Goal: Information Seeking & Learning: Learn about a topic

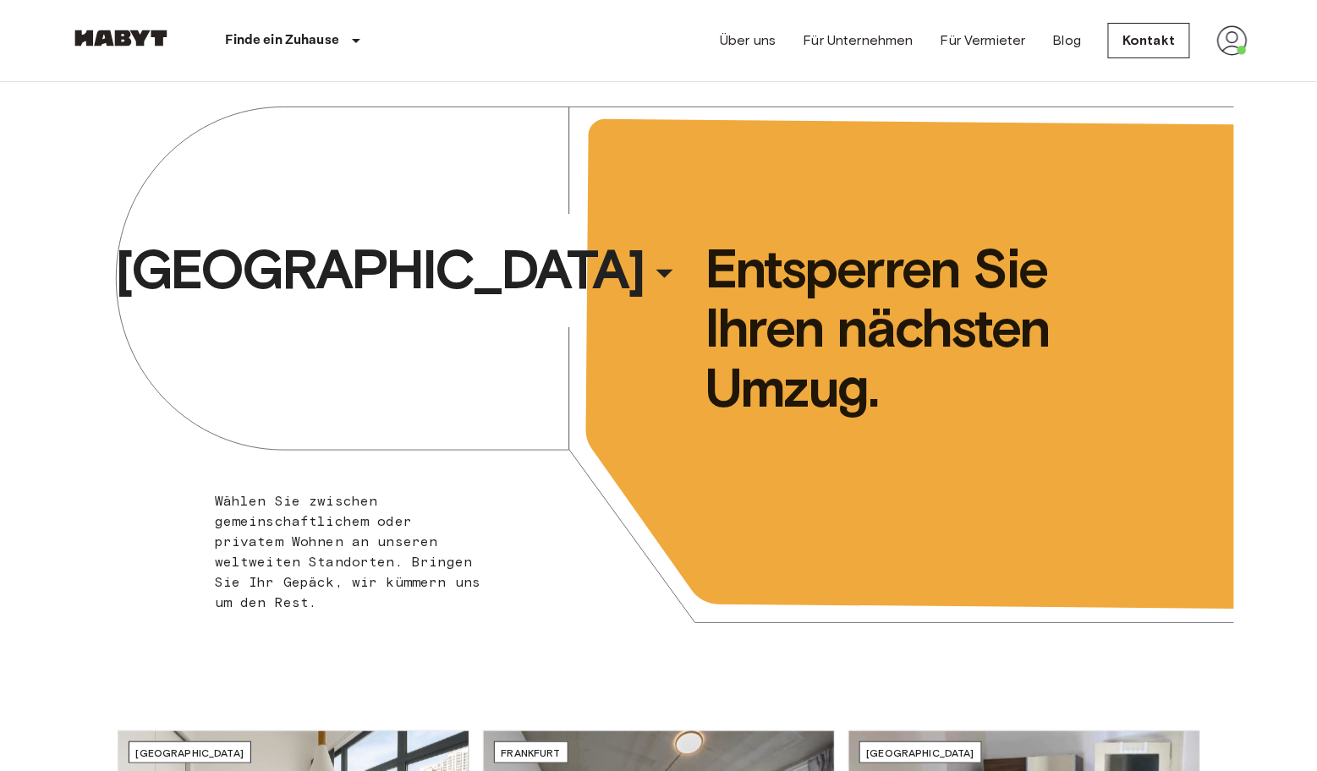
click at [1234, 32] on img at bounding box center [1232, 40] width 30 height 30
click at [1187, 98] on li "Log out" at bounding box center [1218, 101] width 169 height 30
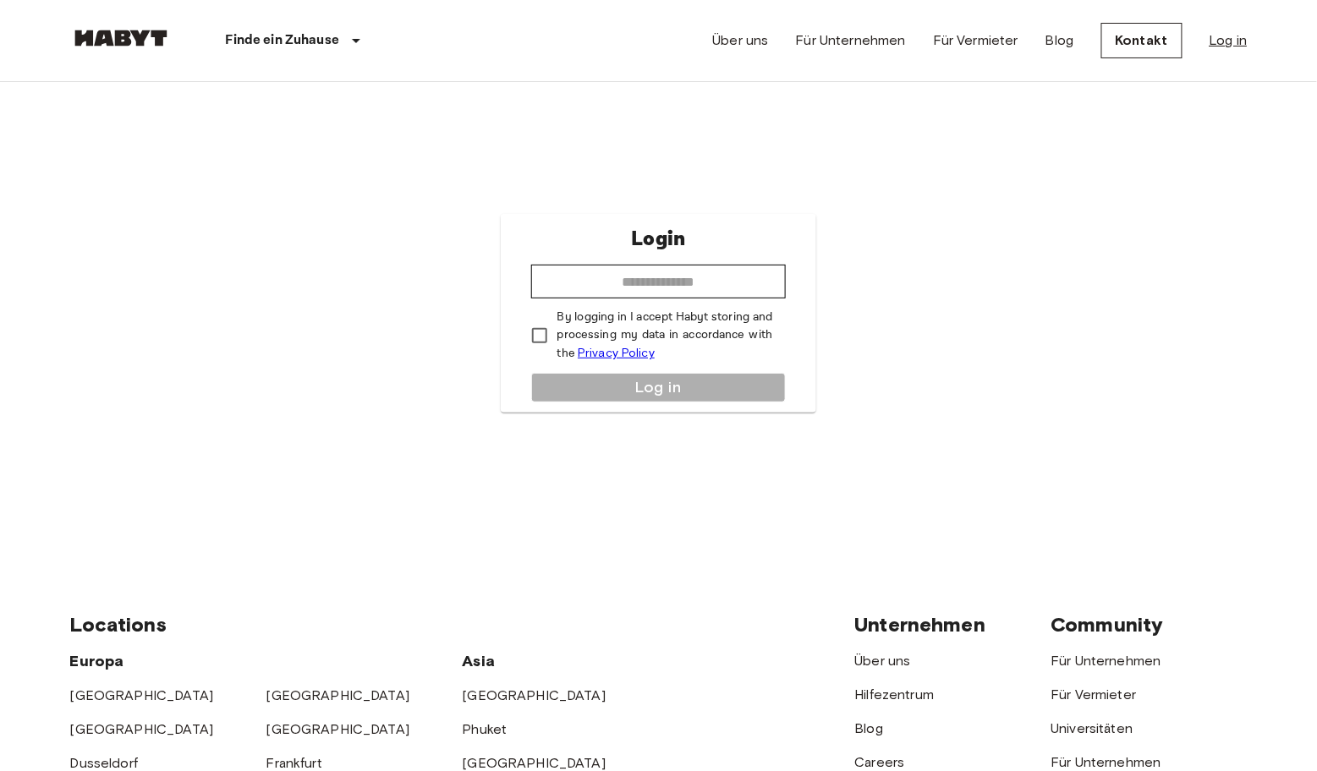
click at [1233, 36] on link "Log in" at bounding box center [1228, 40] width 38 height 20
type input "**********"
click at [579, 376] on button "Log in" at bounding box center [658, 388] width 255 height 30
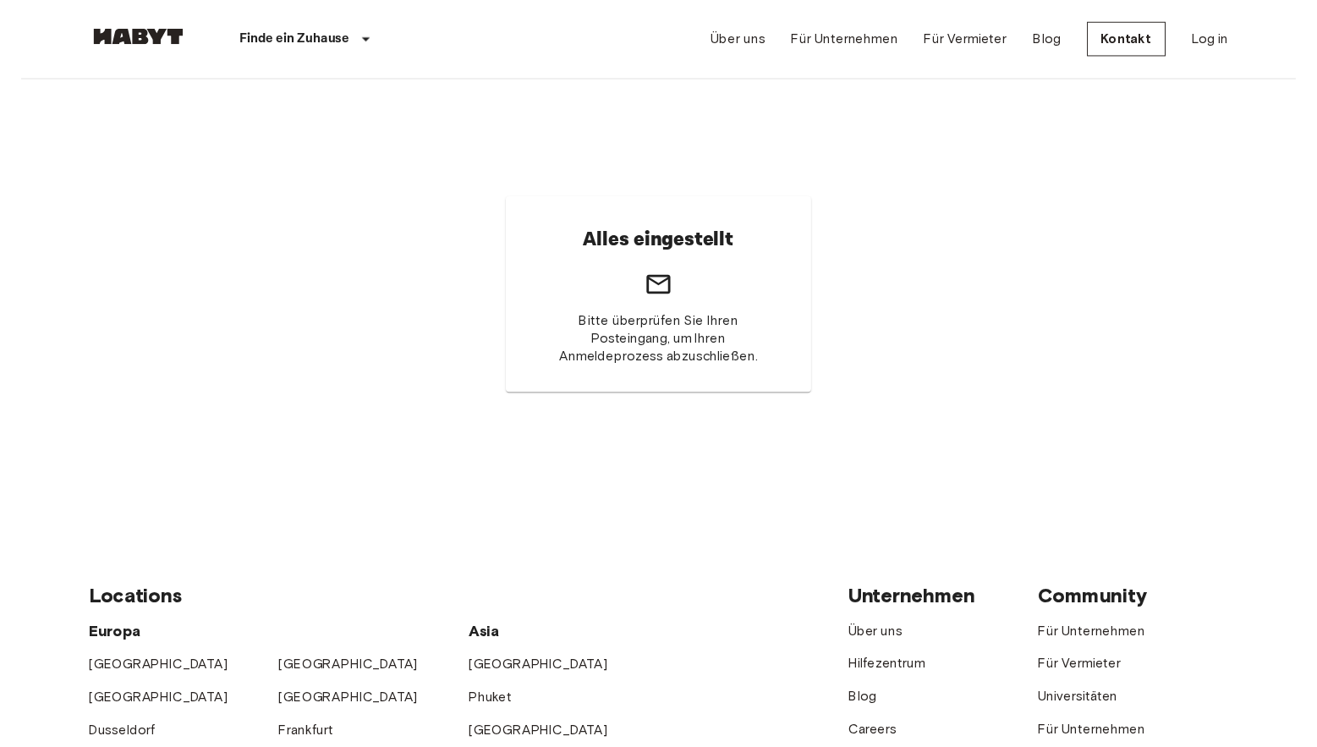
scroll to position [8, 0]
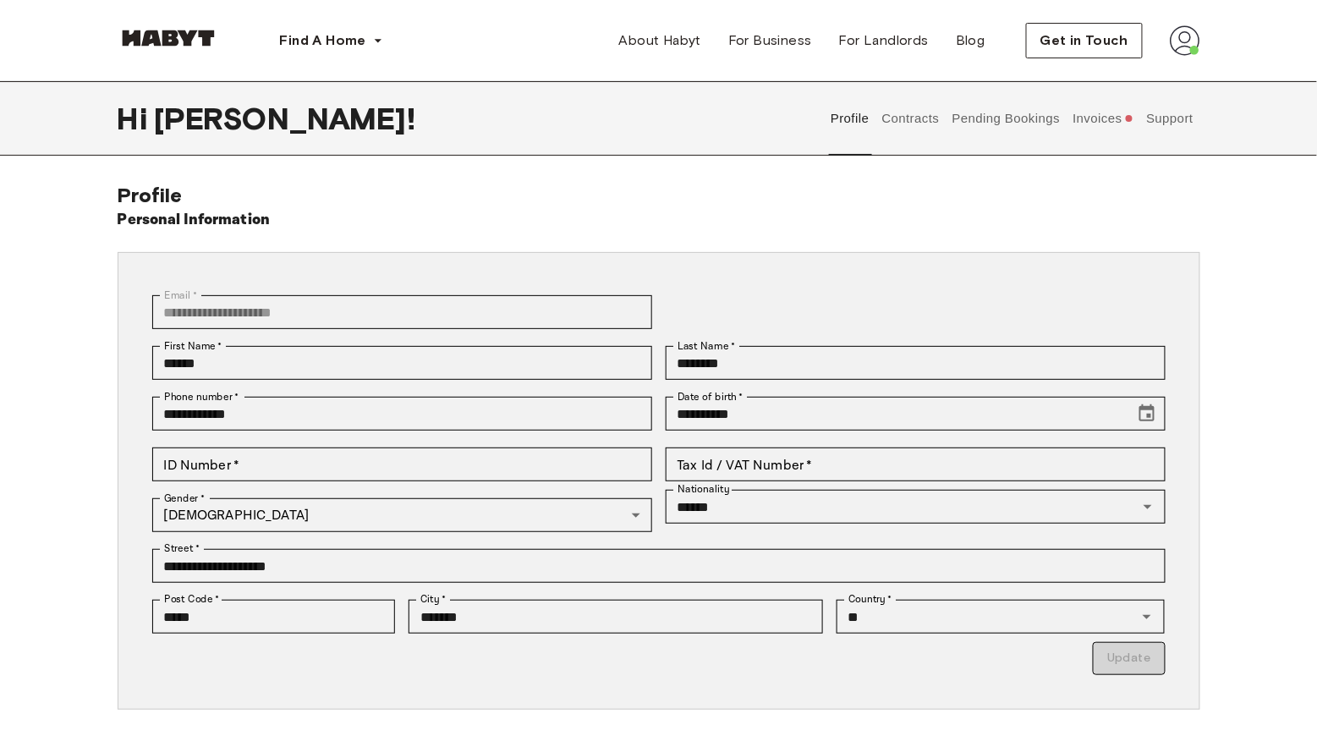
click at [899, 119] on button "Contracts" at bounding box center [911, 118] width 62 height 74
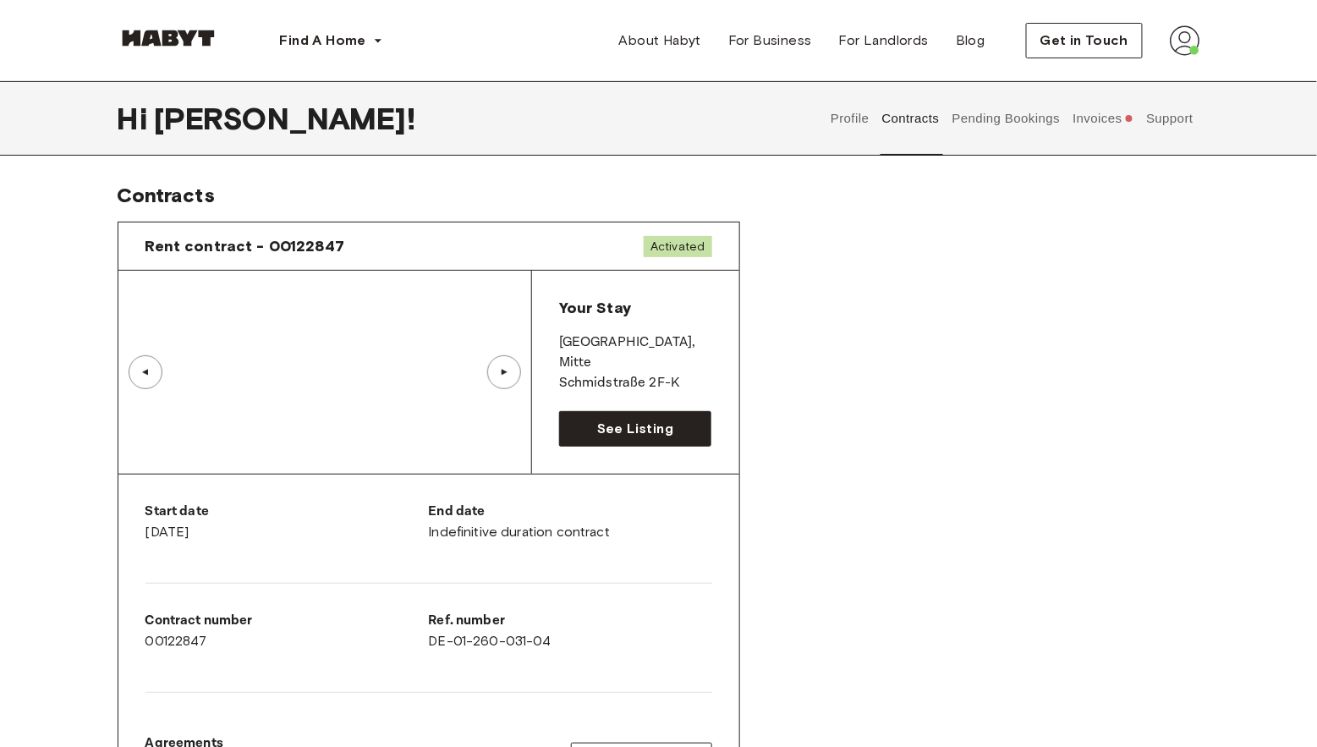
scroll to position [23, 0]
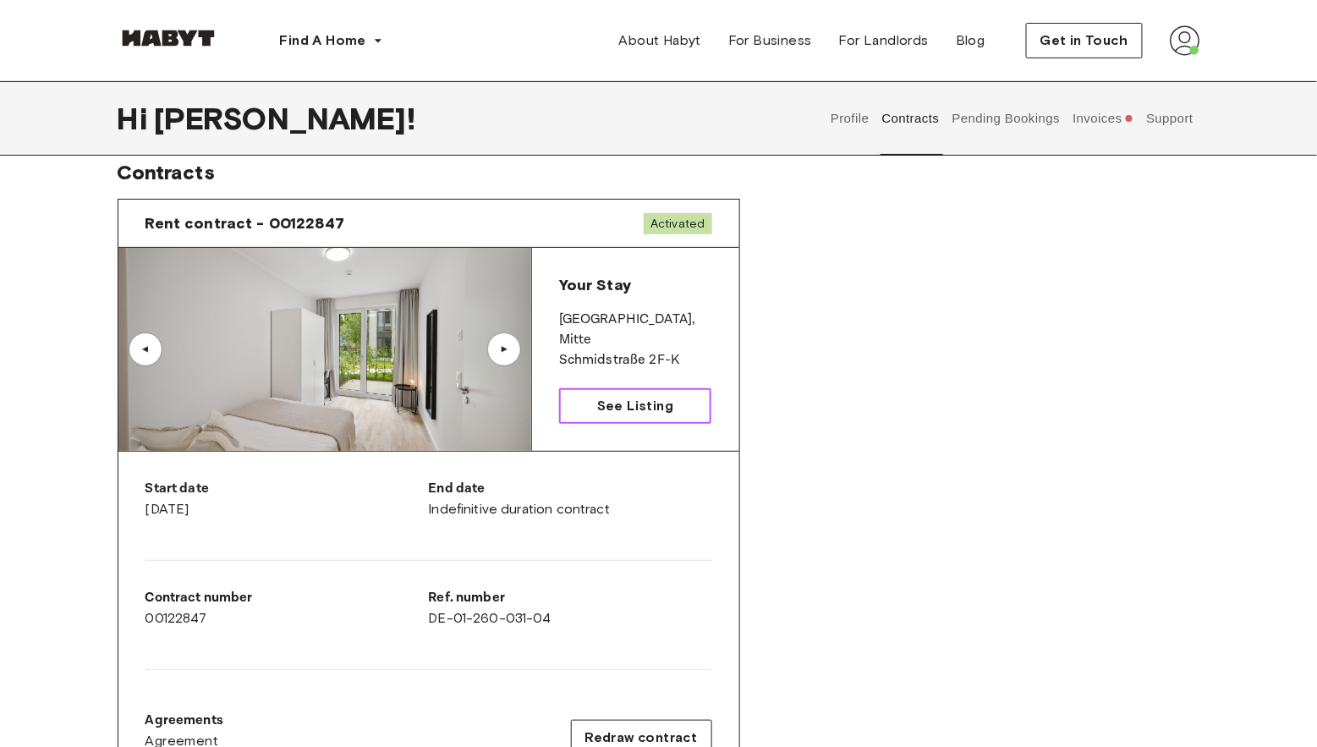
click at [638, 397] on span "See Listing" at bounding box center [635, 406] width 76 height 20
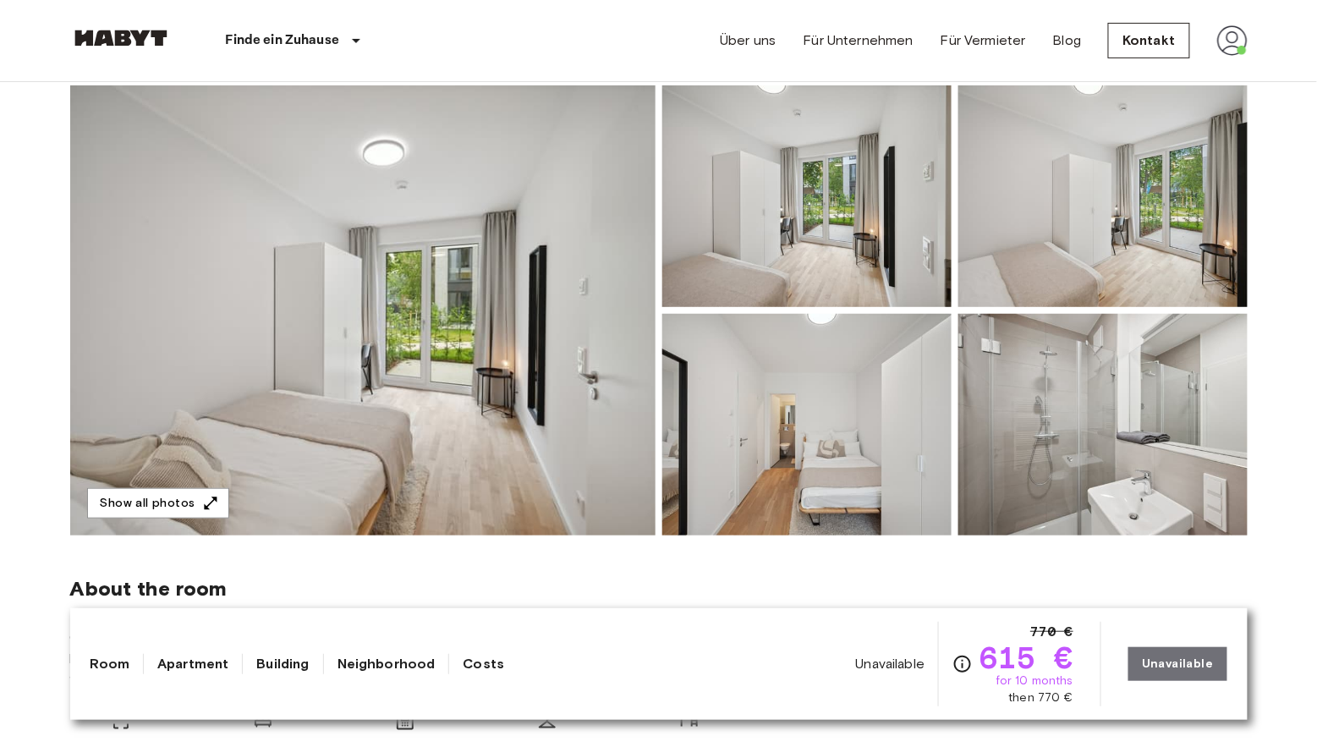
scroll to position [156, 0]
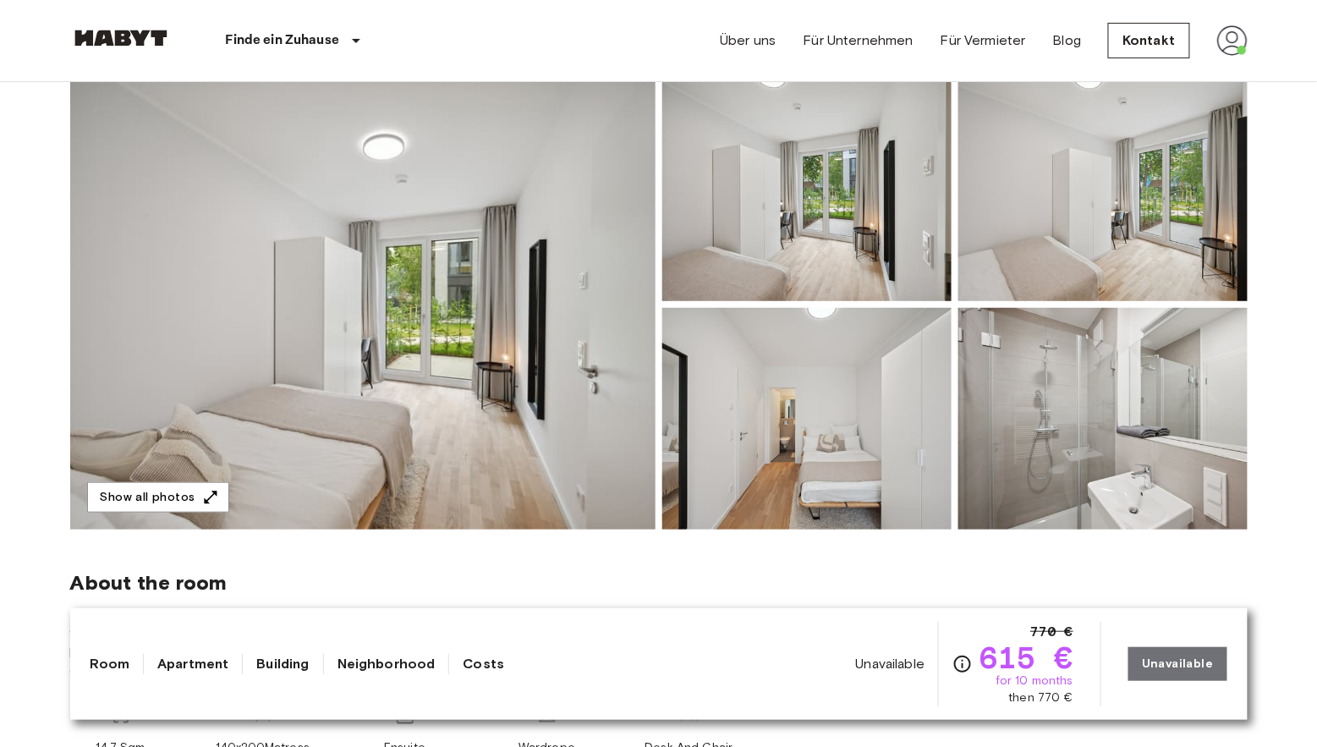
click at [480, 279] on img at bounding box center [362, 304] width 585 height 450
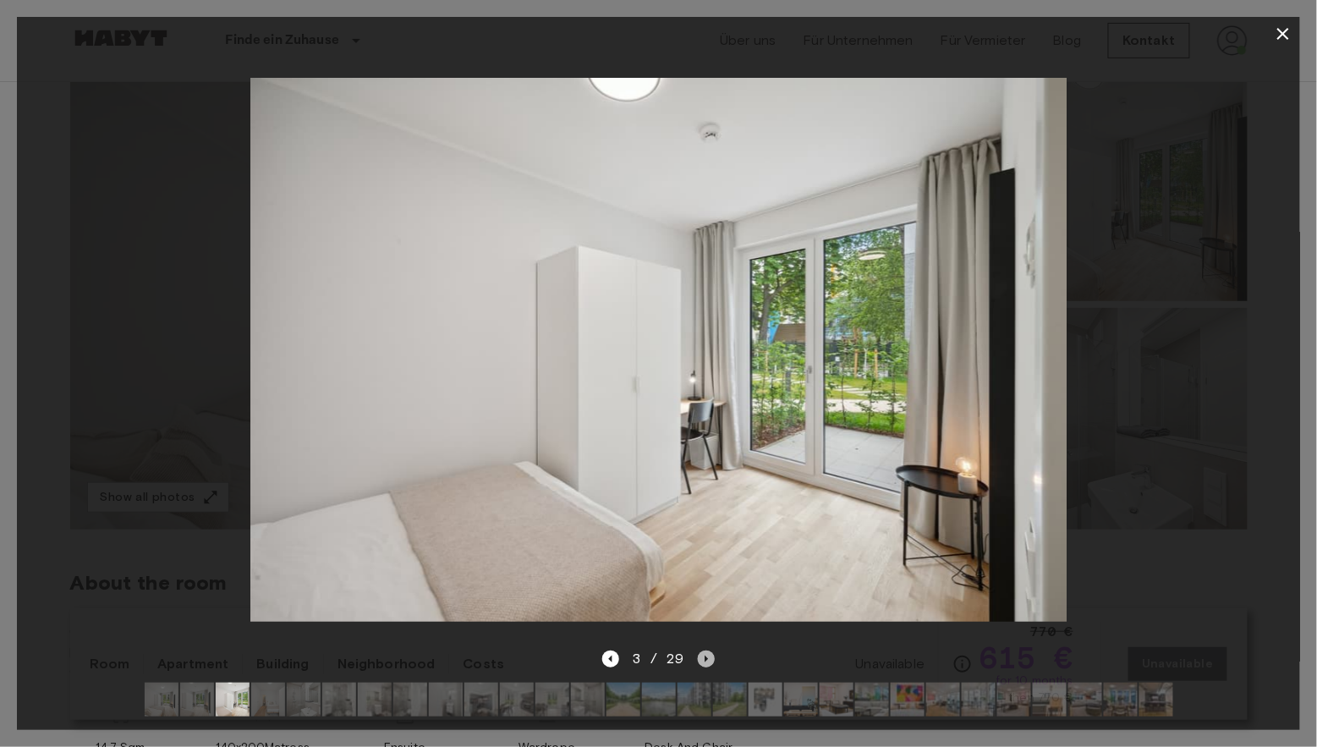
click at [705, 656] on icon "Next image" at bounding box center [705, 658] width 3 height 7
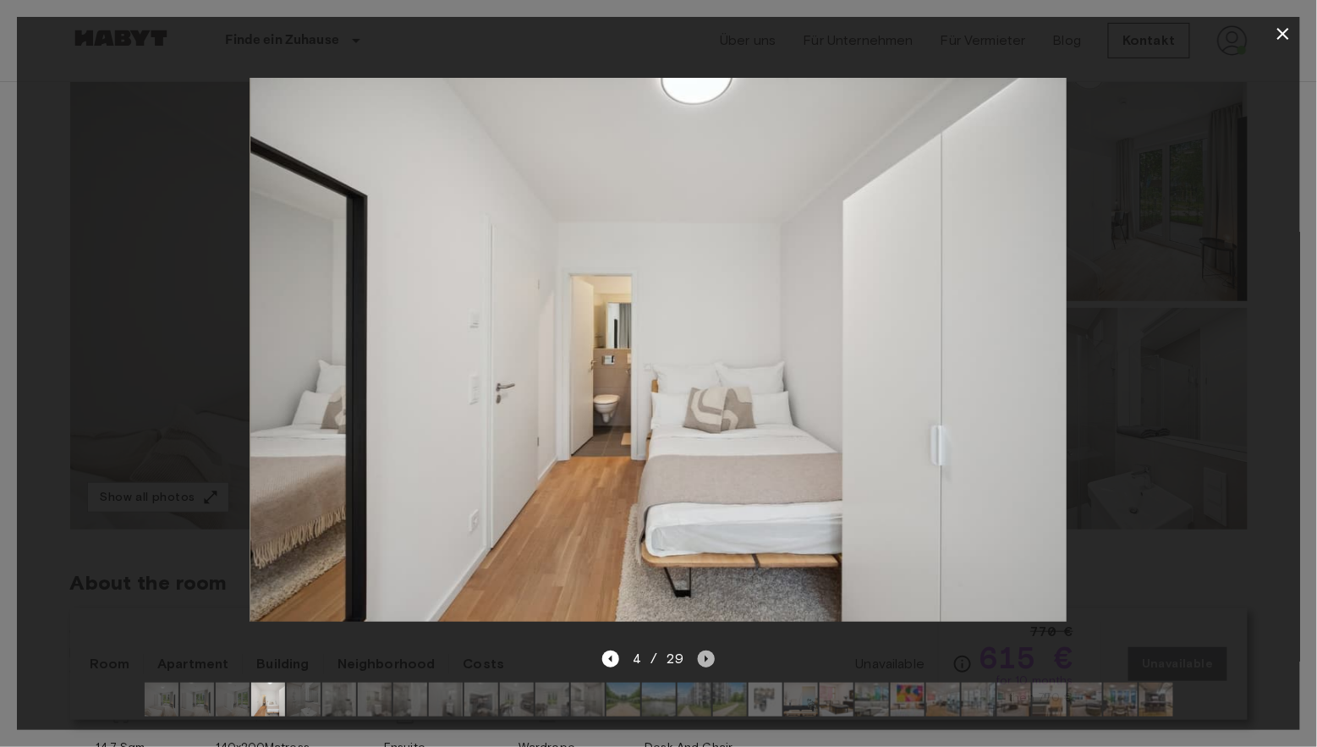
click at [705, 657] on icon "Next image" at bounding box center [705, 658] width 3 height 7
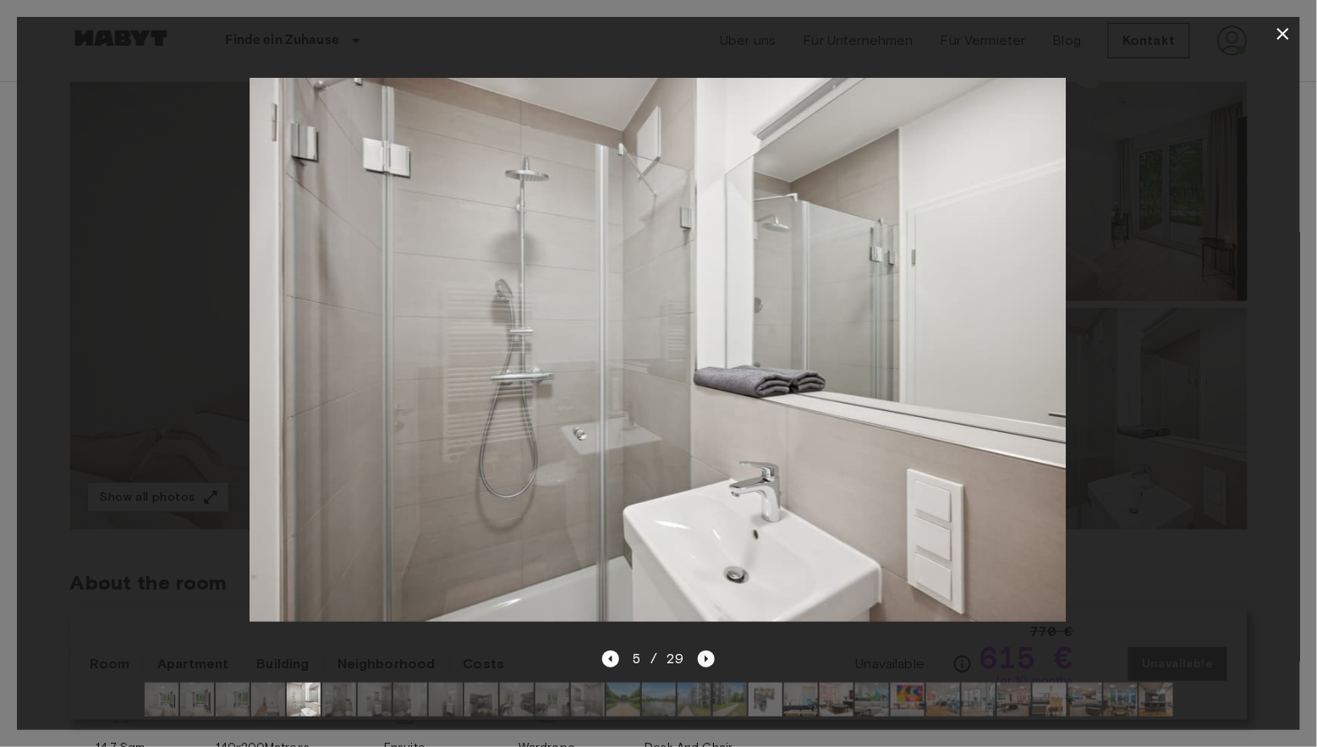
click at [705, 657] on icon "Next image" at bounding box center [705, 658] width 3 height 7
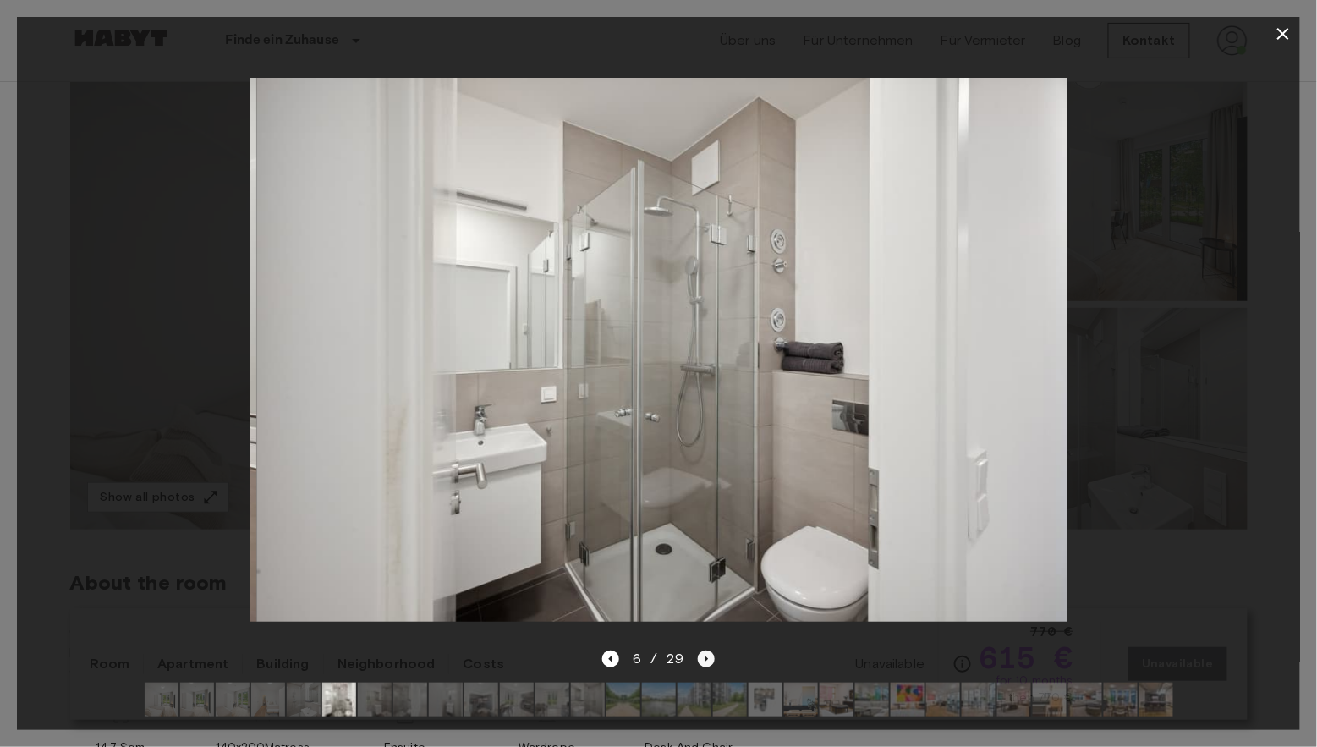
click at [705, 657] on icon "Next image" at bounding box center [705, 658] width 3 height 7
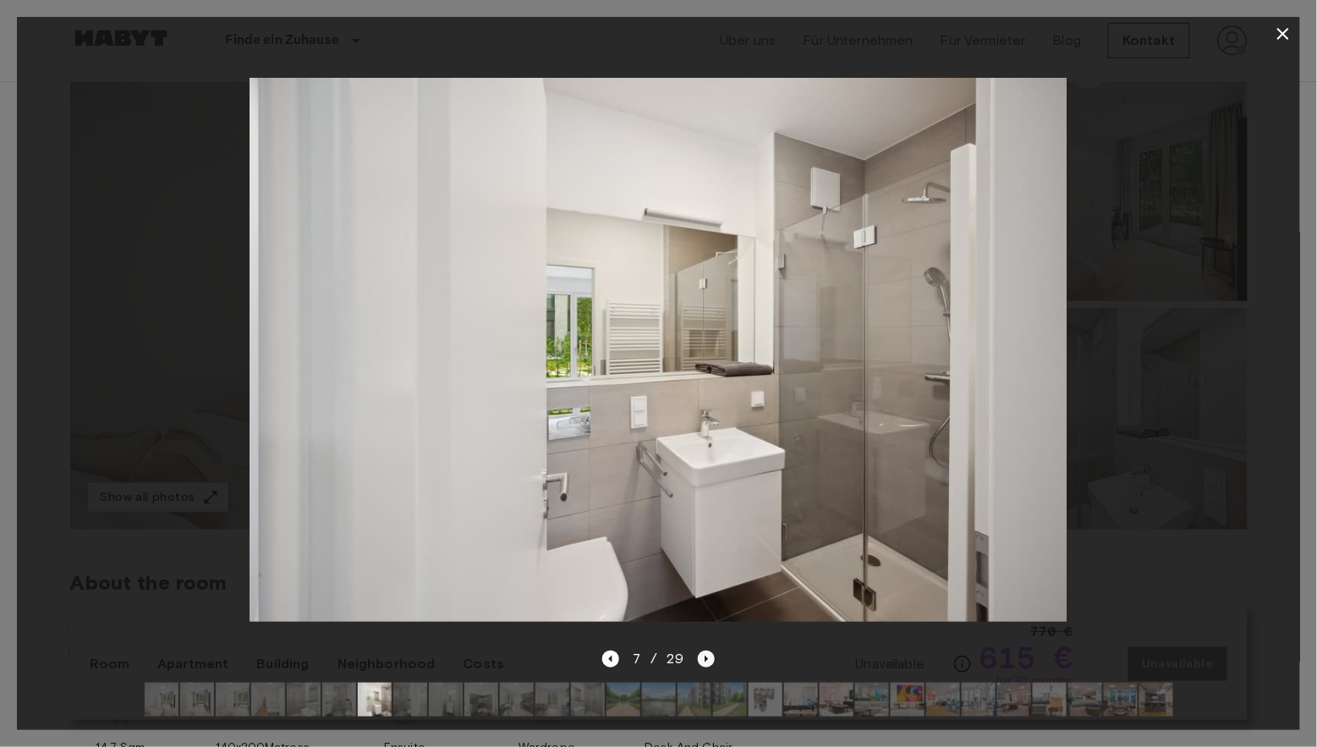
click at [705, 657] on icon "Next image" at bounding box center [705, 658] width 3 height 7
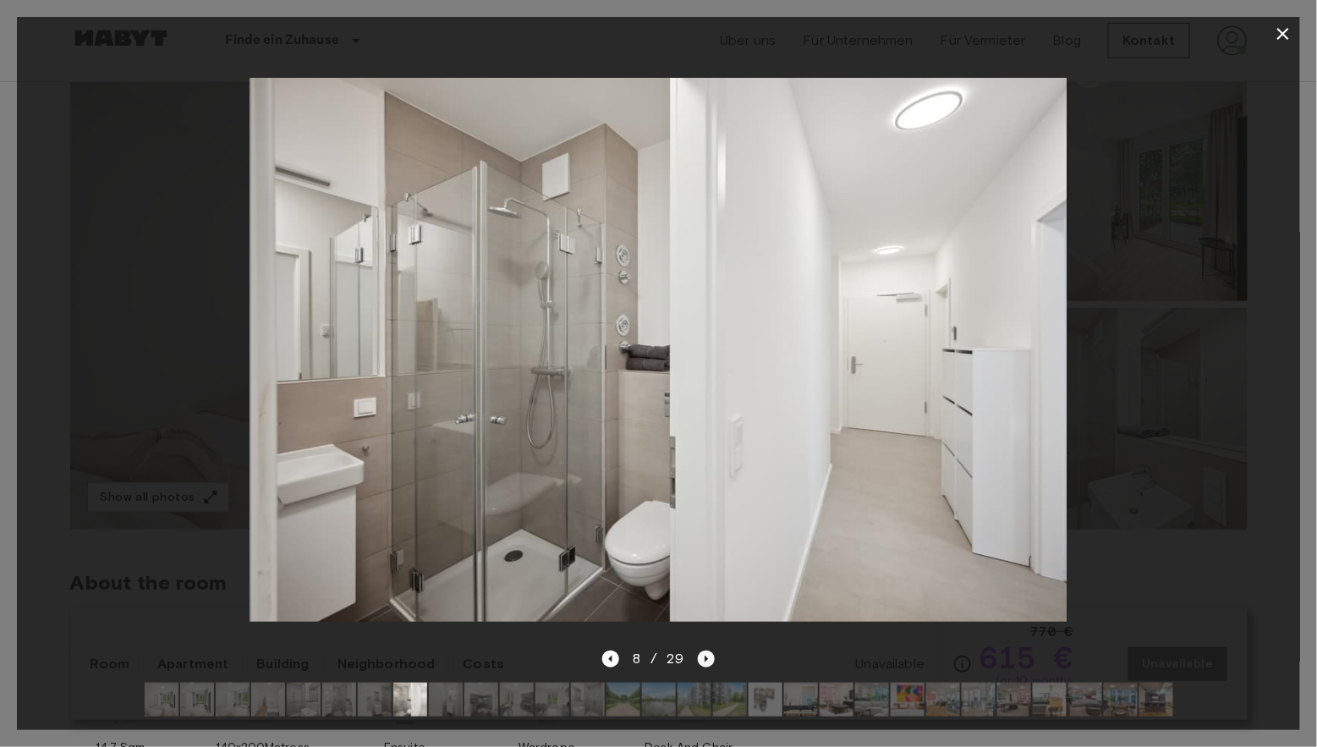
click at [706, 655] on icon "Next image" at bounding box center [706, 658] width 17 height 17
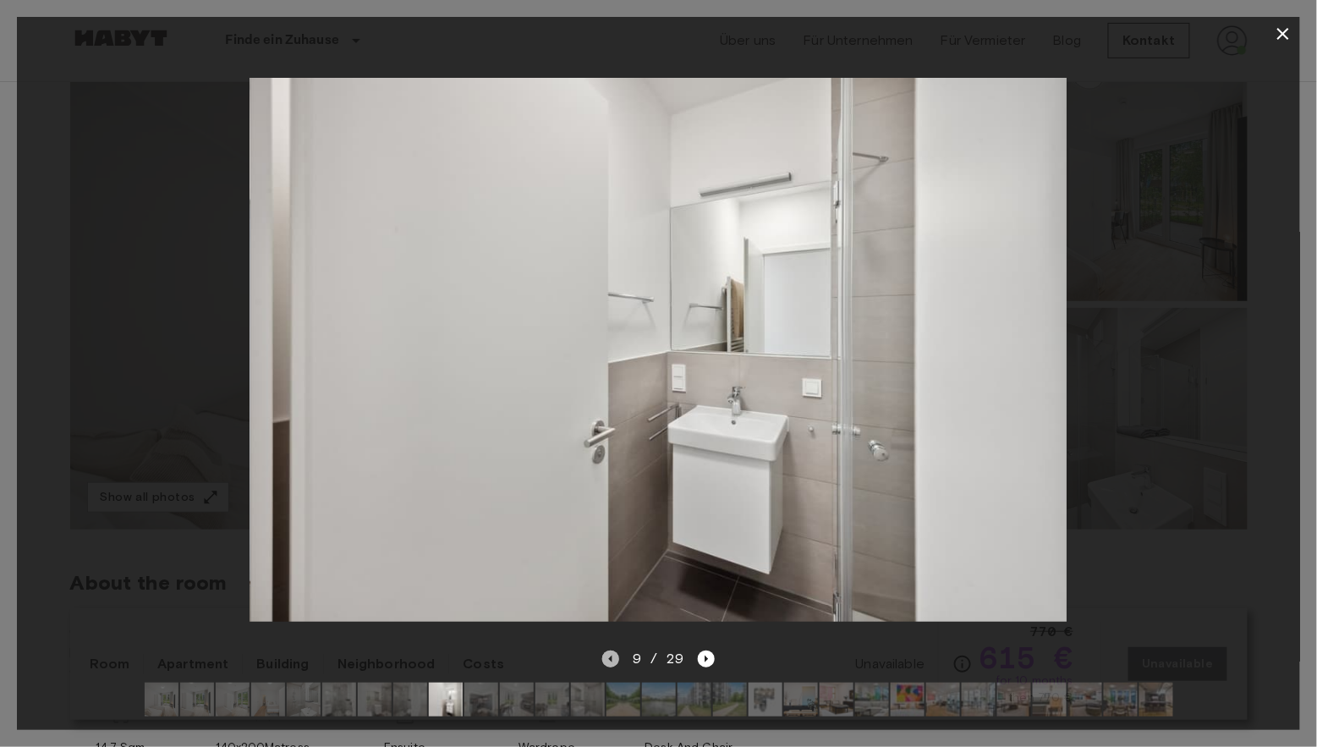
click at [613, 653] on icon "Previous image" at bounding box center [610, 658] width 17 height 17
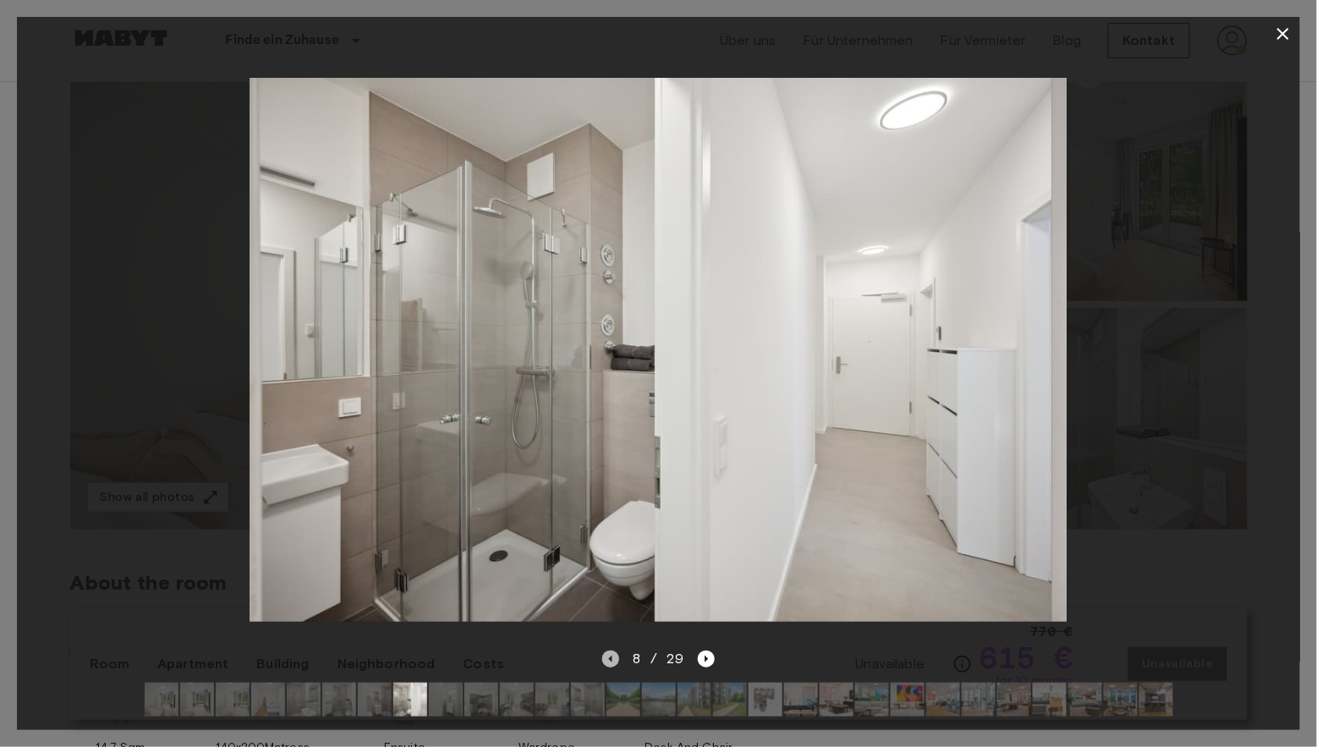
click at [613, 653] on icon "Previous image" at bounding box center [610, 658] width 17 height 17
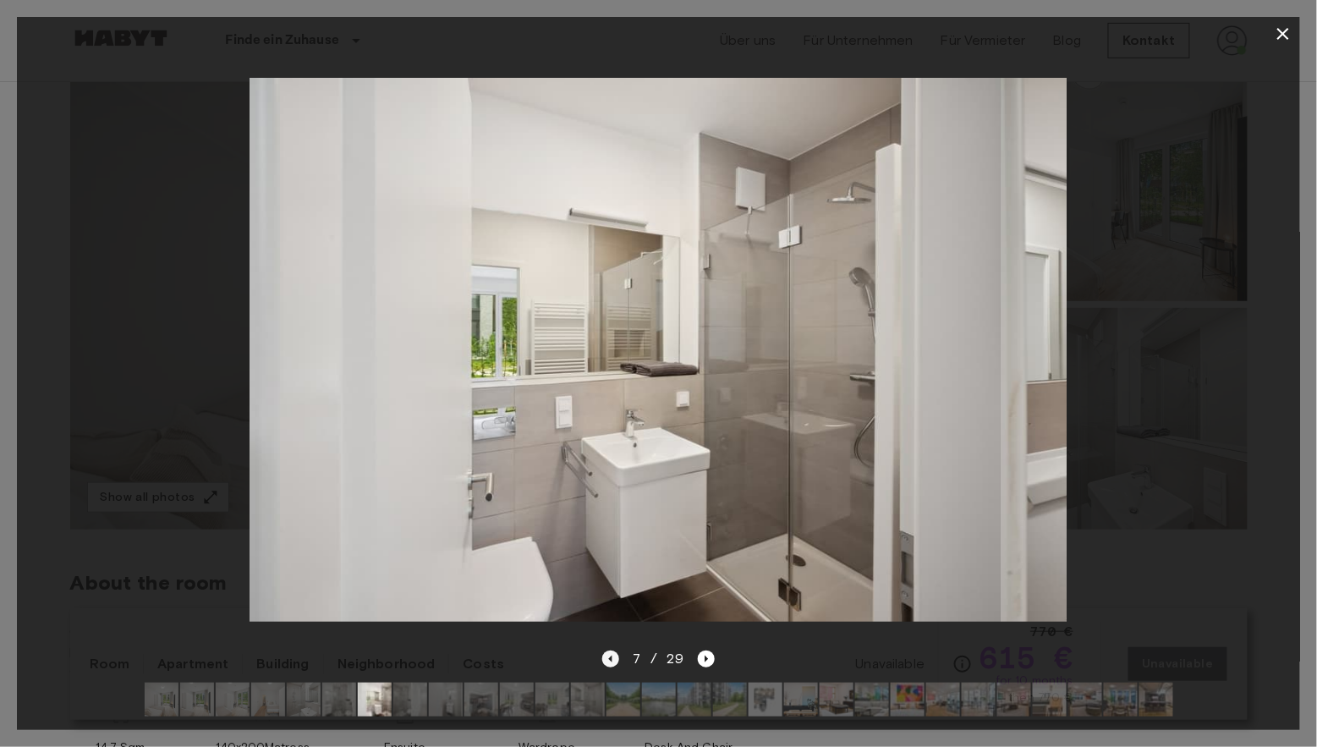
click at [613, 653] on icon "Previous image" at bounding box center [610, 658] width 17 height 17
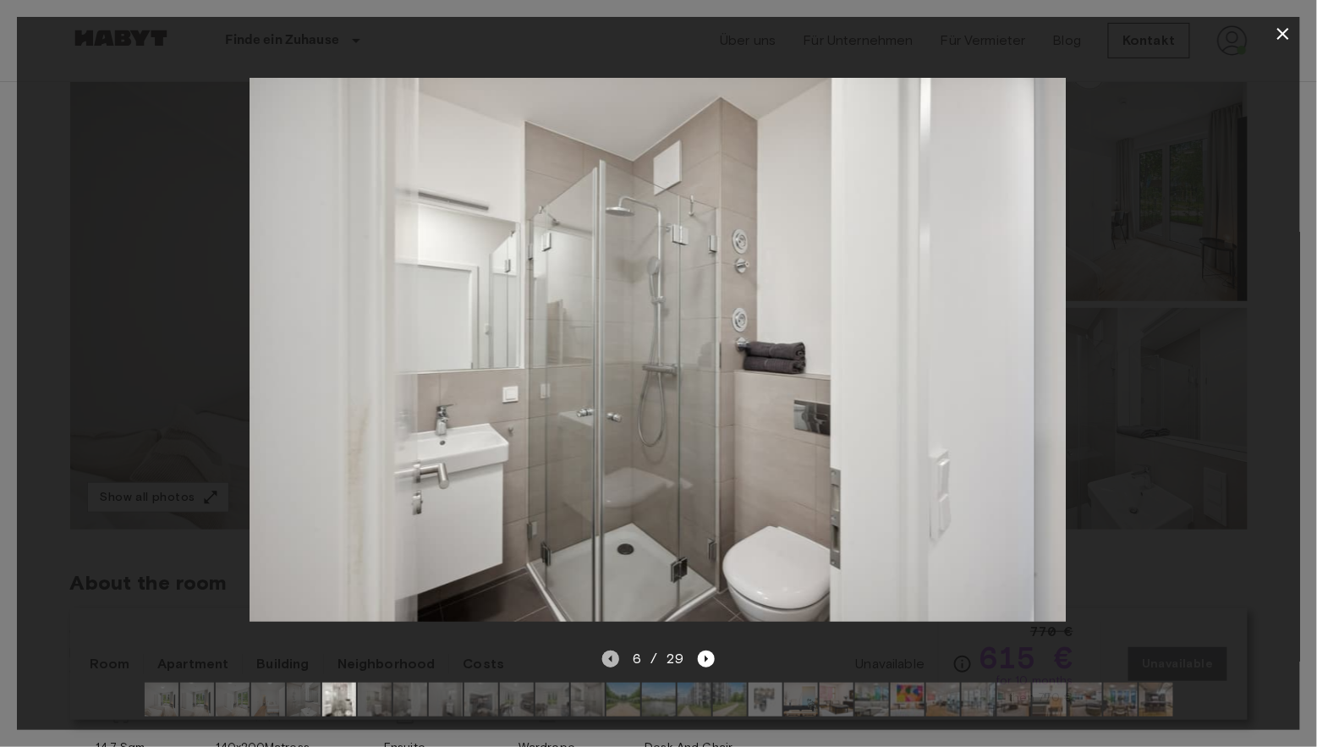
click at [613, 653] on icon "Previous image" at bounding box center [610, 658] width 17 height 17
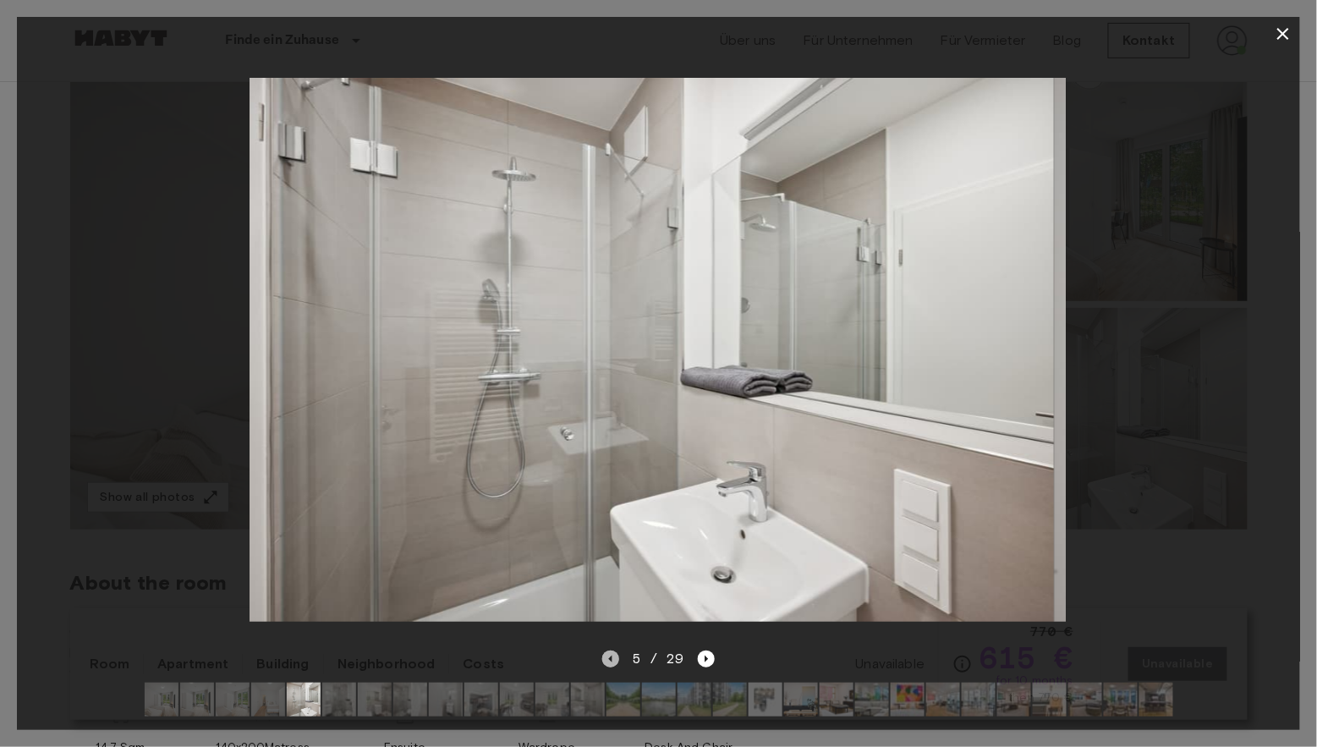
click at [613, 653] on icon "Previous image" at bounding box center [610, 658] width 17 height 17
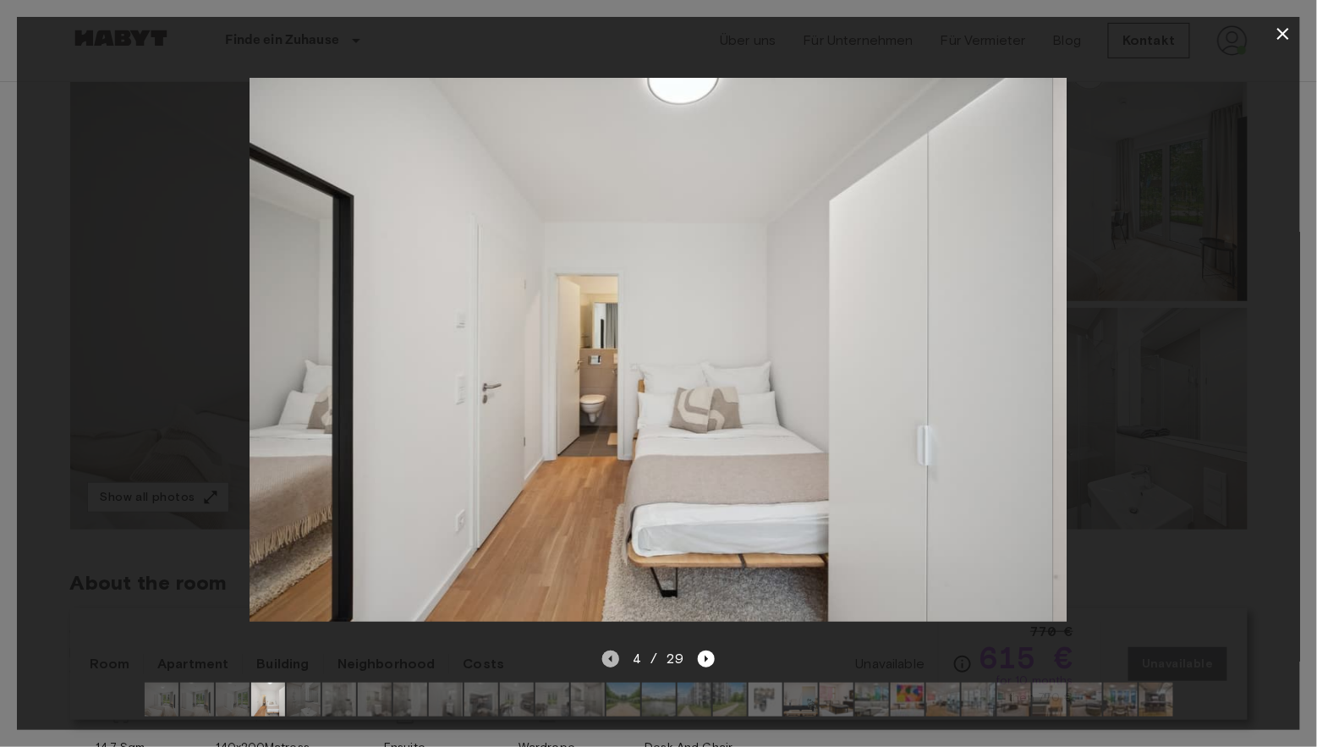
click at [613, 653] on icon "Previous image" at bounding box center [610, 658] width 17 height 17
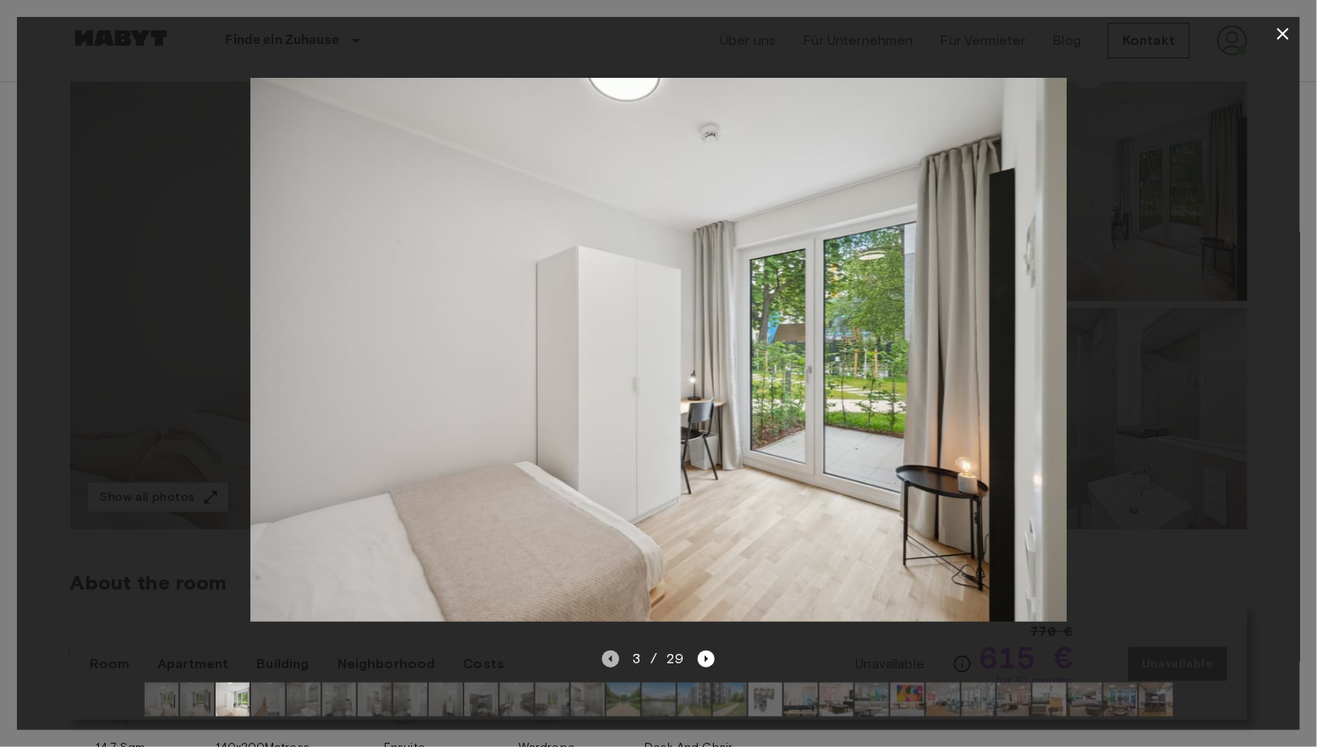
click at [612, 650] on icon "Previous image" at bounding box center [610, 658] width 17 height 17
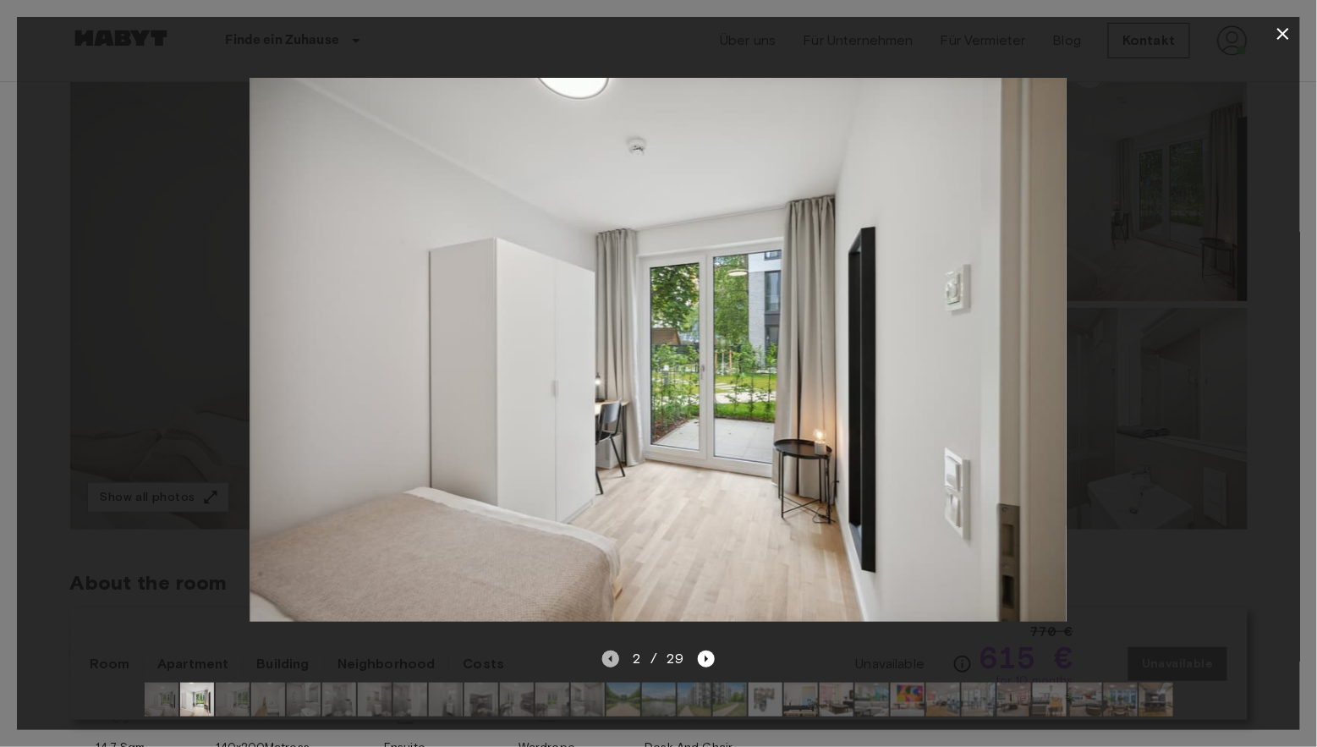
click at [611, 650] on icon "Previous image" at bounding box center [610, 658] width 17 height 17
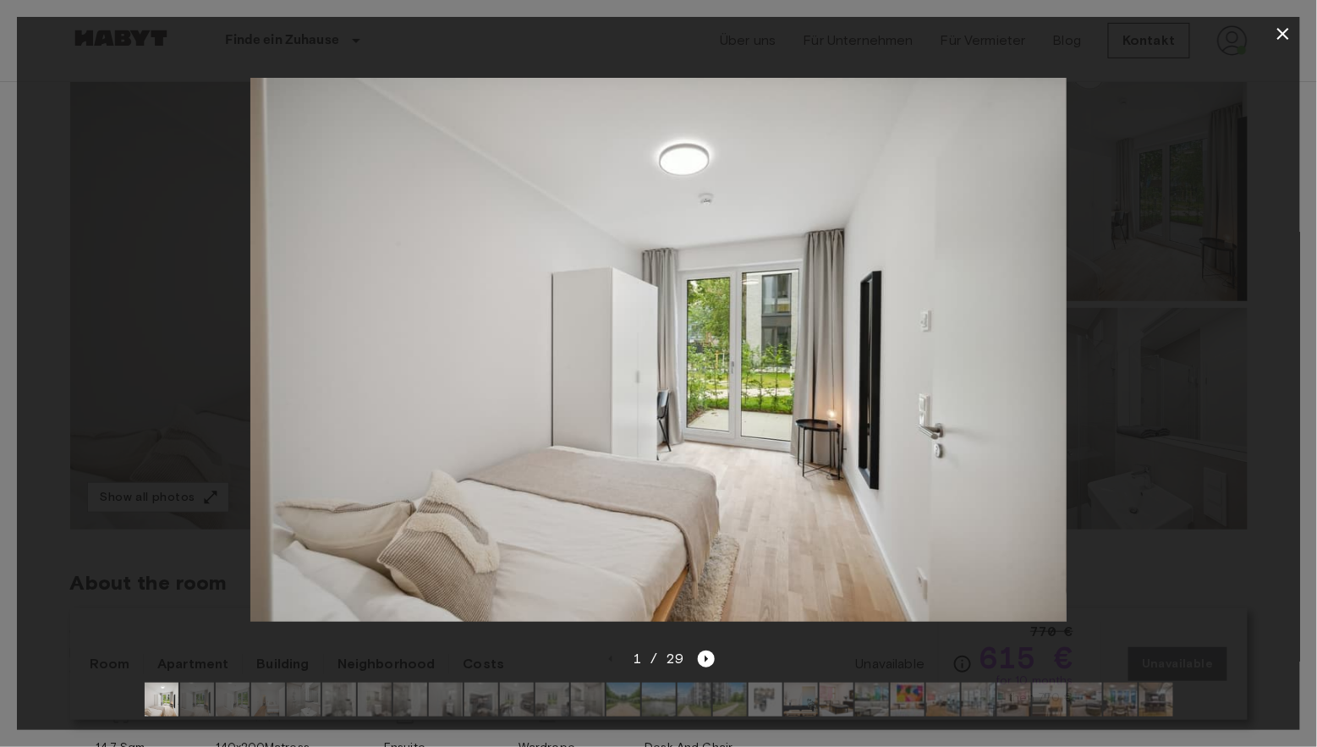
click at [612, 650] on div "1 / 29" at bounding box center [658, 659] width 112 height 20
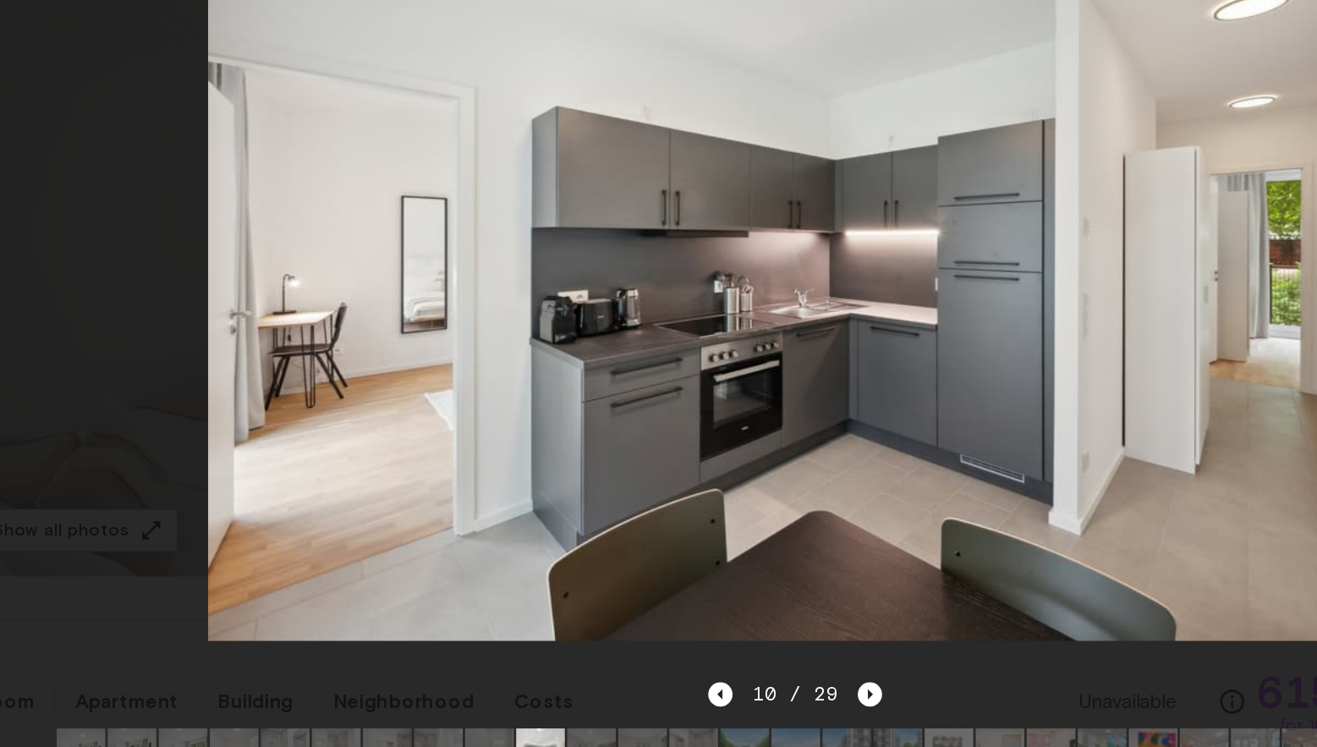
scroll to position [140, 0]
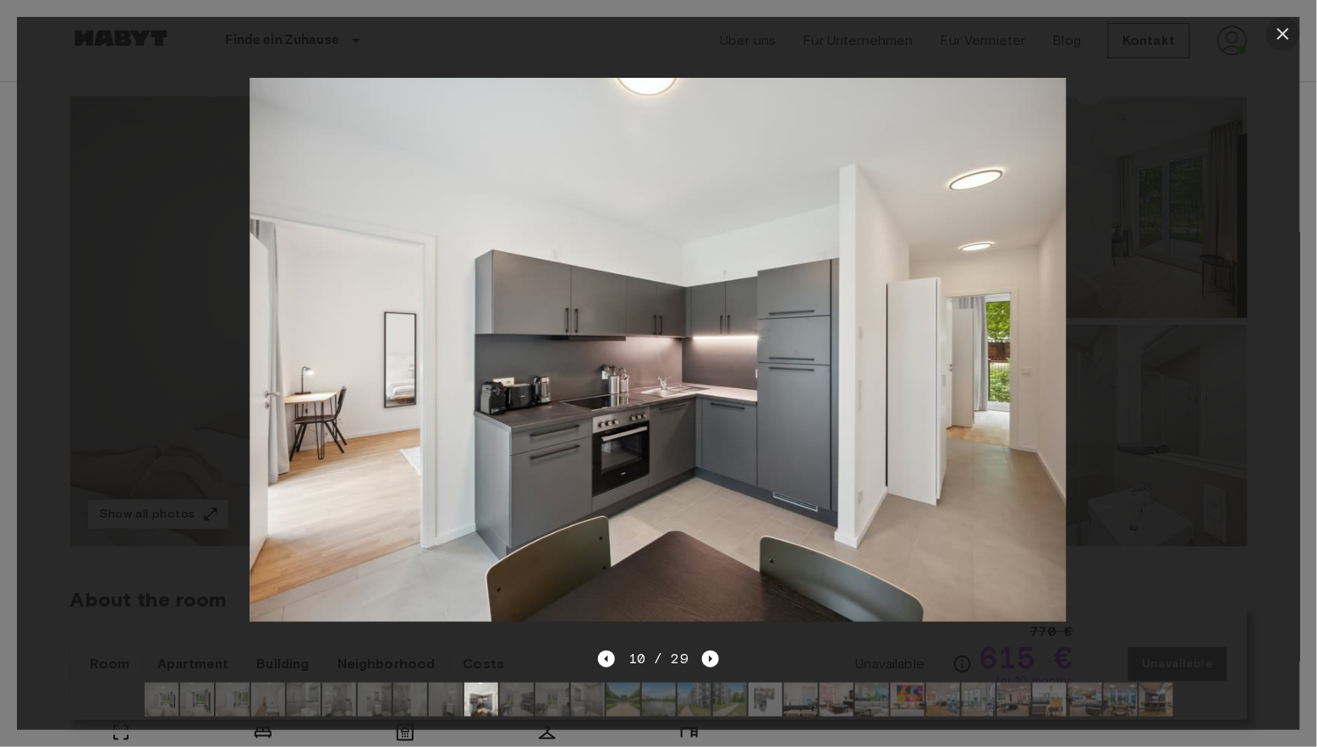
click at [1277, 40] on icon "button" at bounding box center [1283, 34] width 12 height 12
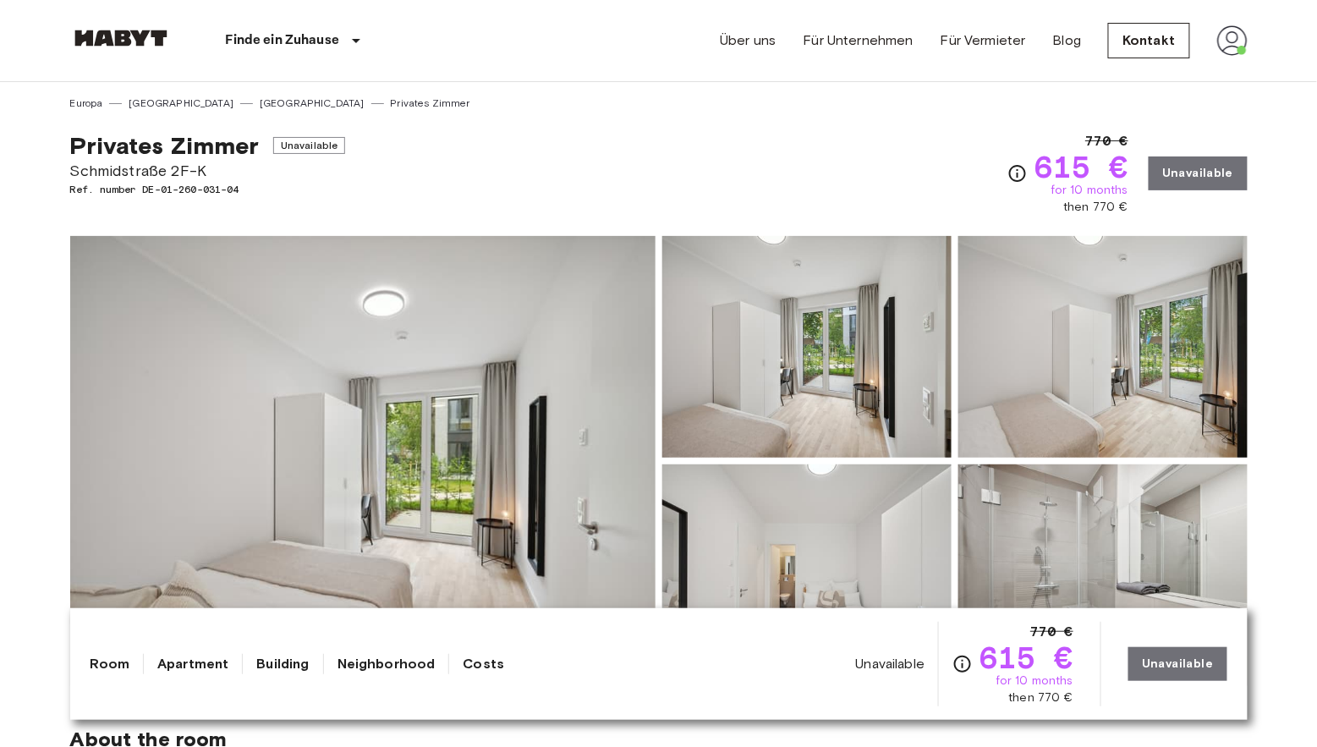
scroll to position [0, 0]
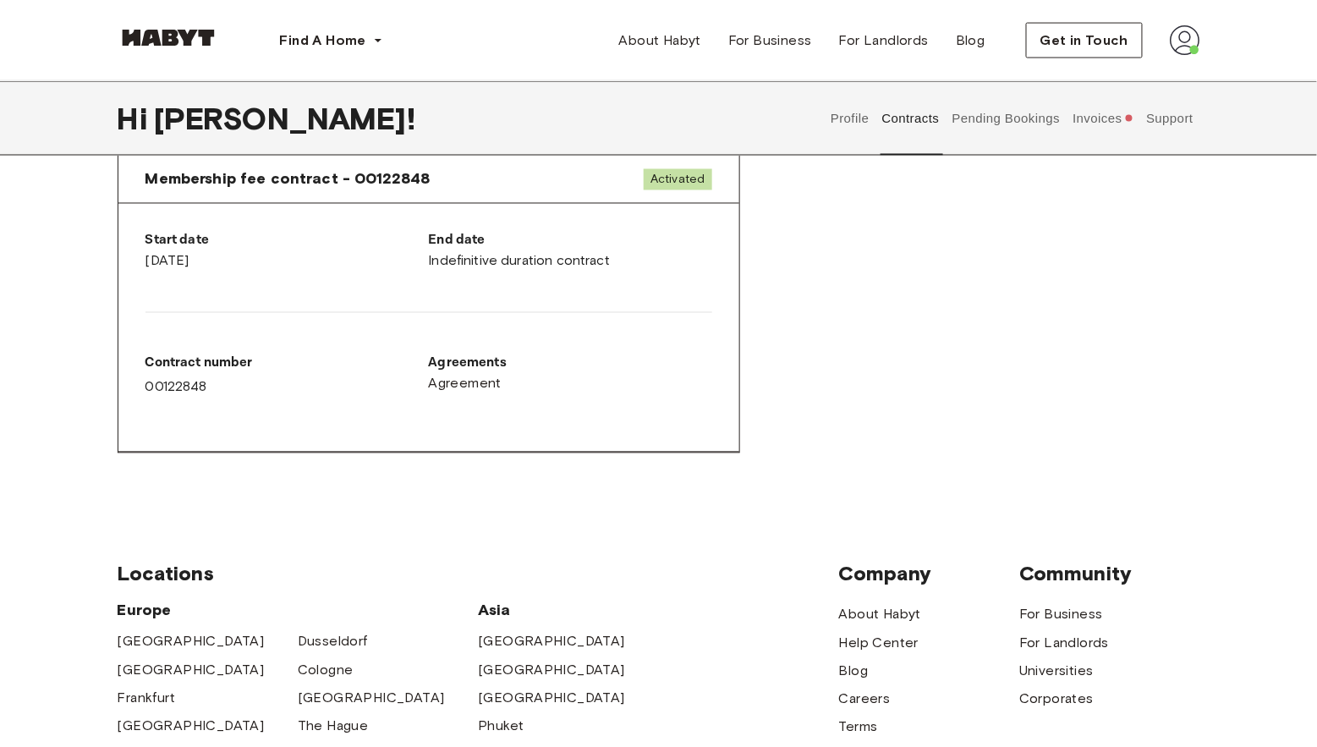
scroll to position [856, 0]
click at [1002, 122] on button "Pending Bookings" at bounding box center [1006, 118] width 112 height 74
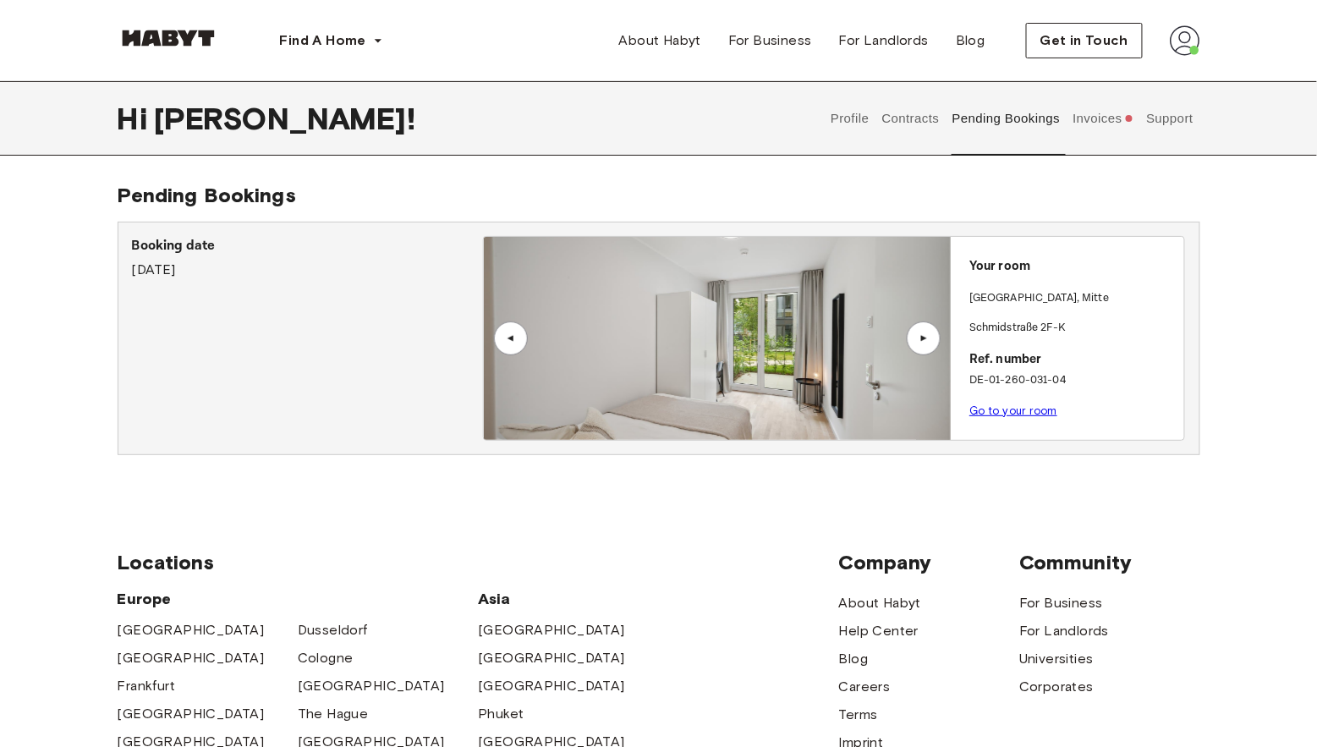
click at [996, 404] on link "Go to your room" at bounding box center [1013, 410] width 88 height 13
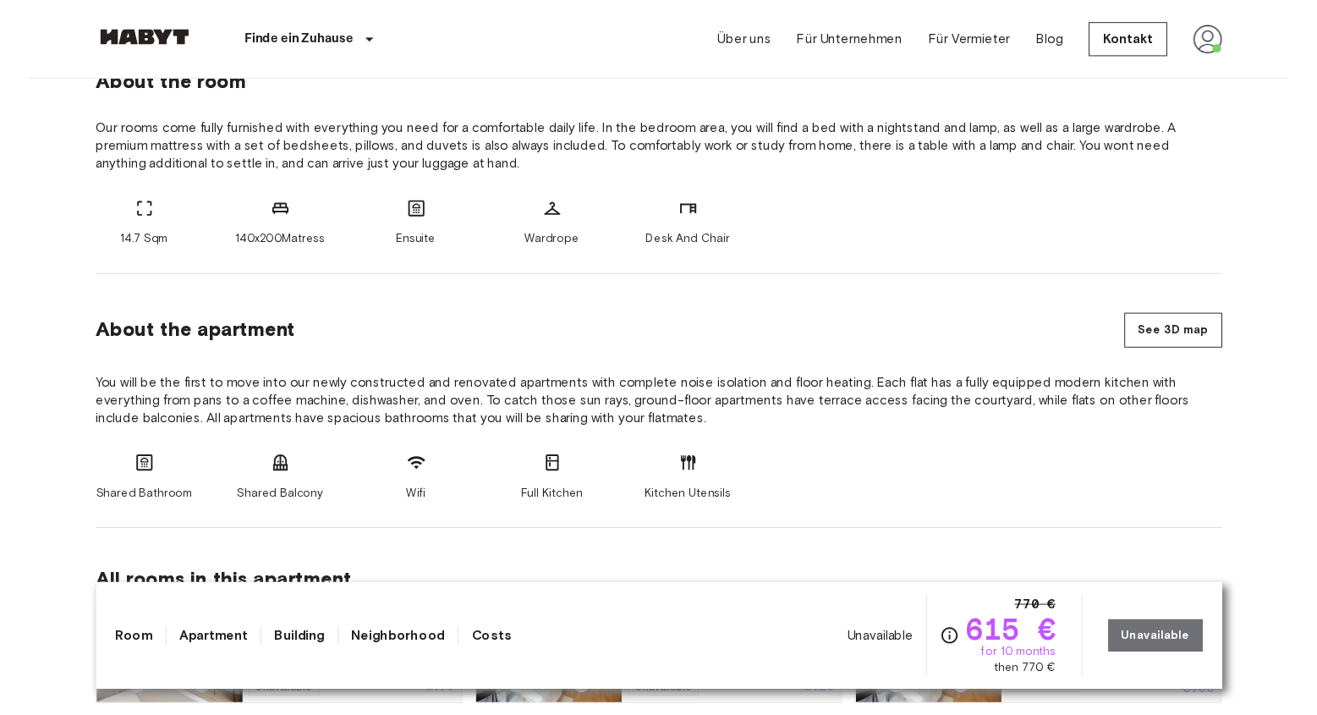
scroll to position [655, 0]
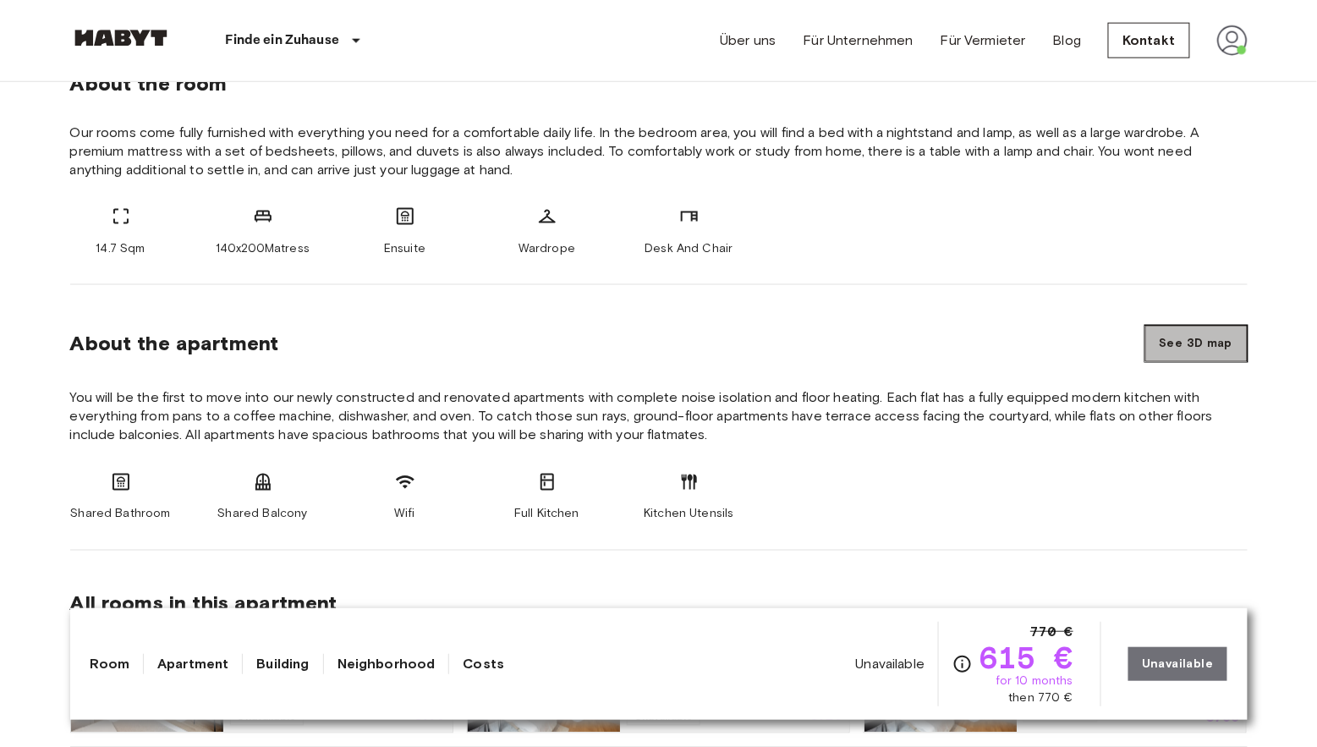
click at [1174, 334] on button "See 3D map" at bounding box center [1196, 344] width 102 height 36
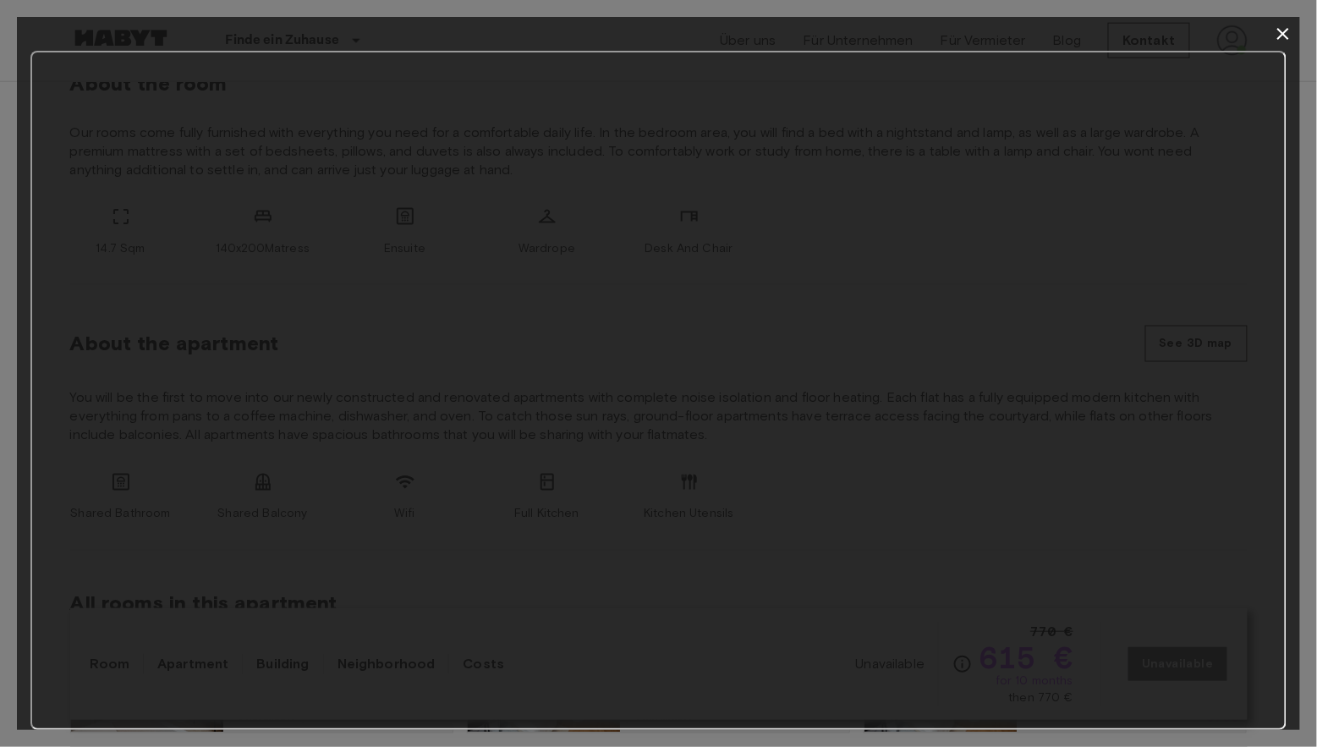
click at [1281, 25] on icon "button" at bounding box center [1283, 34] width 20 height 20
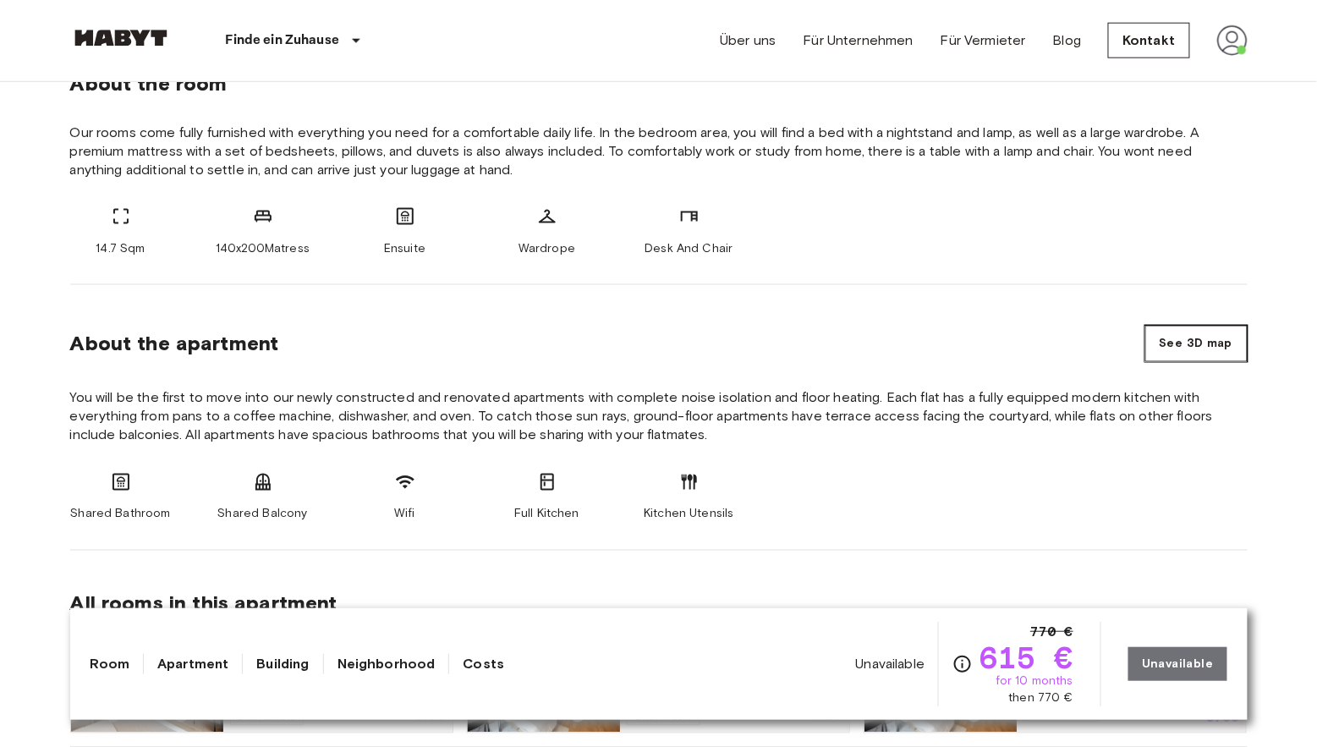
click at [1198, 346] on button "See 3D map" at bounding box center [1196, 344] width 102 height 36
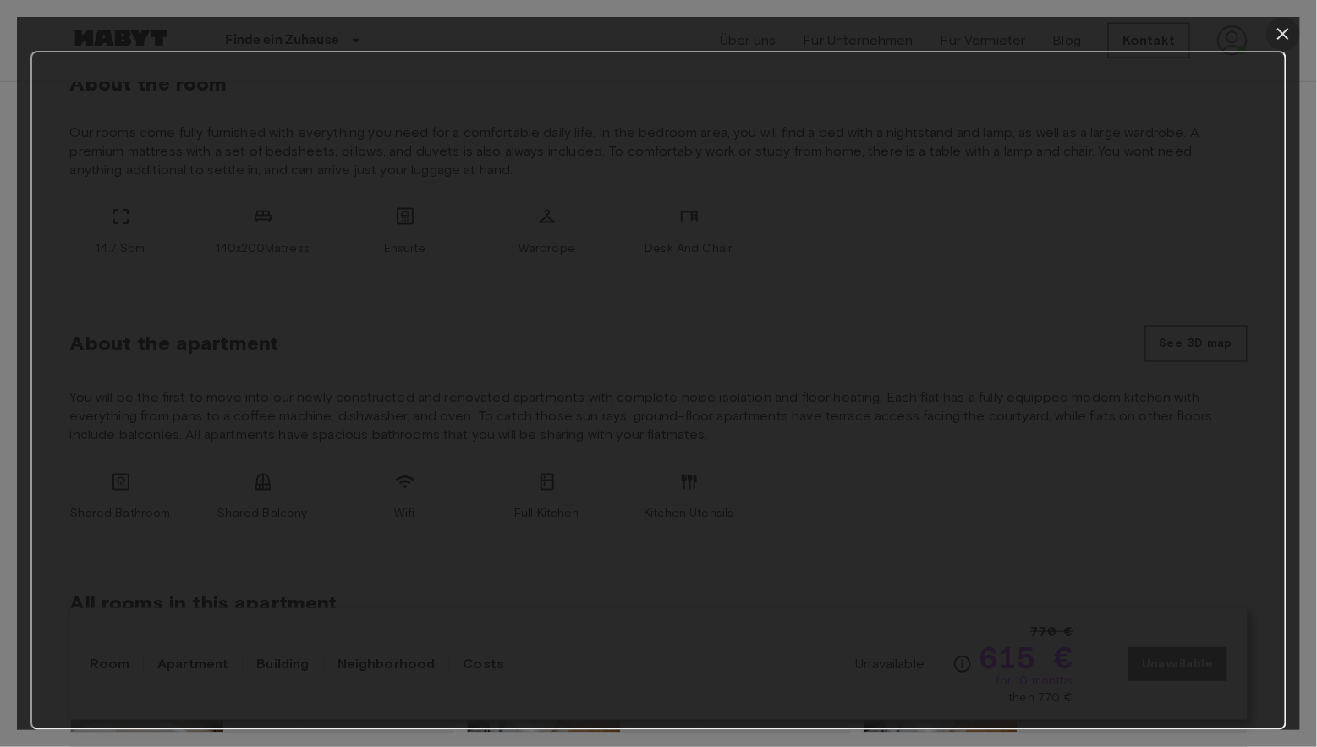
click at [1285, 30] on icon "button" at bounding box center [1283, 34] width 12 height 12
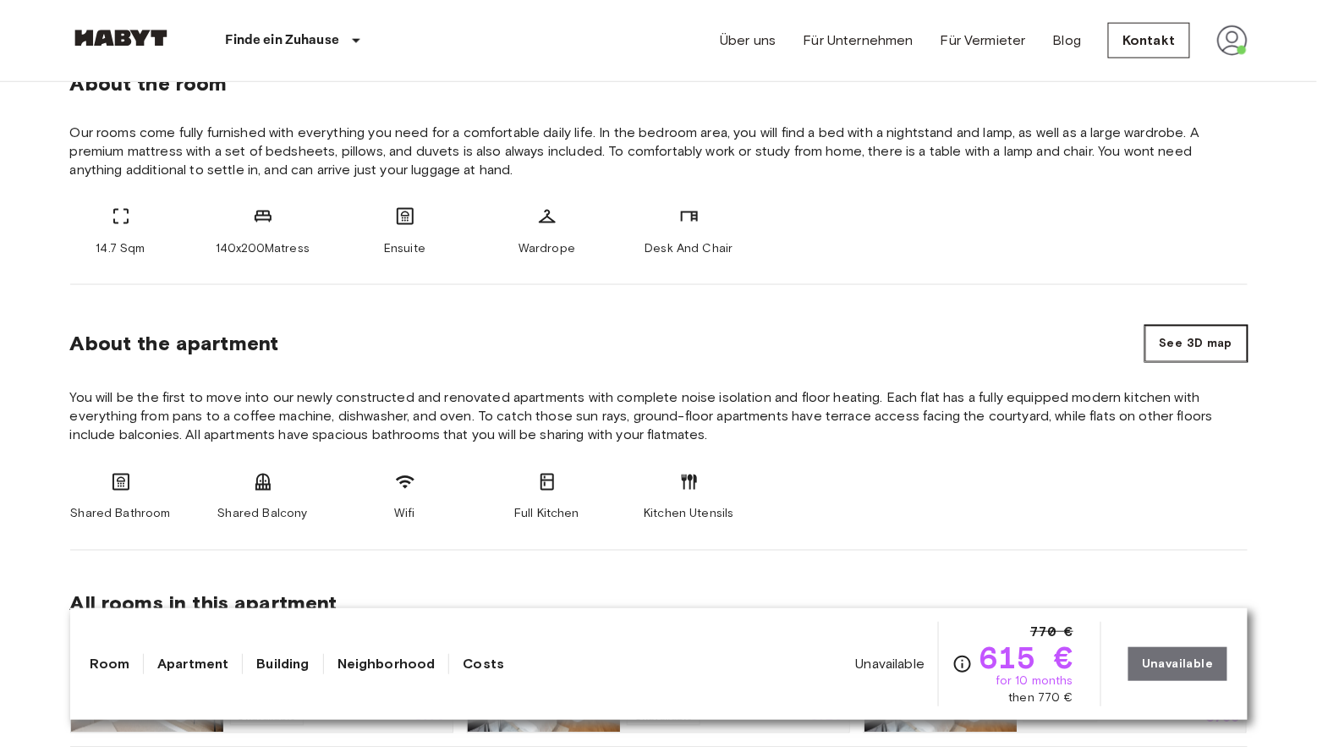
click at [1174, 331] on button "See 3D map" at bounding box center [1196, 344] width 102 height 36
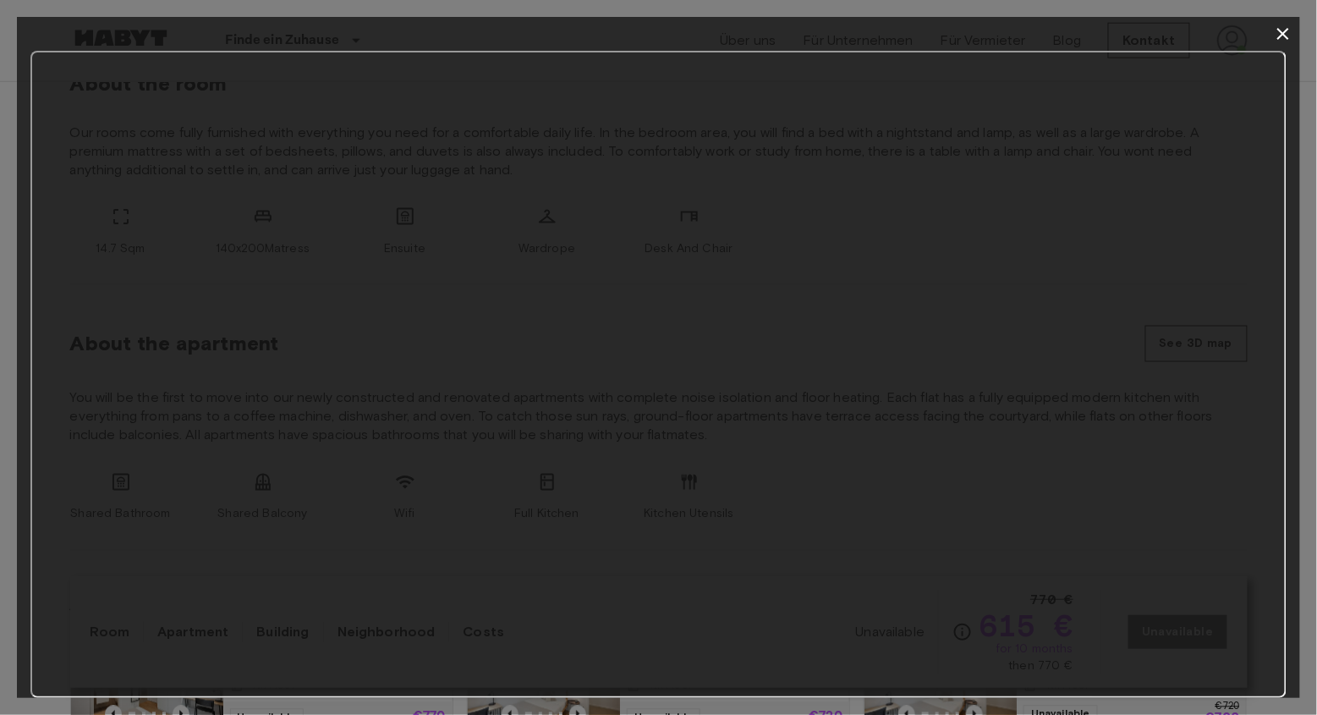
click at [1283, 32] on icon "button" at bounding box center [1283, 34] width 12 height 12
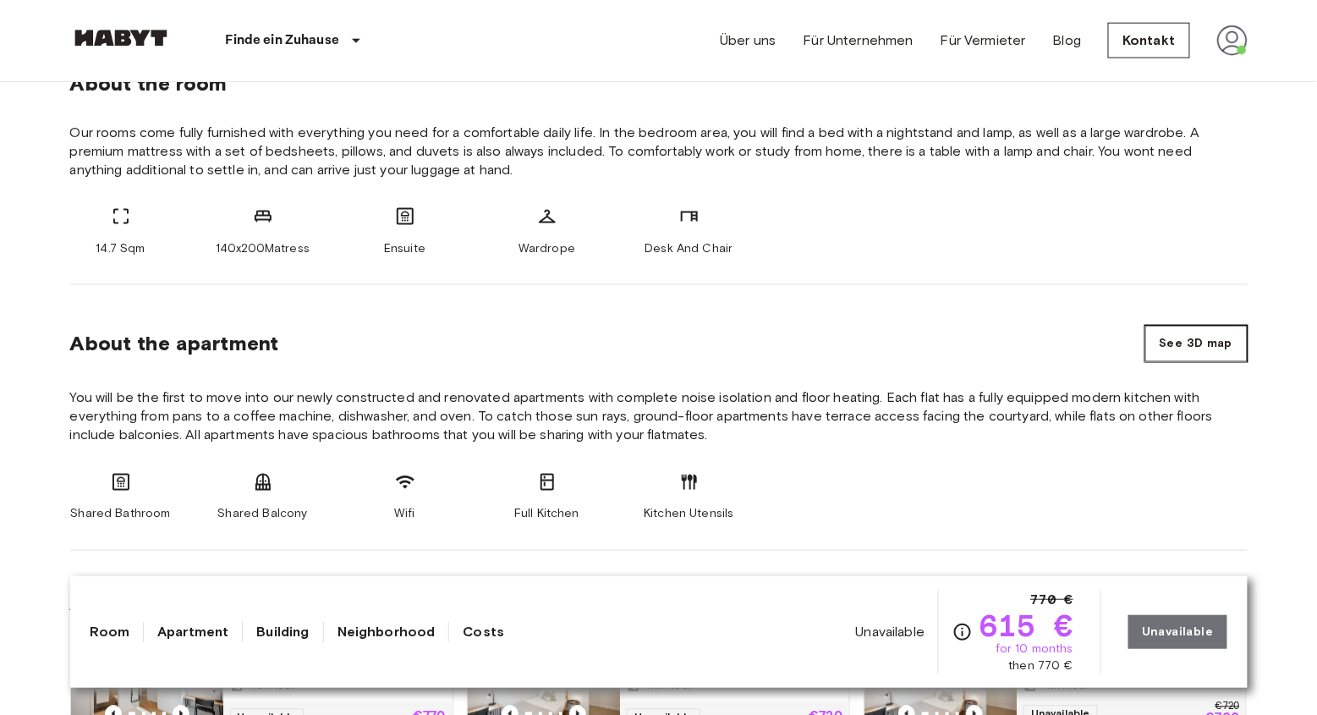
click at [1199, 340] on button "See 3D map" at bounding box center [1196, 344] width 102 height 36
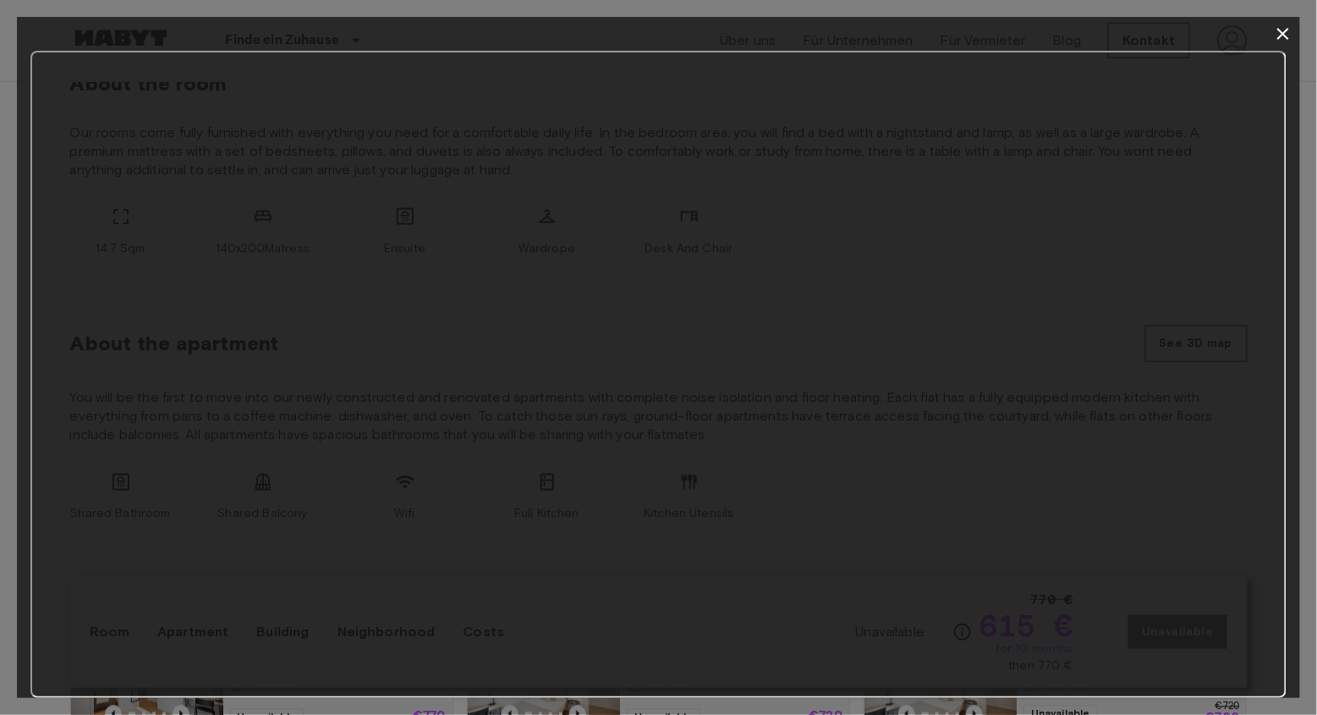
click at [1287, 30] on icon "button" at bounding box center [1283, 34] width 12 height 12
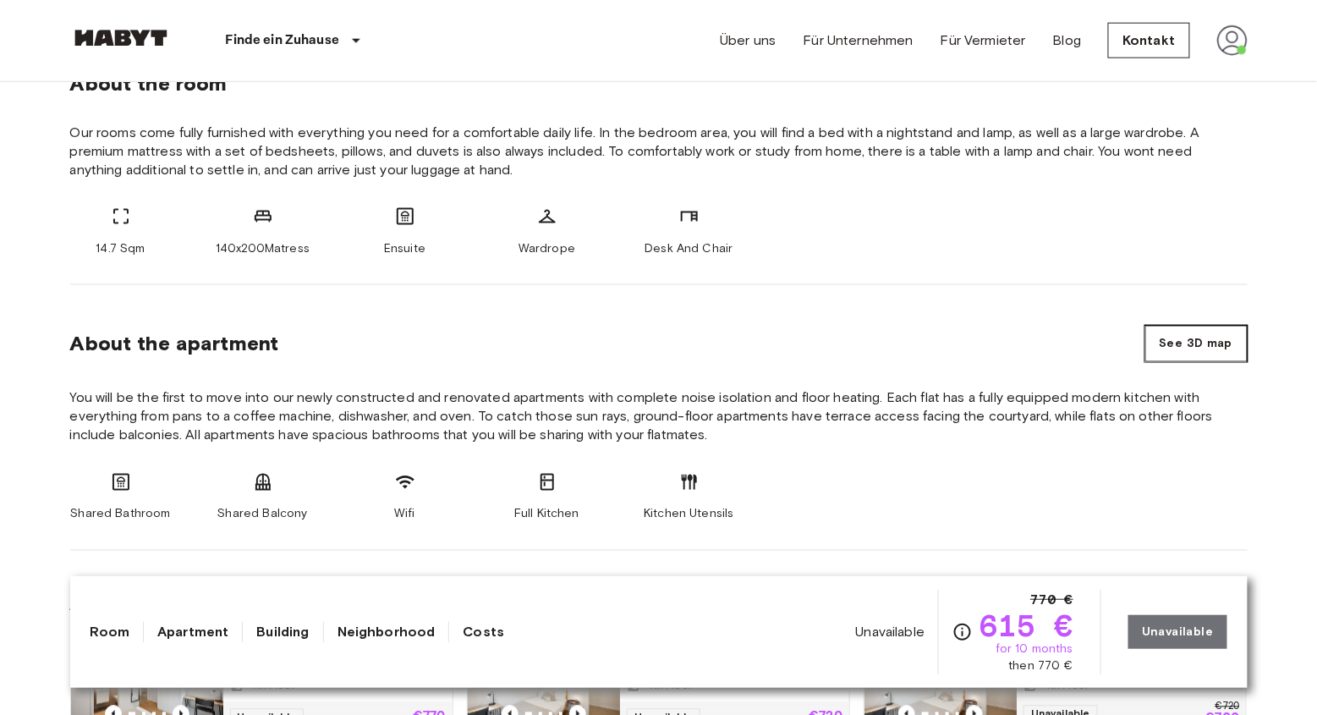
click at [1191, 337] on button "See 3D map" at bounding box center [1196, 344] width 102 height 36
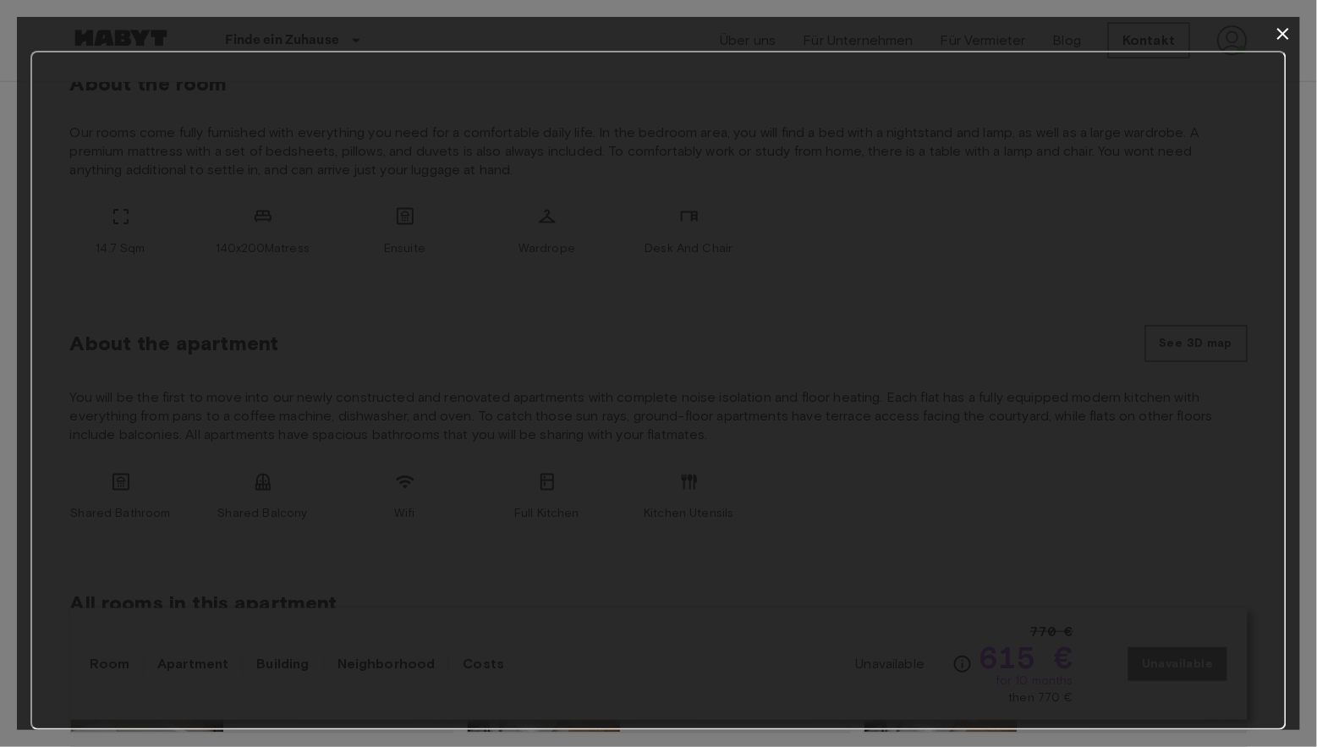
click at [1284, 44] on icon "button" at bounding box center [1283, 34] width 20 height 20
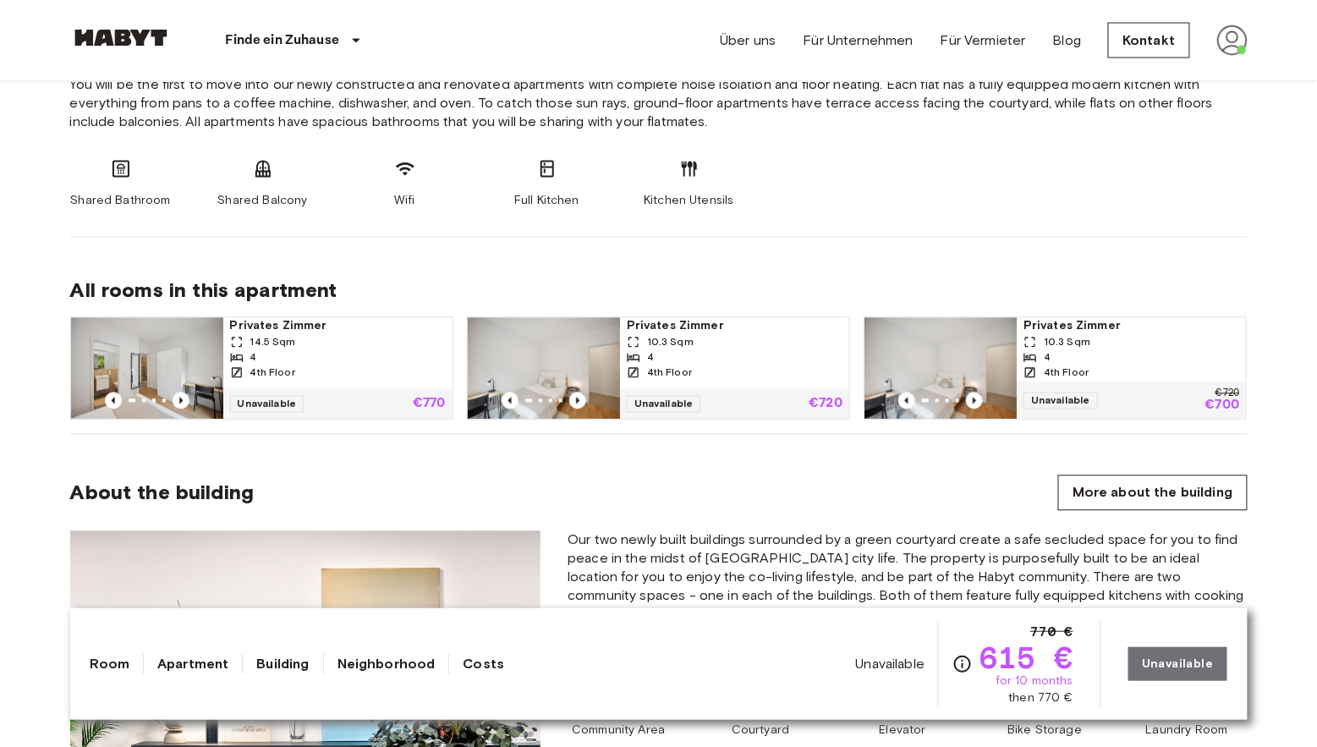
scroll to position [968, 0]
click at [385, 363] on div "4" at bounding box center [338, 357] width 216 height 15
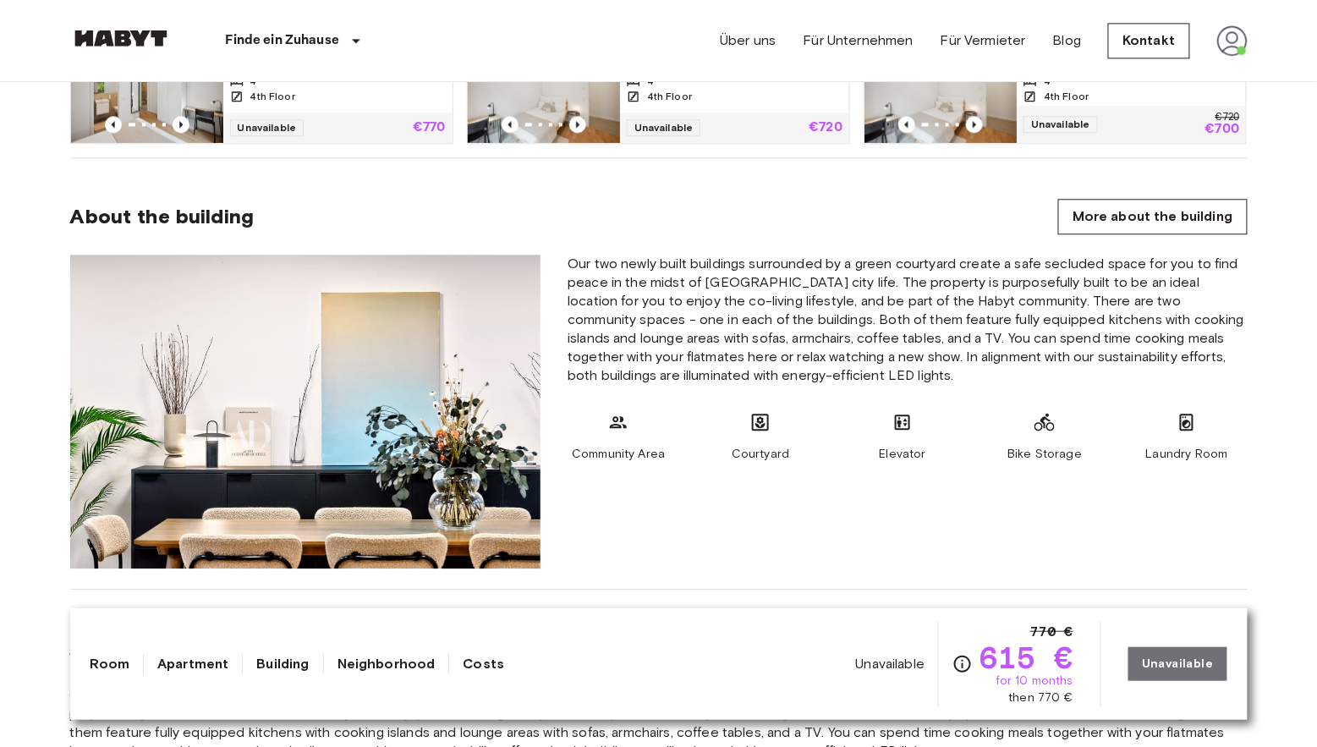
scroll to position [1262, 0]
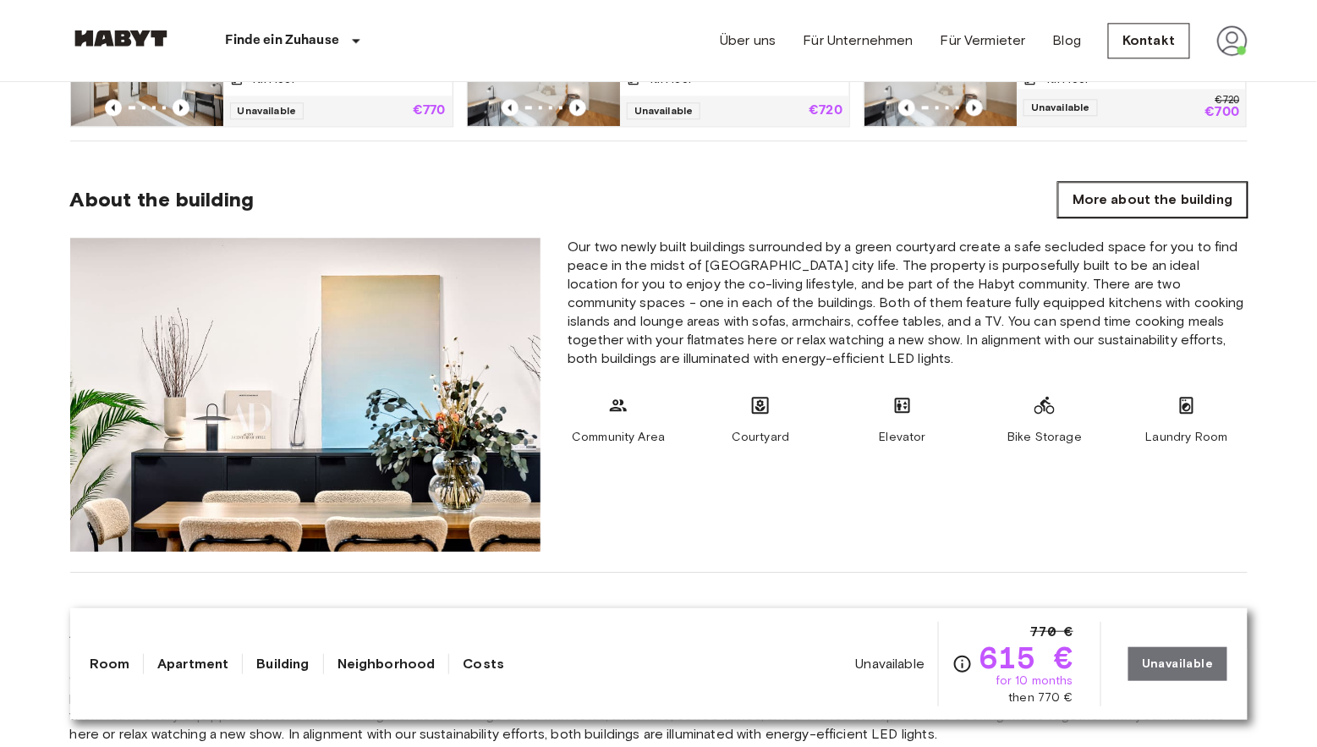
click at [1095, 200] on link "More about the building" at bounding box center [1152, 200] width 189 height 36
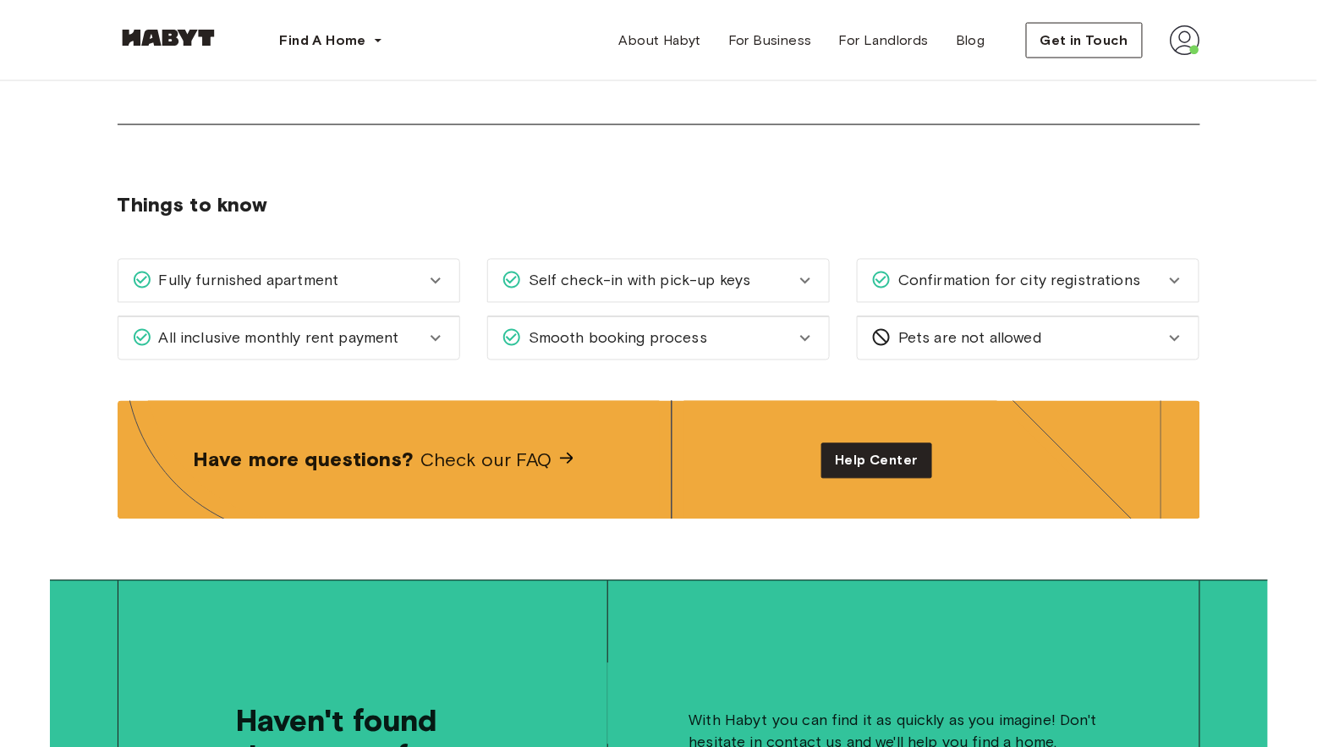
scroll to position [2864, 0]
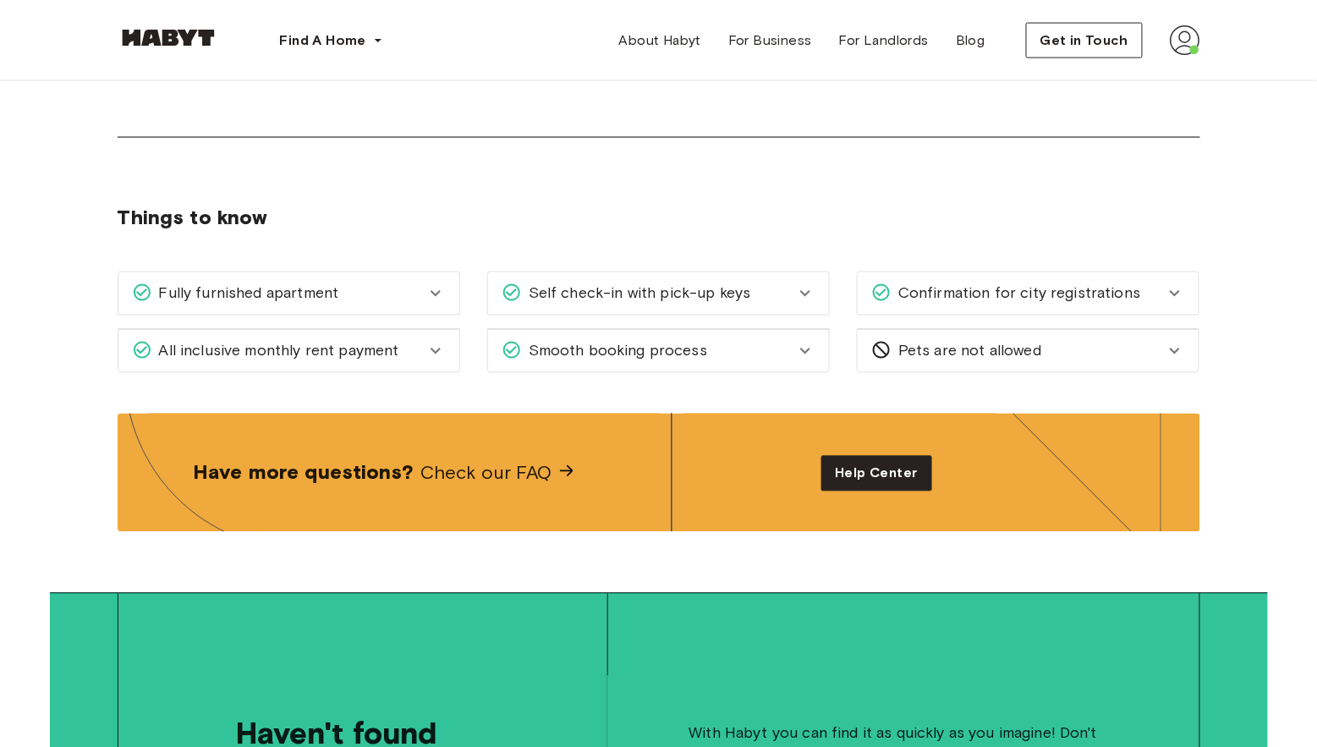
click at [426, 283] on icon at bounding box center [435, 293] width 20 height 20
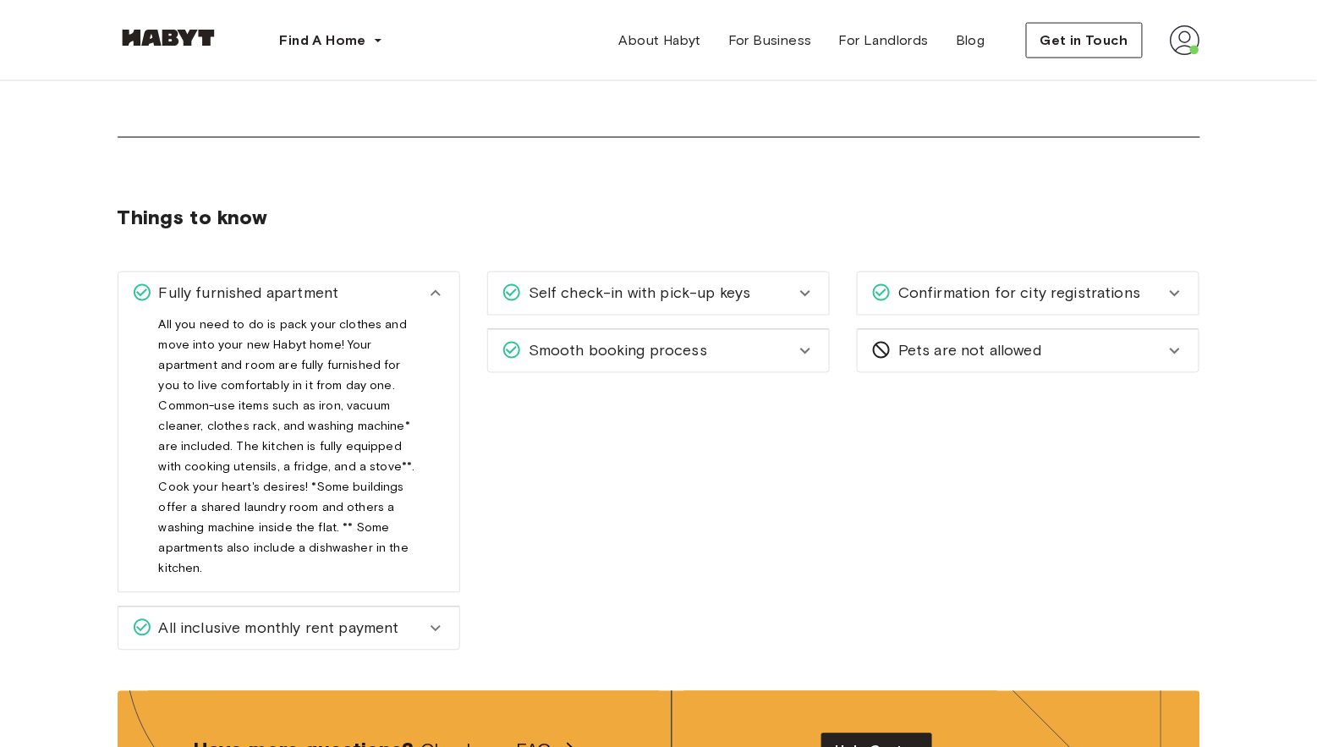
click at [599, 282] on span "Self check-in with pick-up keys" at bounding box center [636, 293] width 229 height 22
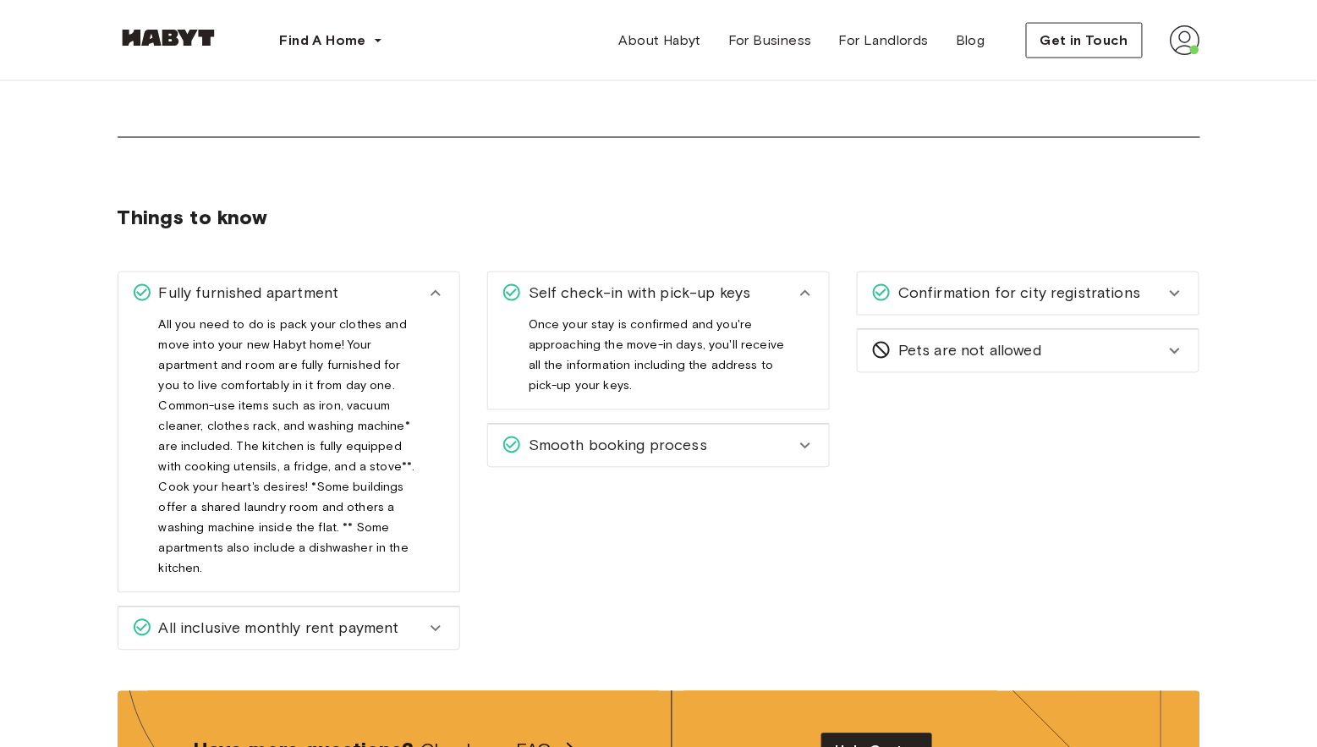
click at [622, 231] on div "Fully furnished apartment All you need to do is pack your clothes and move into…" at bounding box center [645, 451] width 1110 height 440
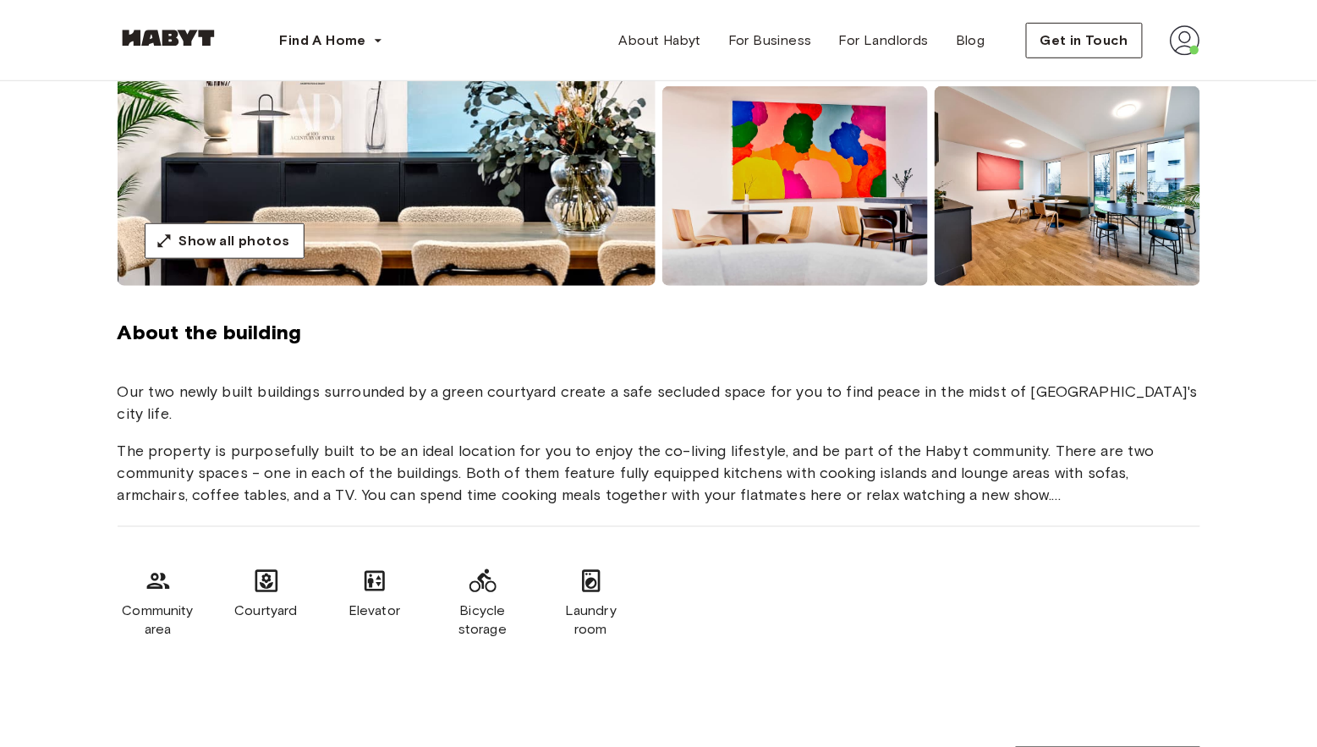
scroll to position [311, 0]
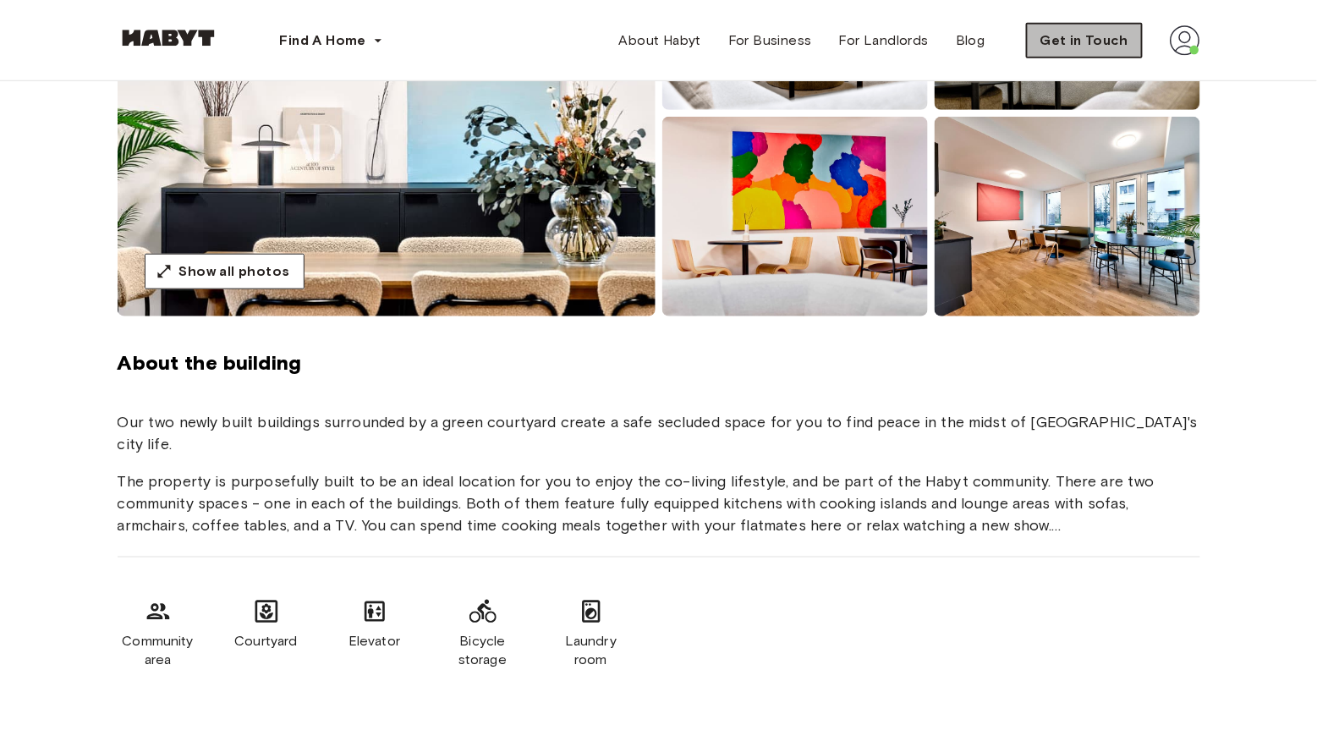
click at [1124, 40] on span "Get in Touch" at bounding box center [1084, 40] width 88 height 20
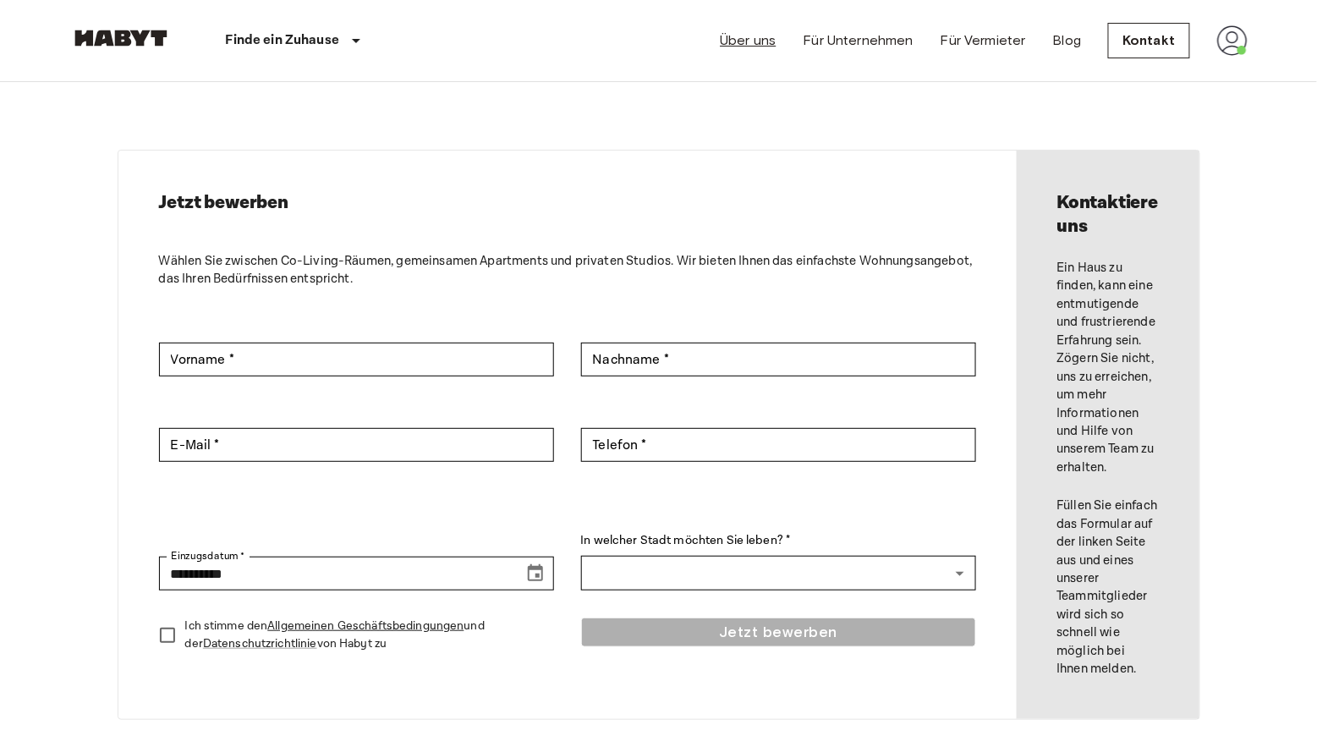
click at [751, 37] on link "Über uns" at bounding box center [748, 40] width 56 height 20
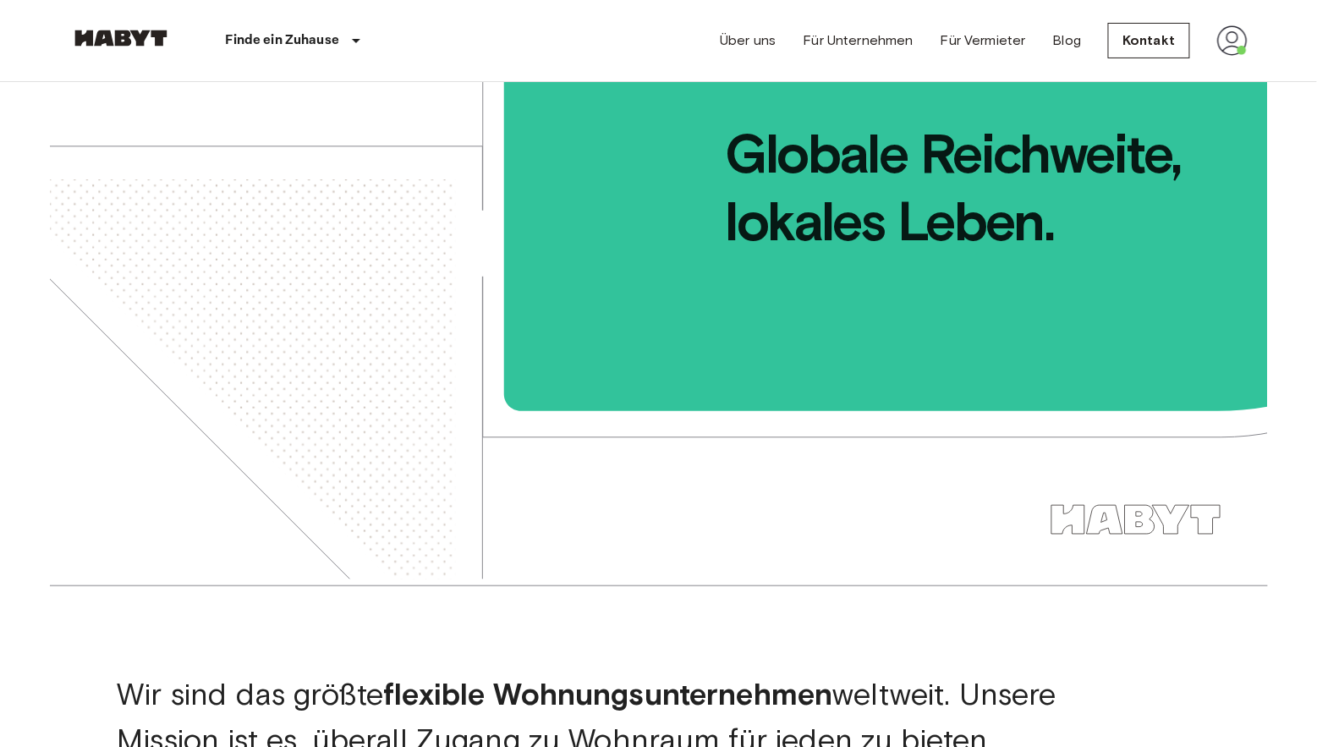
scroll to position [69, 0]
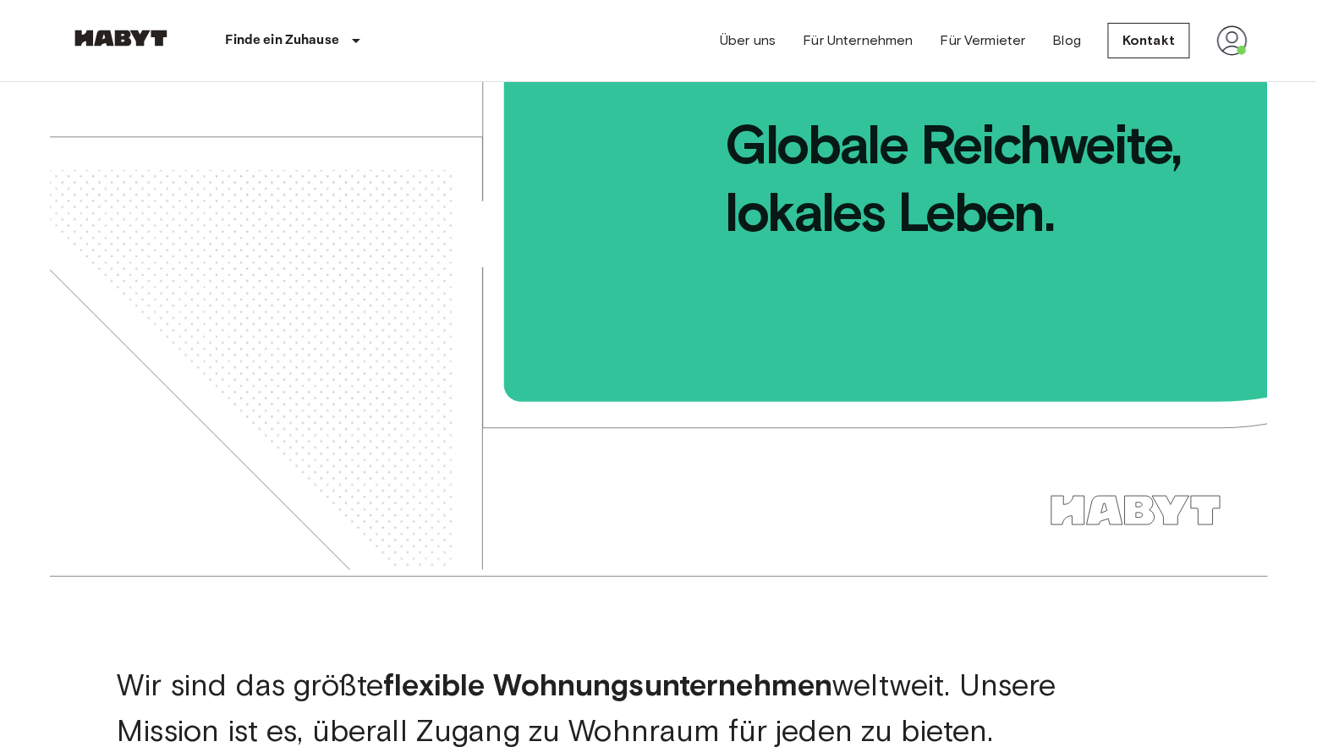
click at [1230, 21] on div "Über uns Für Unternehmen Für Vermieter Blog Kontakt" at bounding box center [983, 40] width 527 height 81
click at [1232, 36] on img at bounding box center [1232, 40] width 30 height 30
click at [1224, 67] on li "Profile" at bounding box center [1218, 71] width 169 height 30
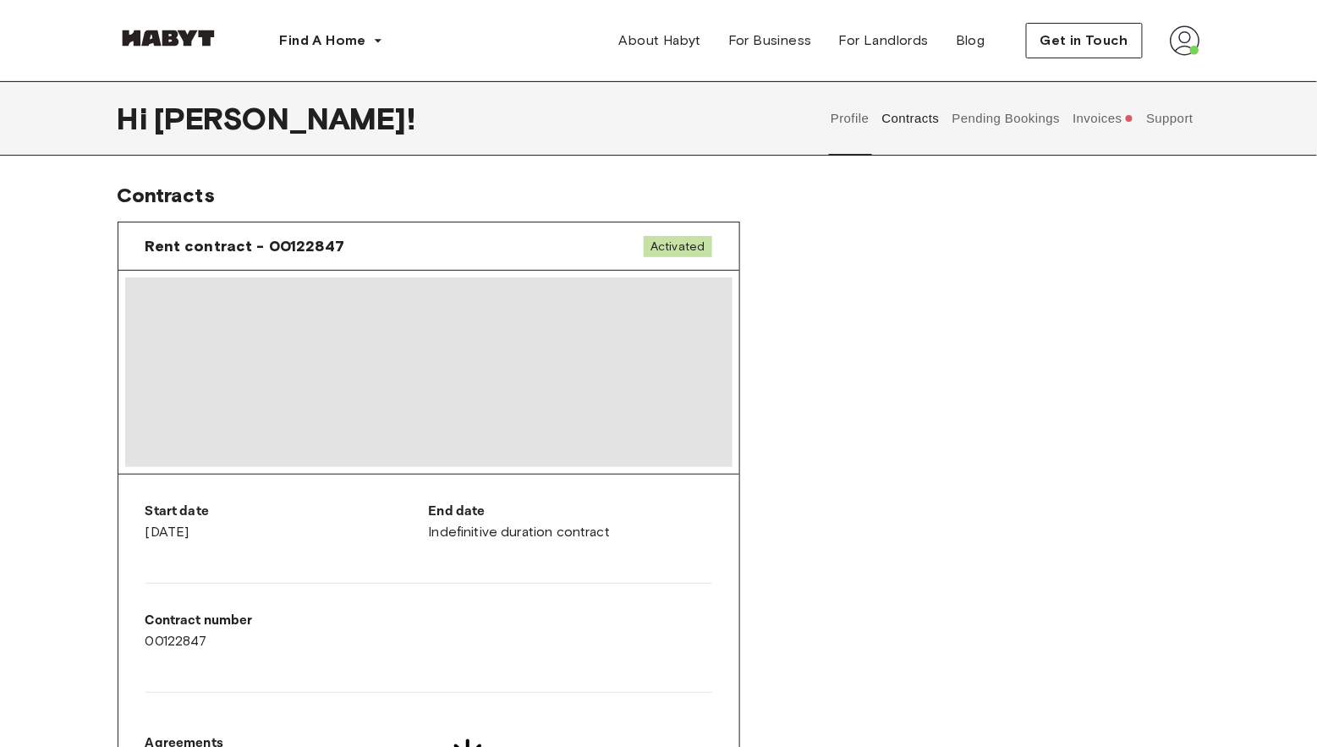
click at [971, 118] on button "Pending Bookings" at bounding box center [1006, 118] width 112 height 74
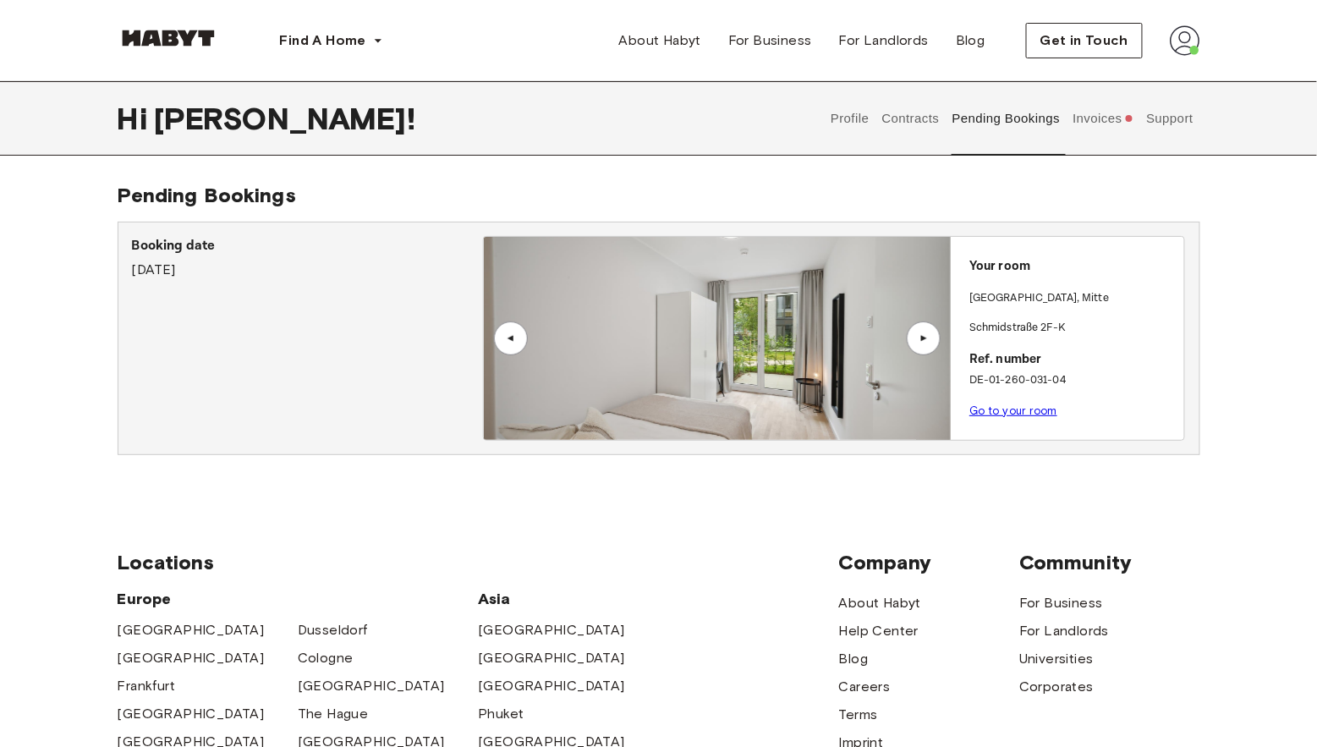
click at [991, 404] on link "Go to your room" at bounding box center [1013, 410] width 88 height 13
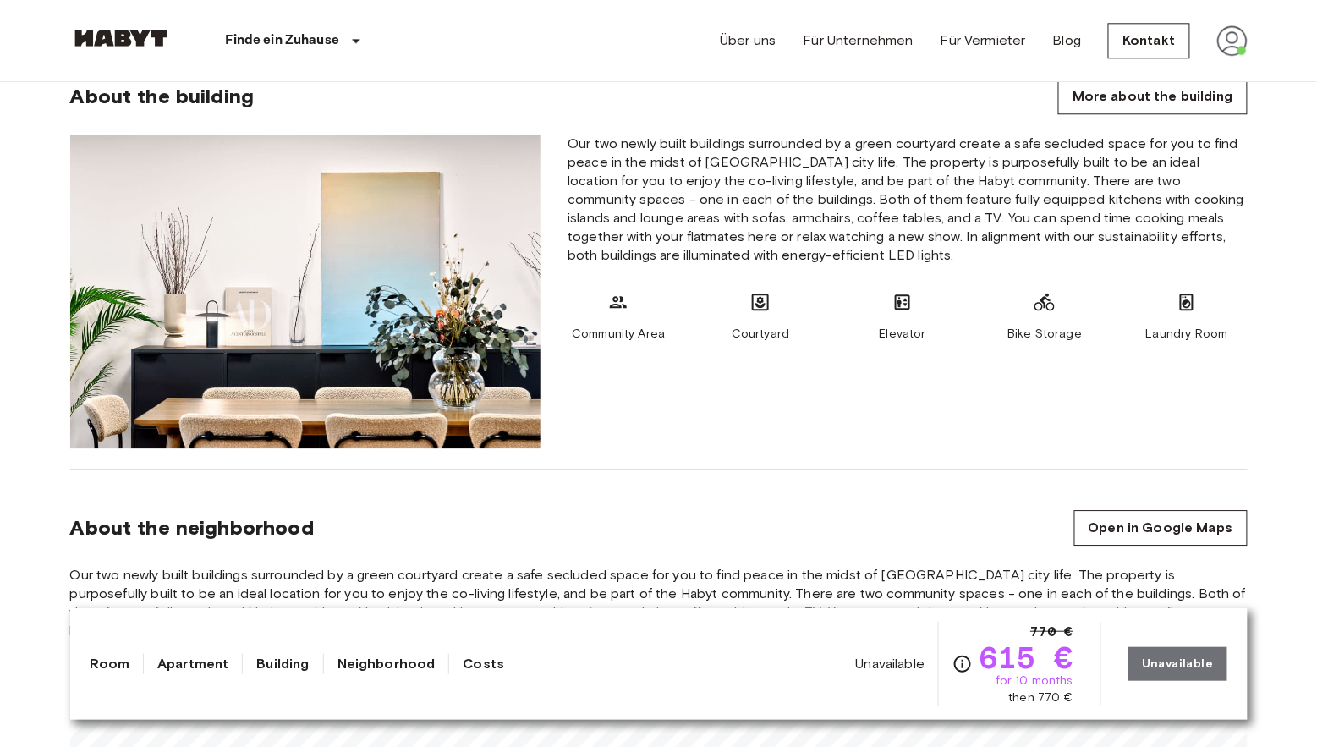
scroll to position [1371, 0]
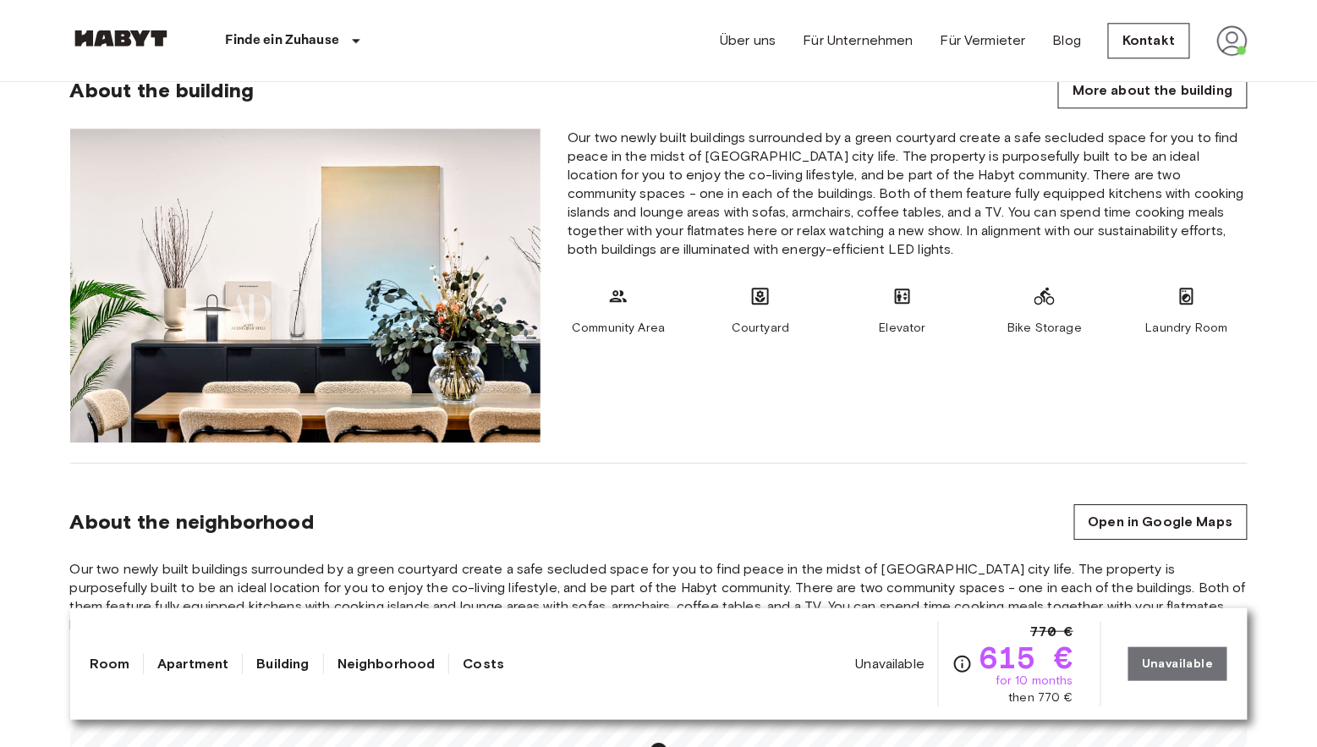
click at [1191, 299] on icon at bounding box center [1186, 297] width 8 height 8
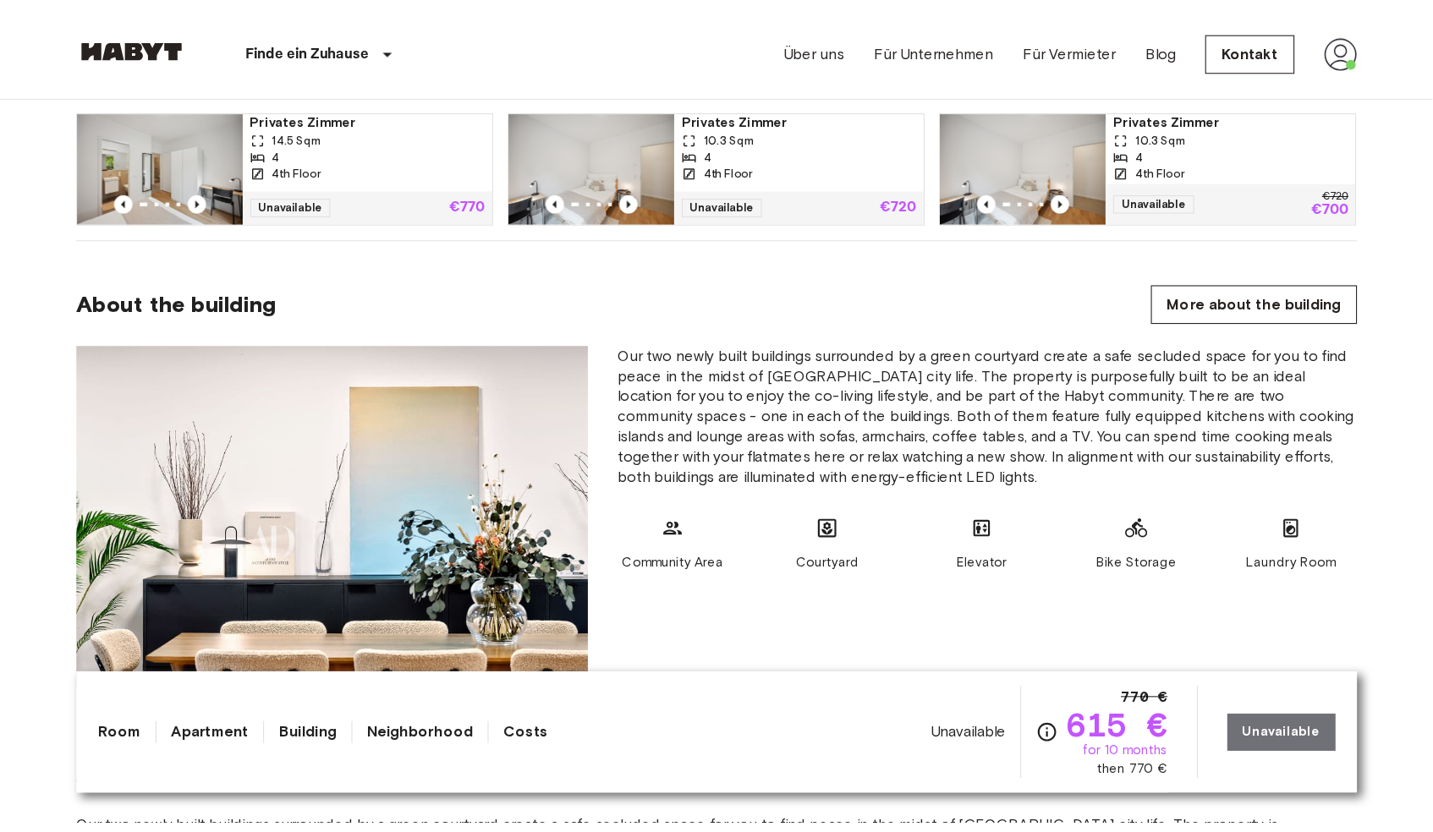
scroll to position [1180, 0]
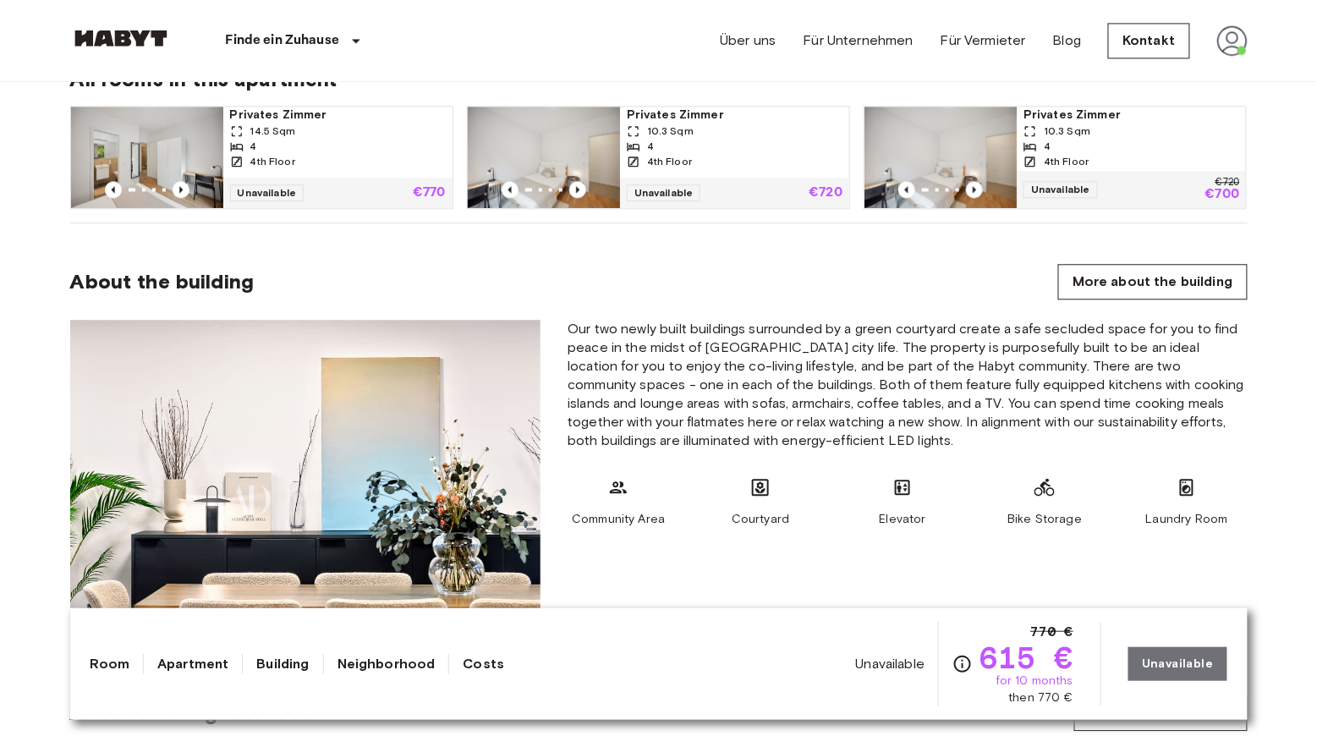
click at [376, 161] on div "4th Floor" at bounding box center [338, 161] width 216 height 15
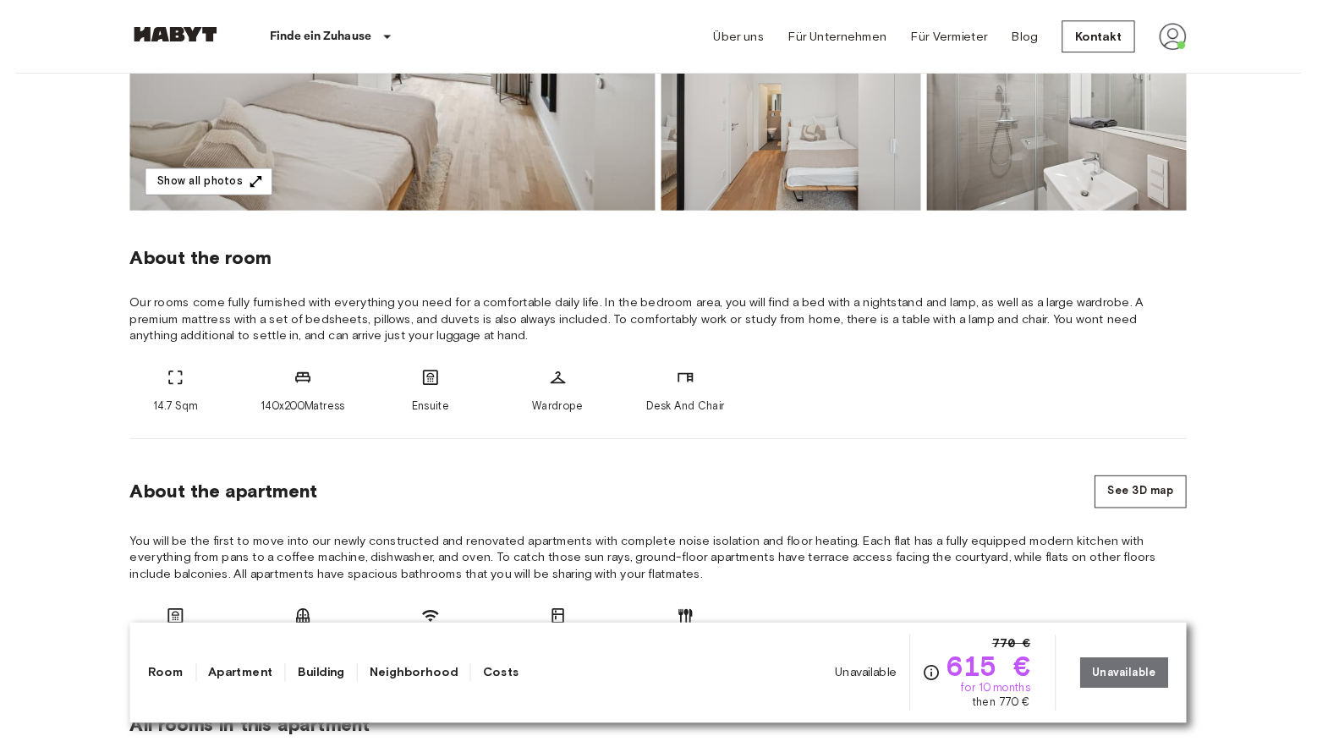
scroll to position [814, 0]
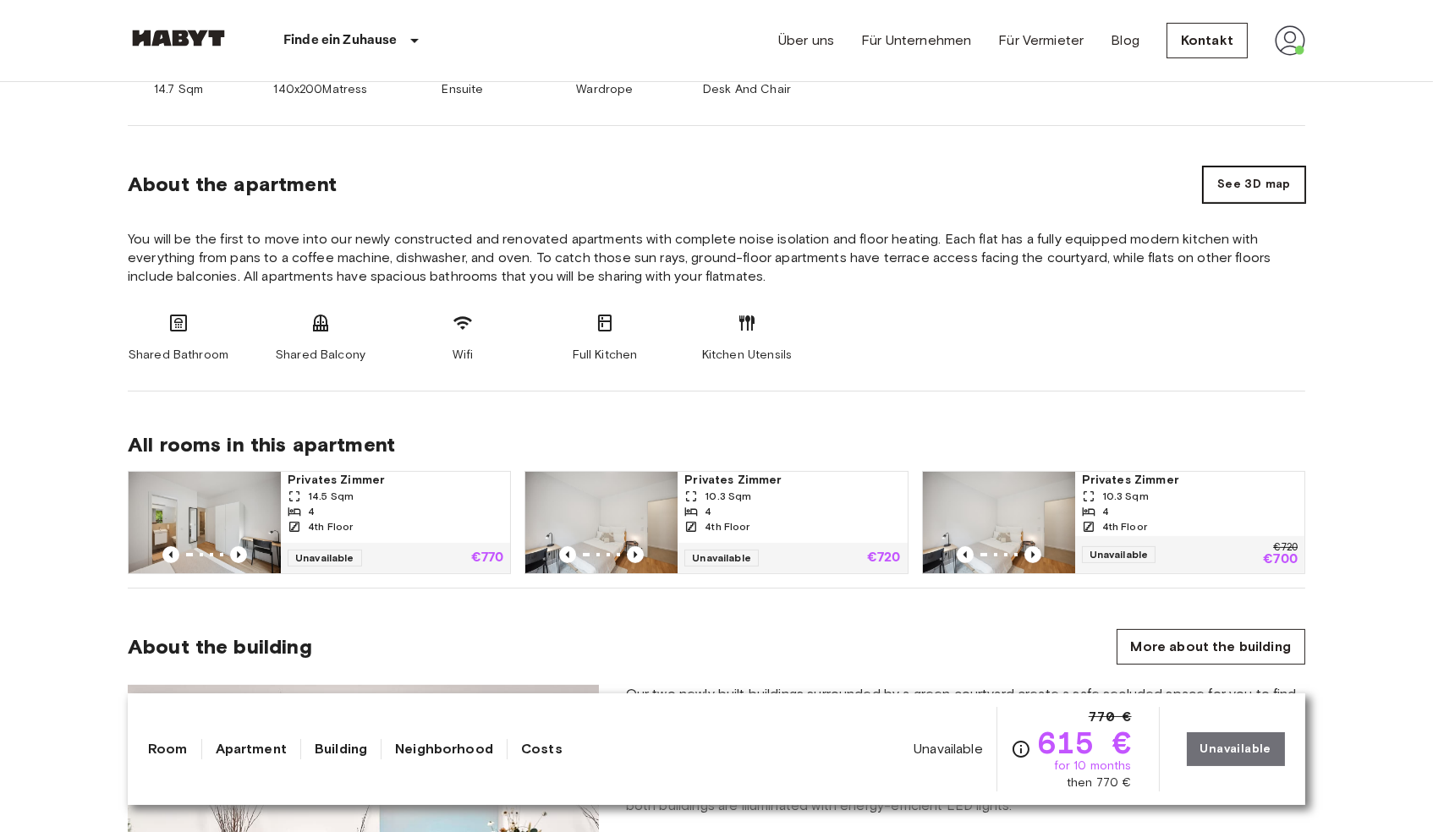
click at [1236, 182] on button "See 3D map" at bounding box center [1254, 185] width 102 height 36
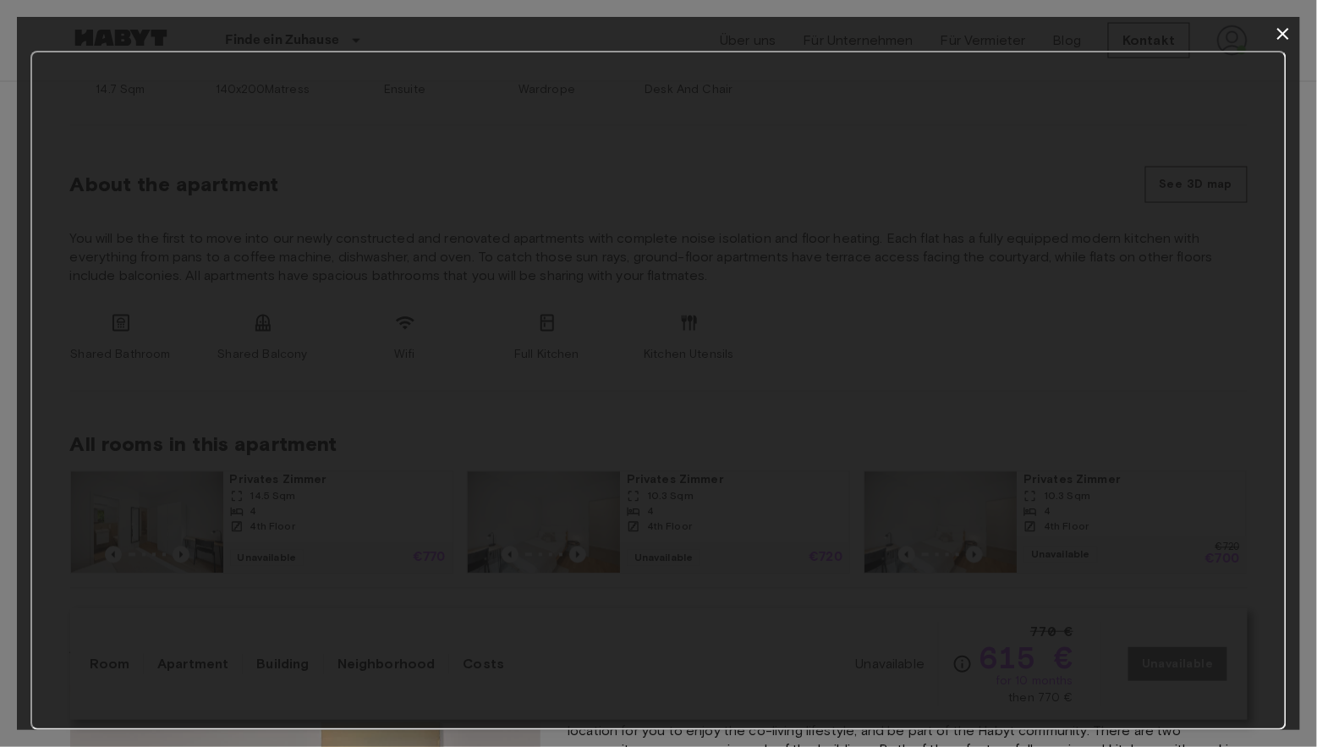
click at [1273, 44] on icon "button" at bounding box center [1283, 34] width 20 height 20
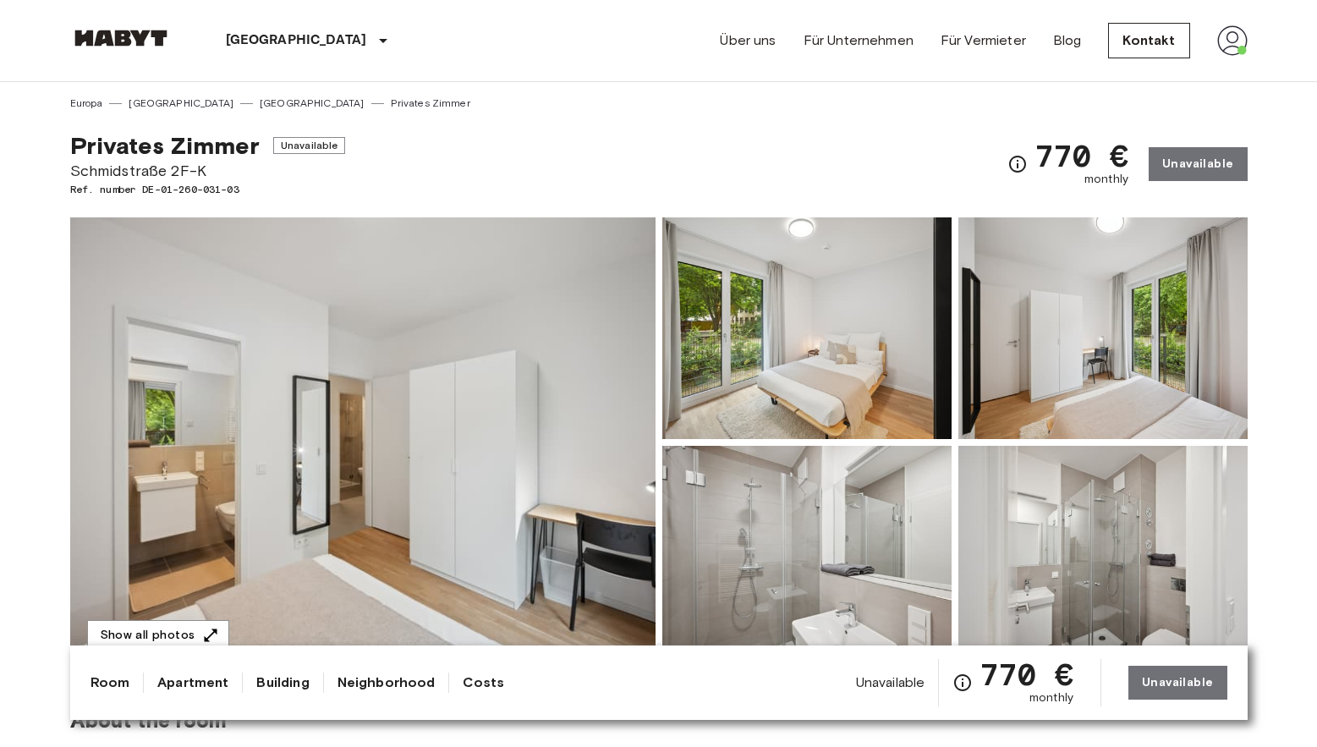
click at [750, 40] on link "Über uns" at bounding box center [748, 40] width 56 height 20
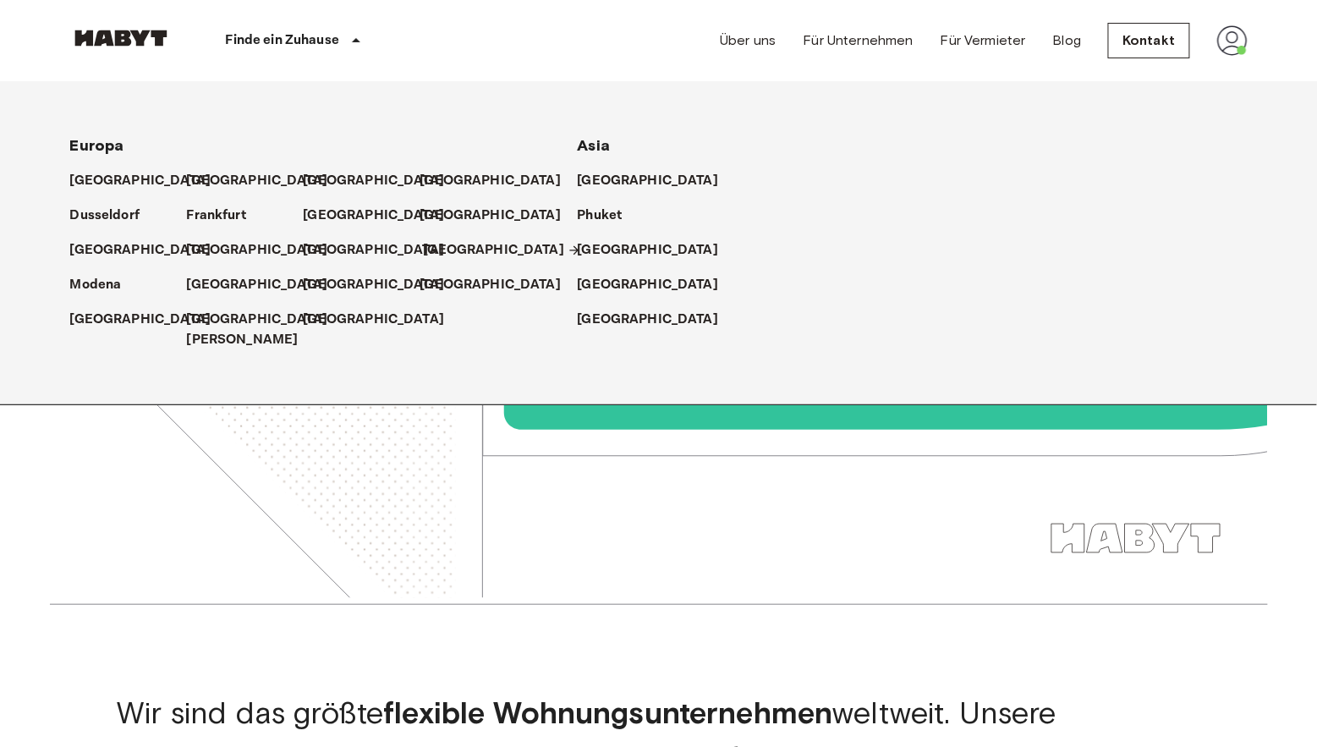
scroll to position [43, 0]
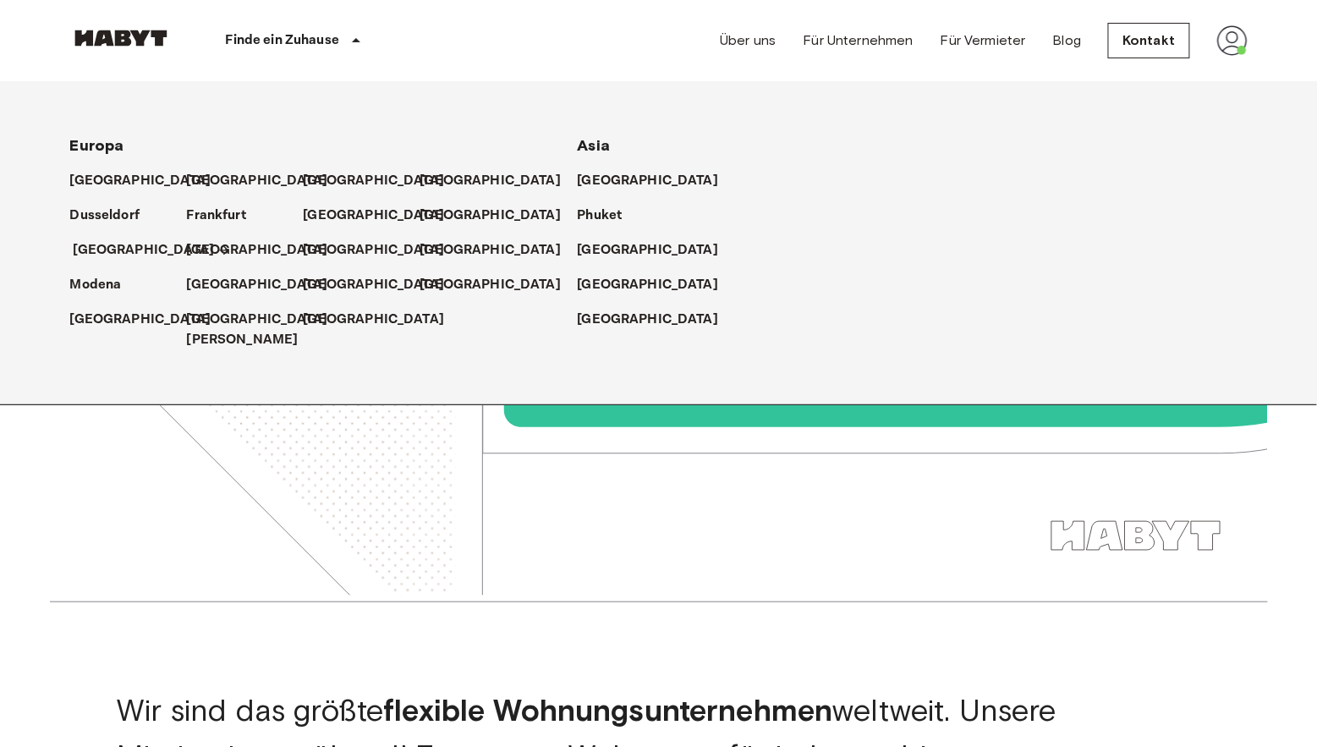
click at [103, 246] on p "[GEOGRAPHIC_DATA]" at bounding box center [144, 250] width 141 height 20
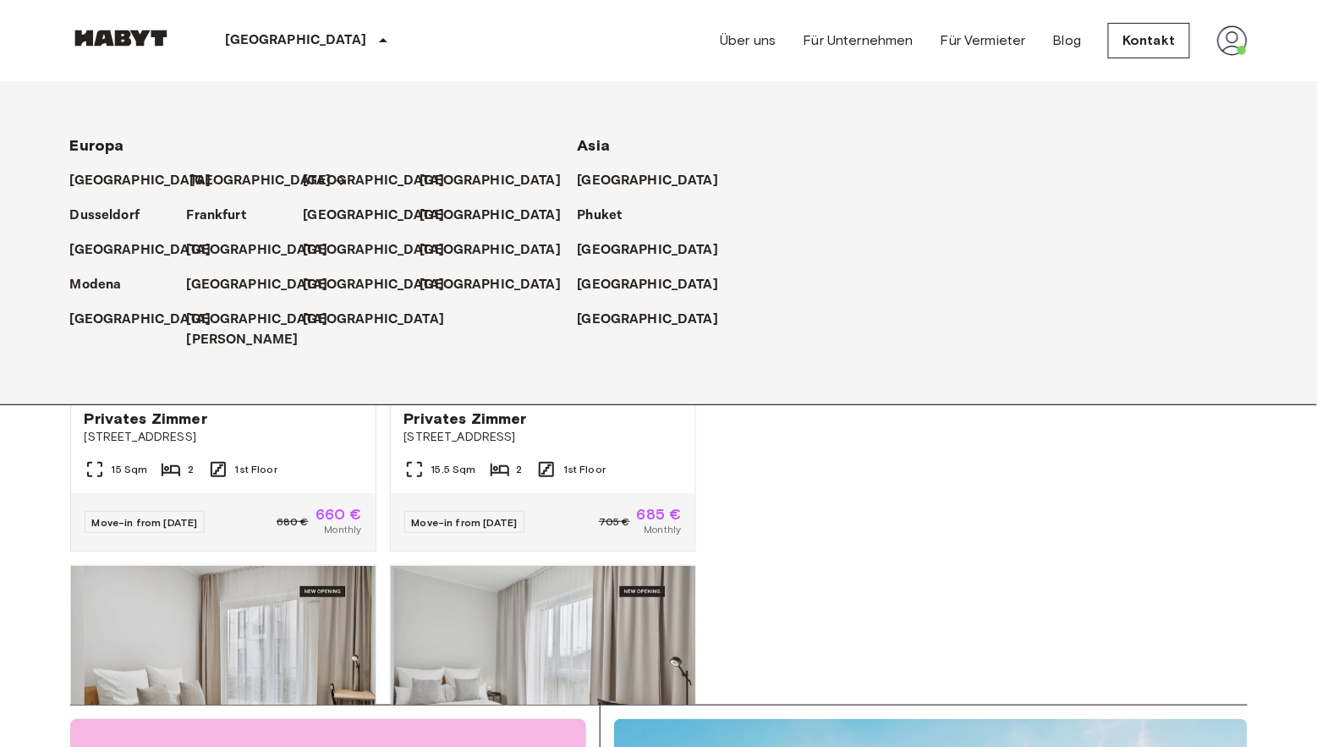
click at [211, 173] on p "[GEOGRAPHIC_DATA]" at bounding box center [260, 181] width 141 height 20
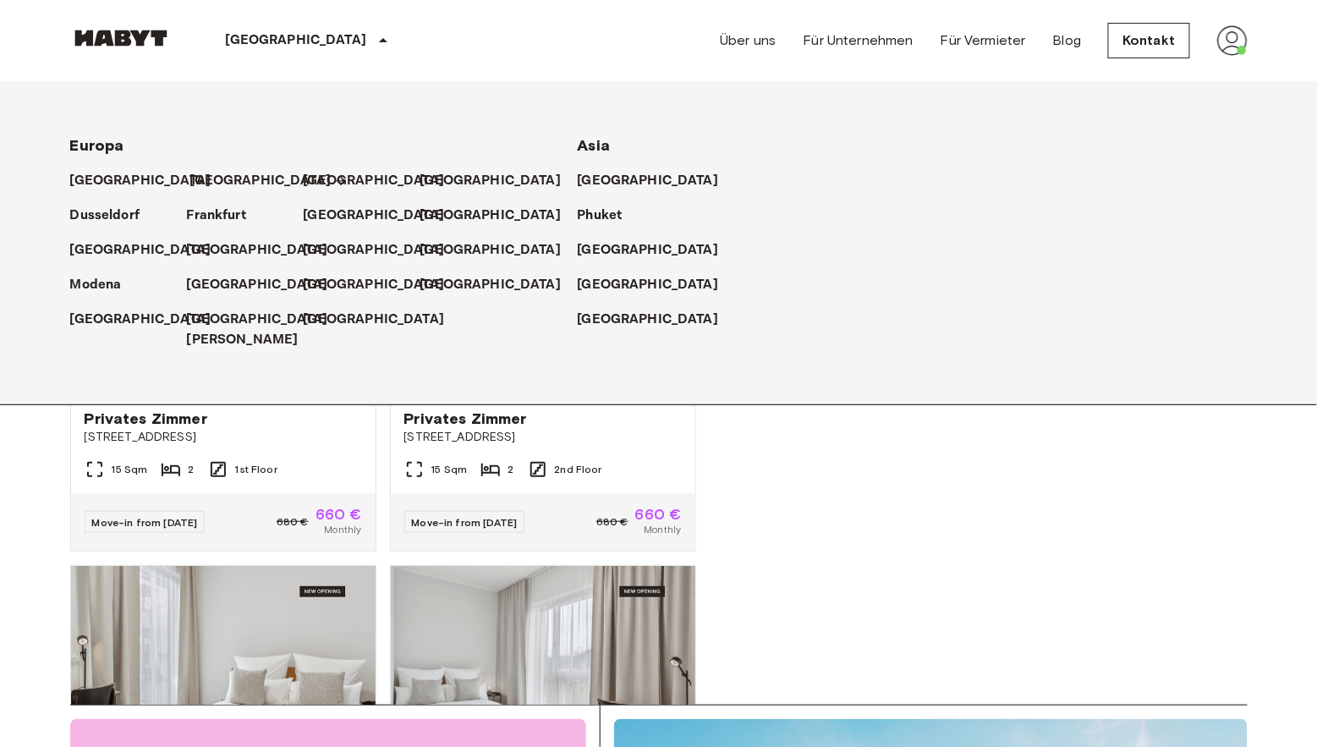
click at [209, 171] on p "[GEOGRAPHIC_DATA]" at bounding box center [260, 181] width 141 height 20
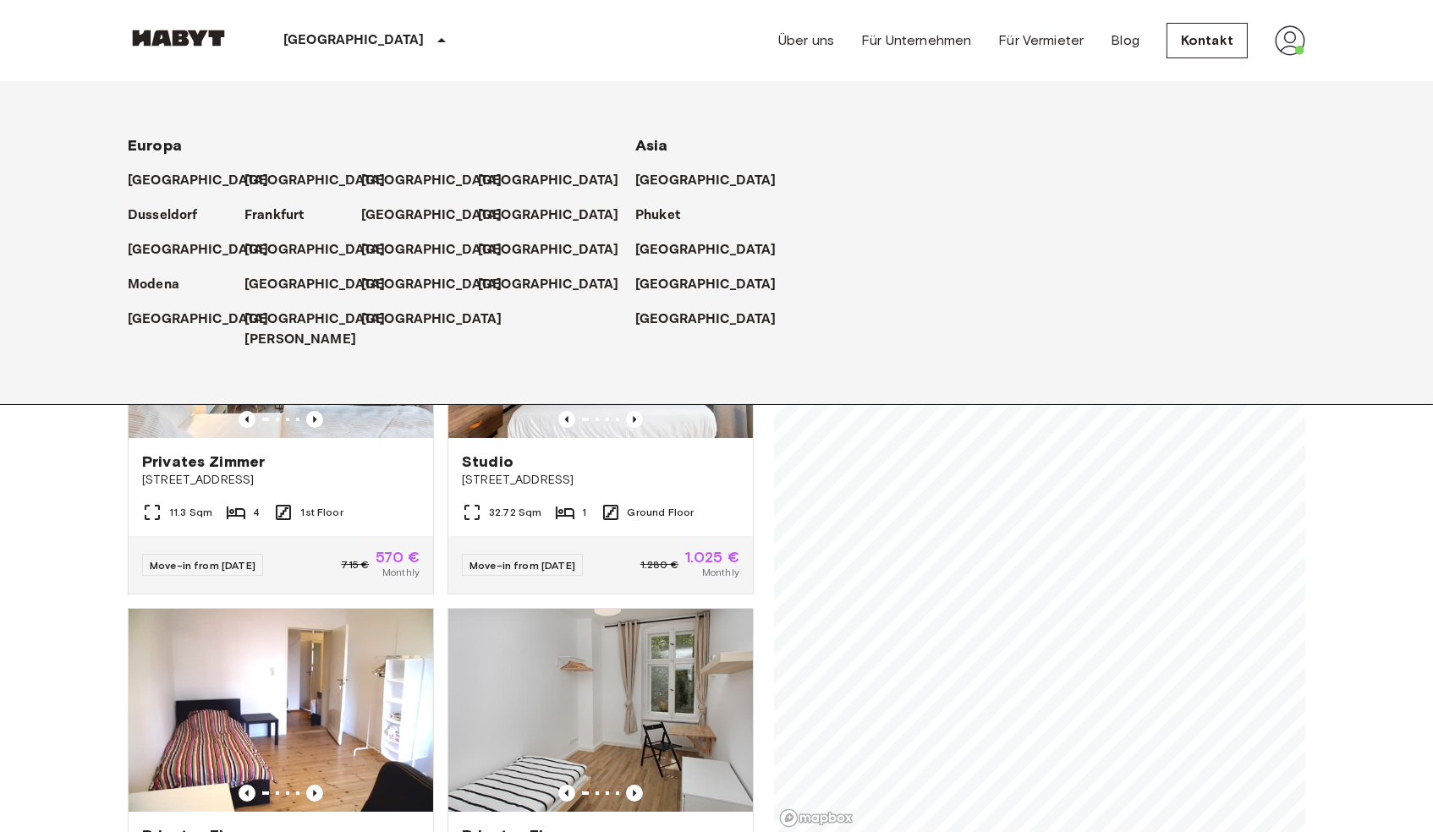
click at [1005, 230] on div "[GEOGRAPHIC_DATA]" at bounding box center [868, 243] width 467 height 35
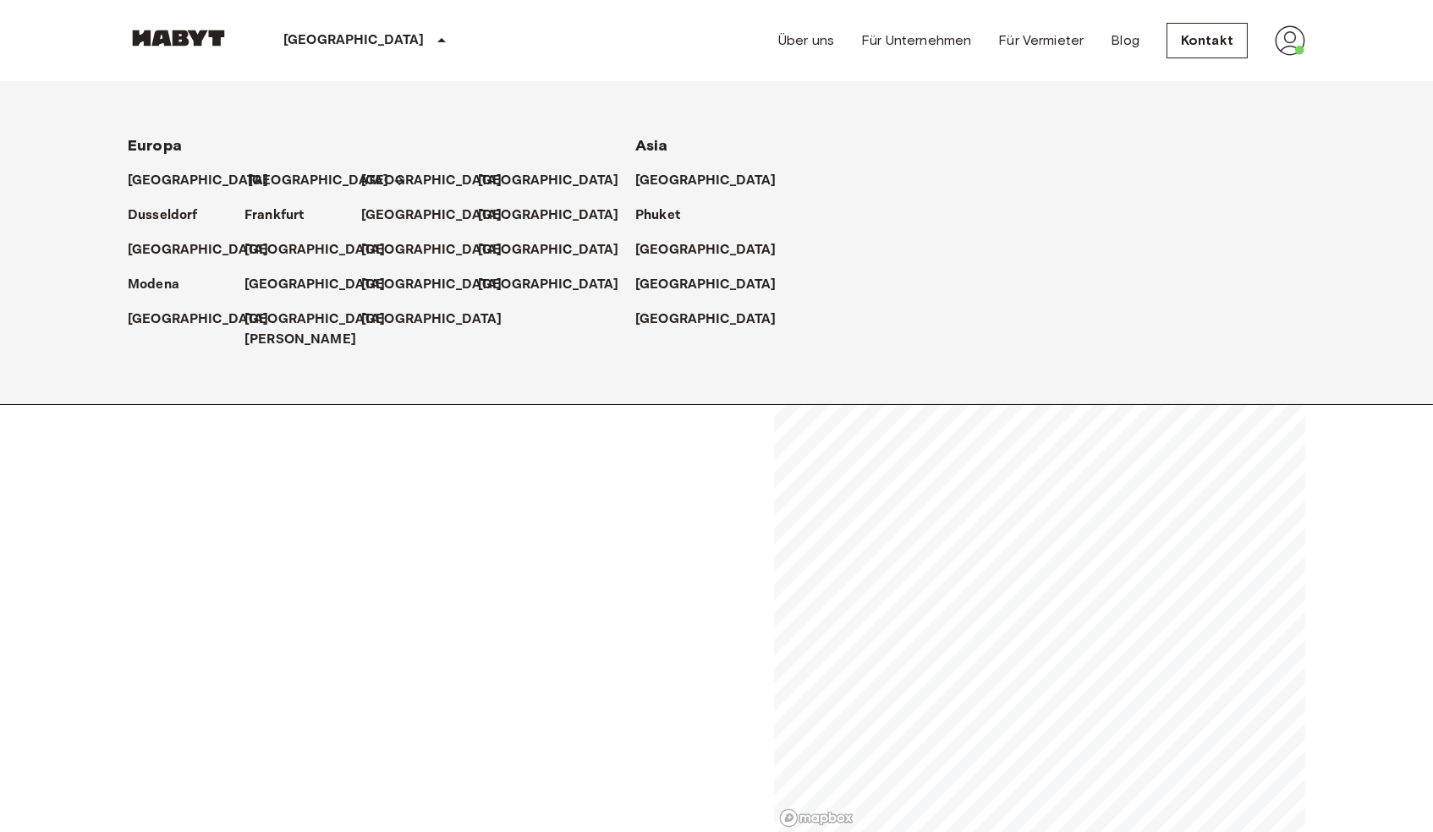
click at [264, 176] on p "[GEOGRAPHIC_DATA]" at bounding box center [318, 181] width 141 height 20
click at [392, 175] on icon at bounding box center [399, 181] width 14 height 14
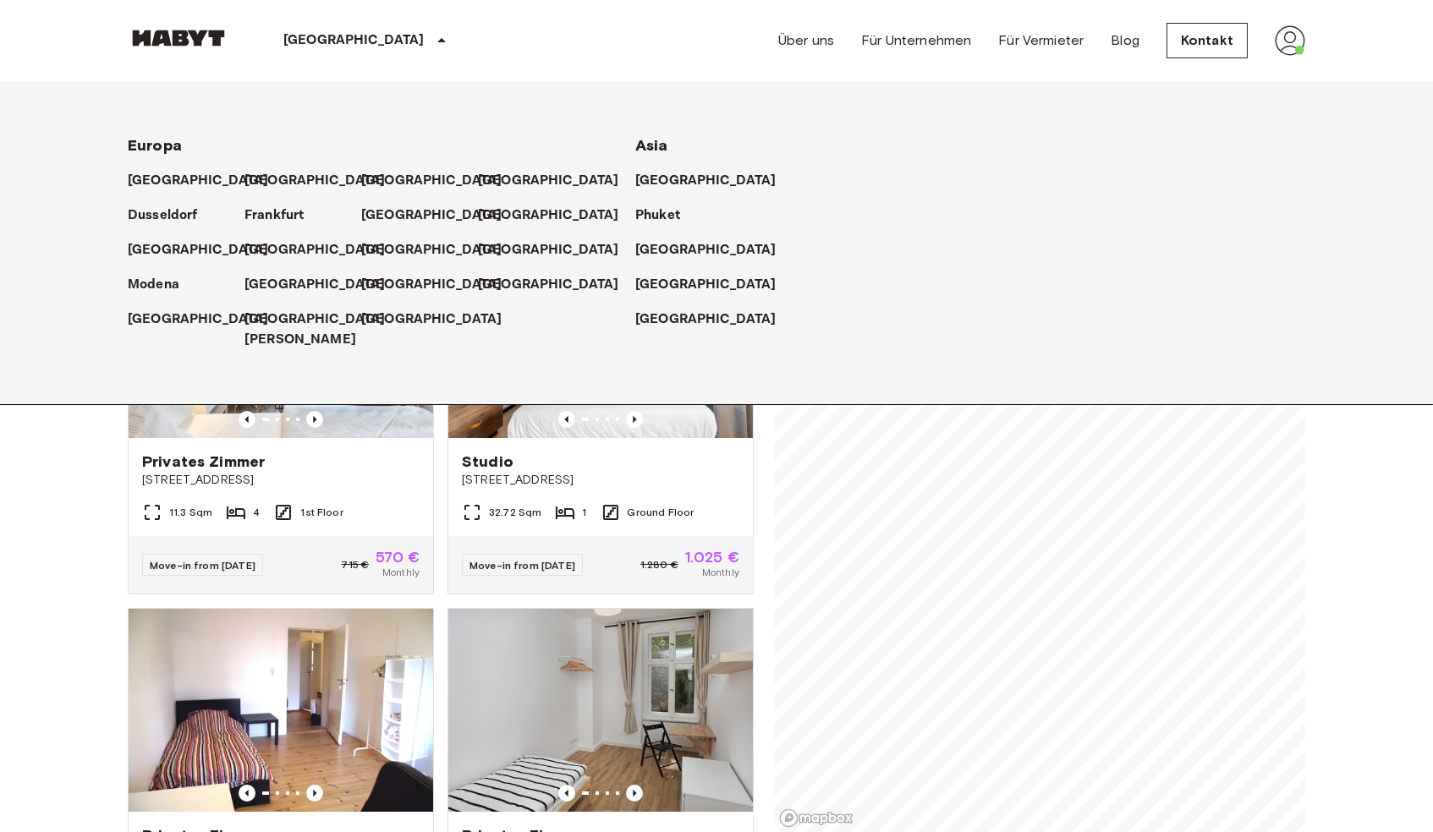
click at [334, 309] on div "[GEOGRAPHIC_DATA][PERSON_NAME]" at bounding box center [302, 322] width 117 height 55
click at [267, 184] on p "[GEOGRAPHIC_DATA]" at bounding box center [318, 181] width 141 height 20
click at [266, 172] on p "[GEOGRAPHIC_DATA]" at bounding box center [318, 181] width 141 height 20
click at [269, 171] on p "[GEOGRAPHIC_DATA]" at bounding box center [318, 181] width 141 height 20
click at [269, 172] on p "[GEOGRAPHIC_DATA]" at bounding box center [318, 181] width 141 height 20
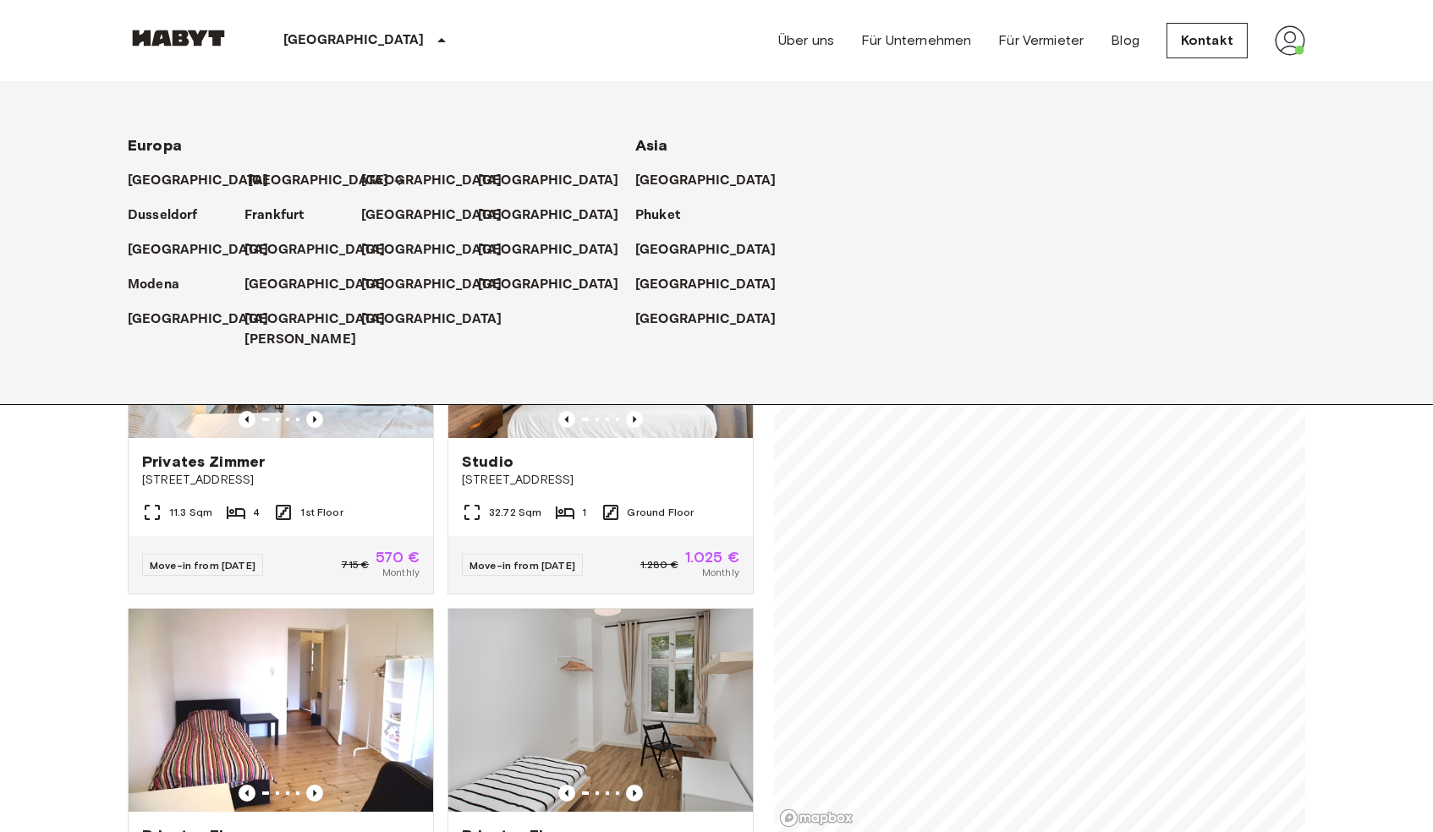
click at [269, 172] on p "[GEOGRAPHIC_DATA]" at bounding box center [318, 181] width 141 height 20
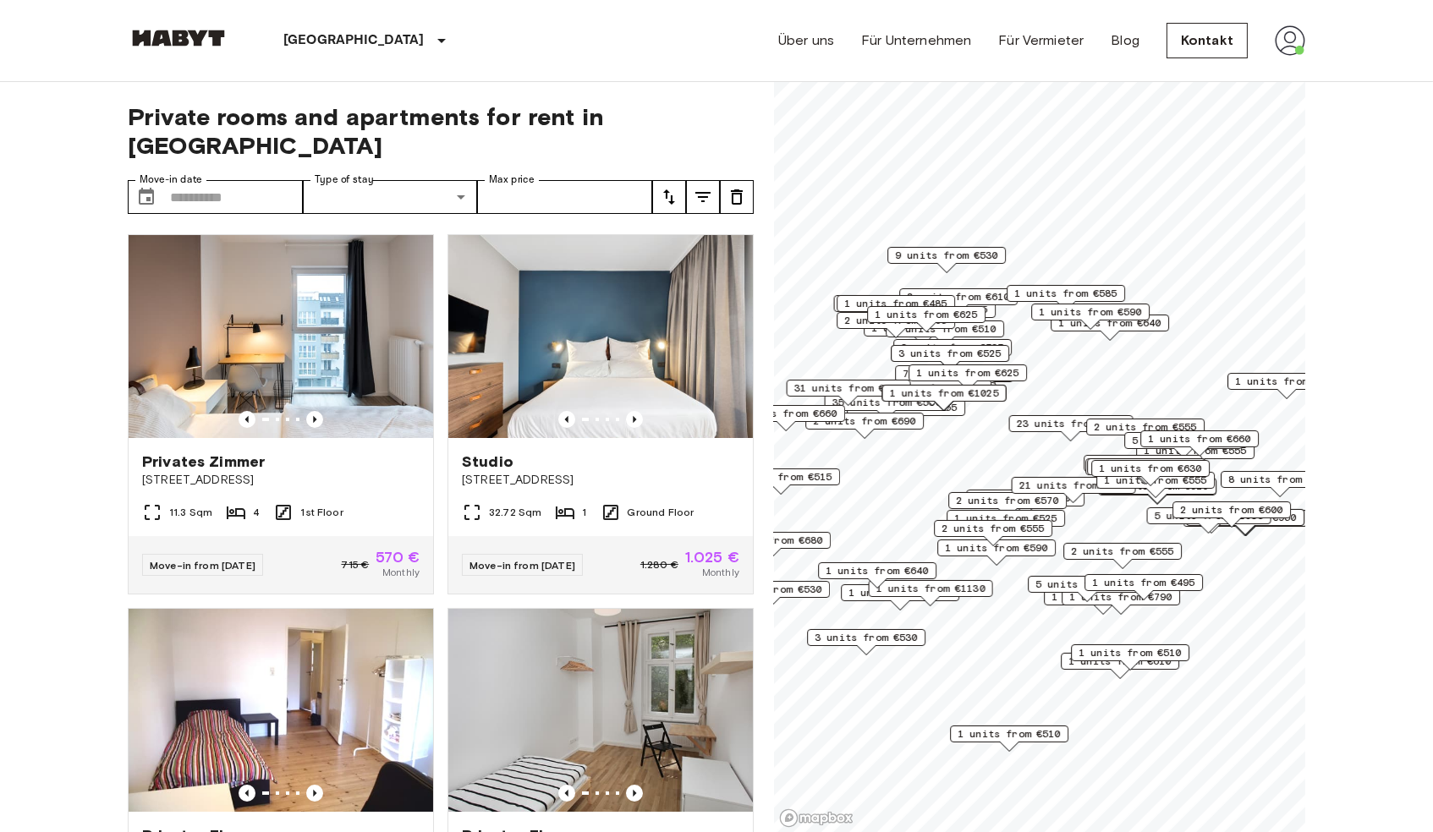
click at [1061, 482] on span "21 units from €575" at bounding box center [1073, 485] width 109 height 15
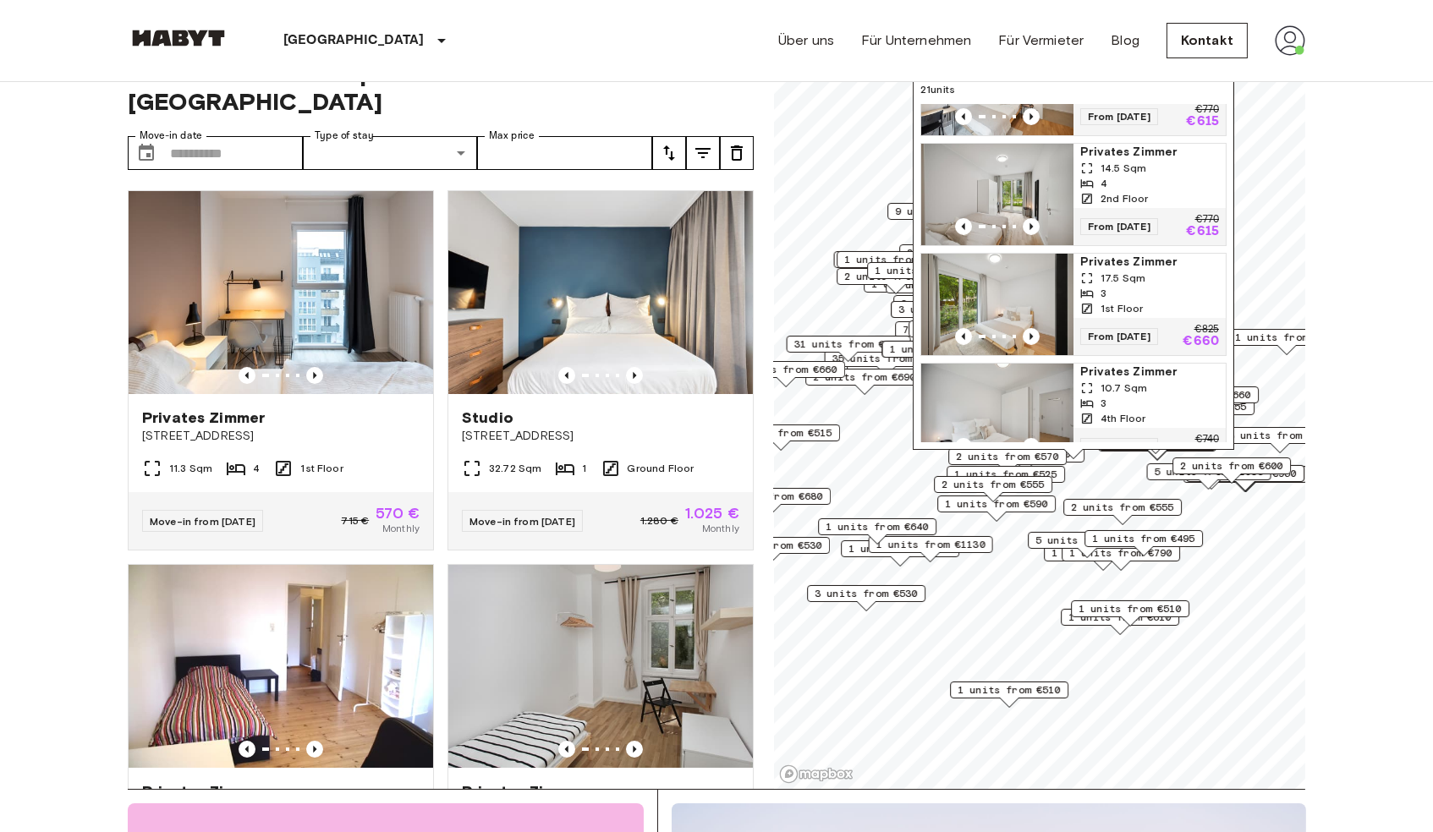
scroll to position [1508, 0]
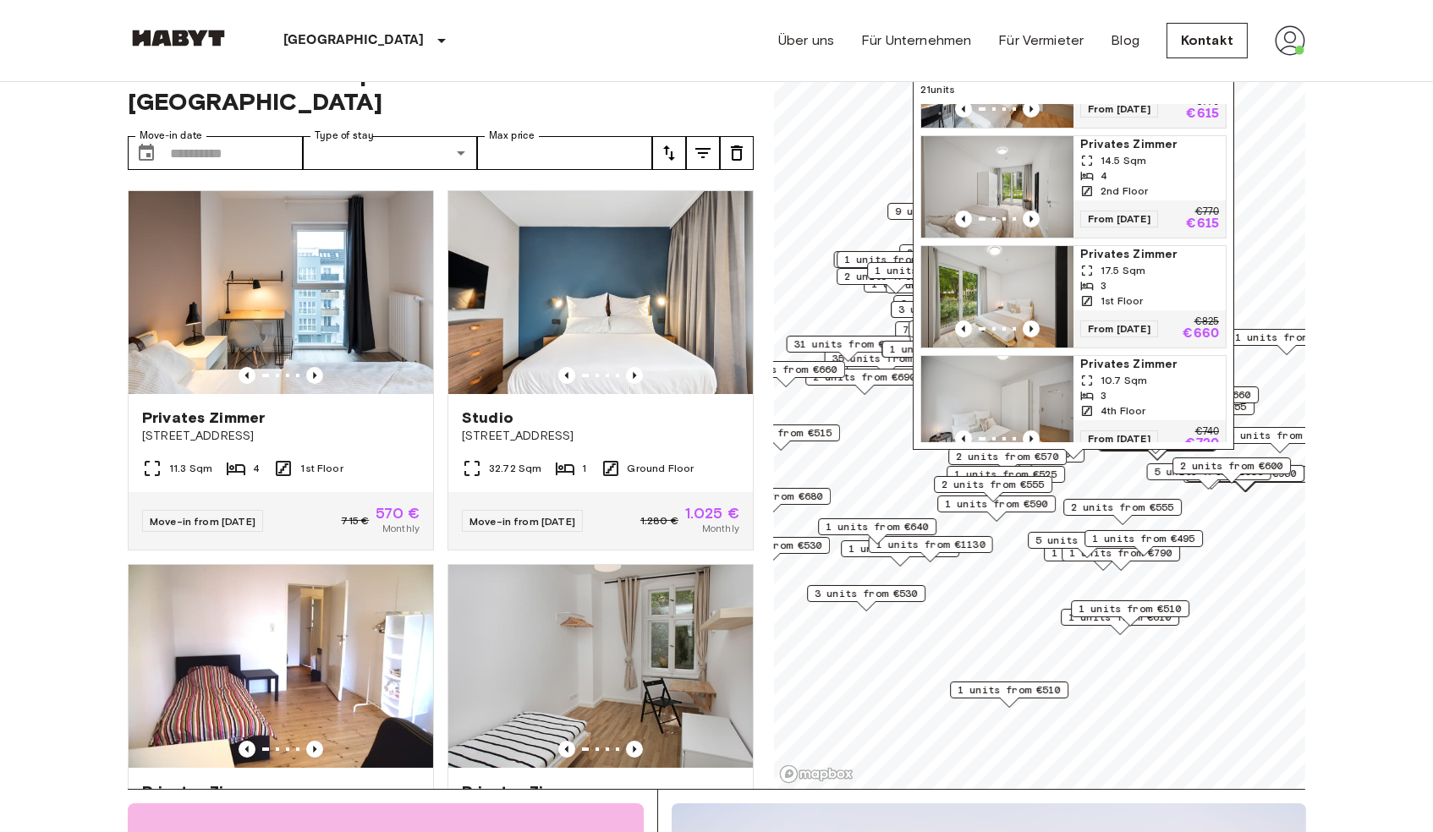
click at [1152, 278] on div "17.5 Sqm" at bounding box center [1149, 270] width 139 height 15
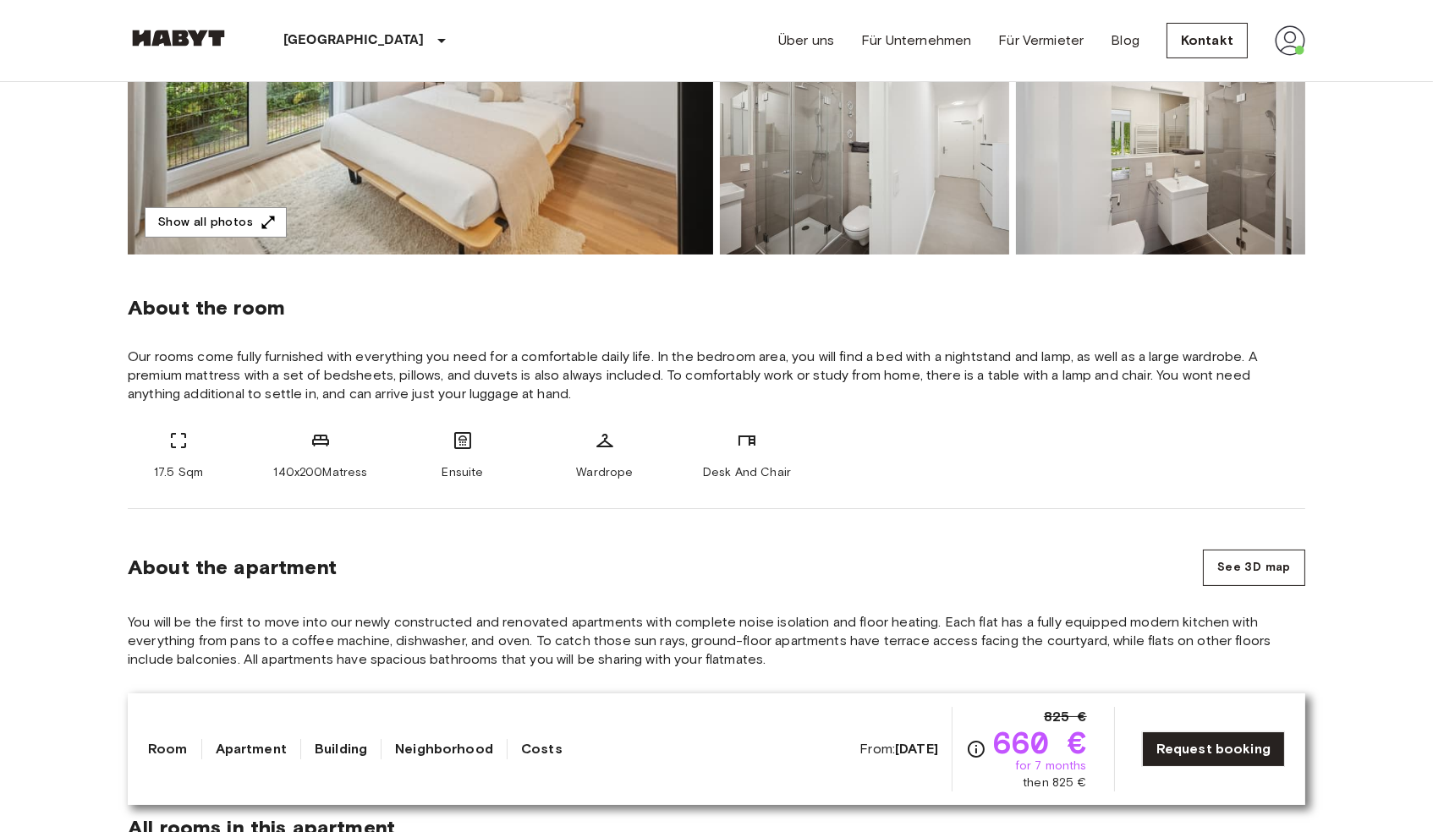
scroll to position [444, 0]
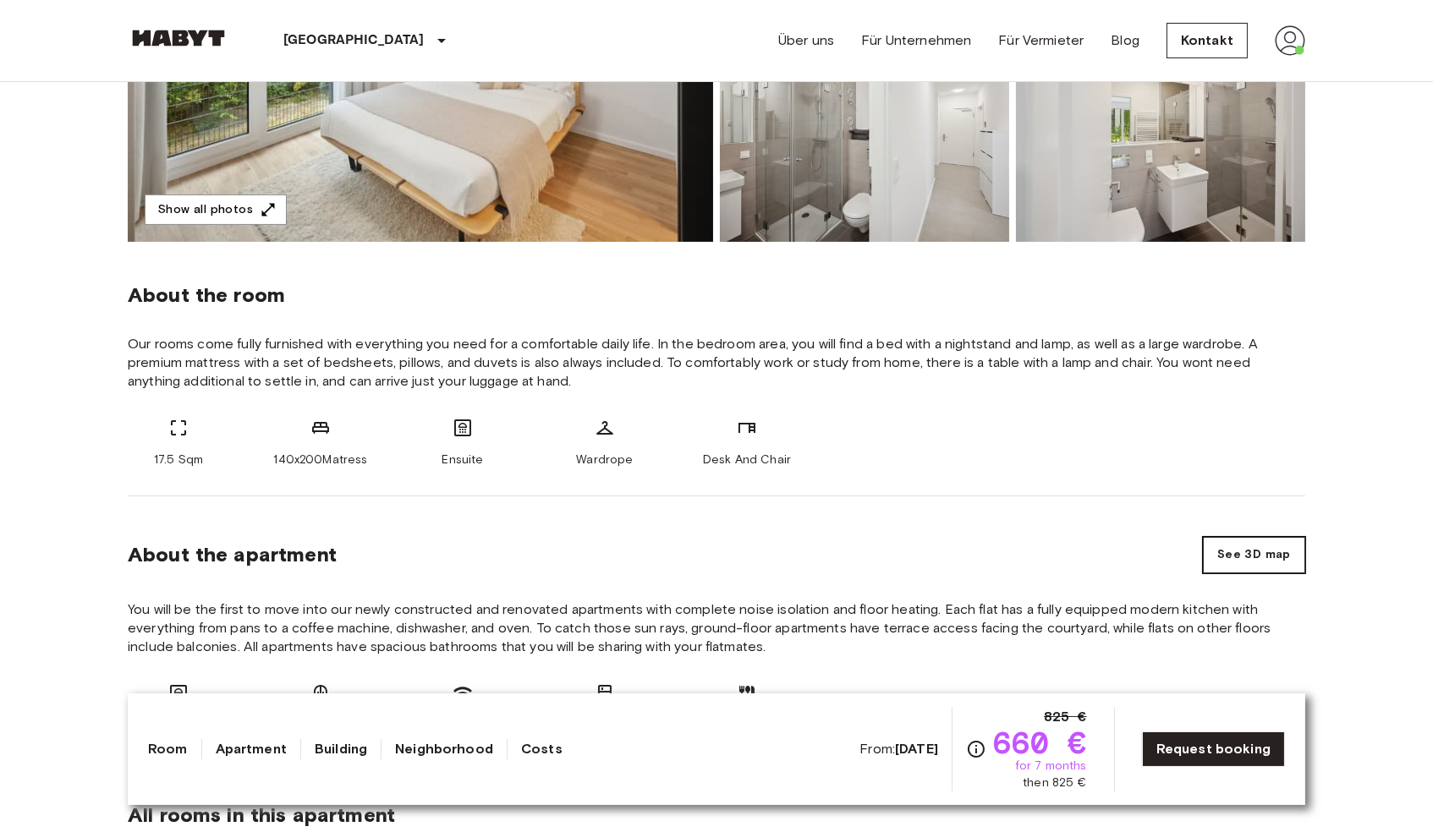
click at [1241, 556] on button "See 3D map" at bounding box center [1254, 555] width 102 height 36
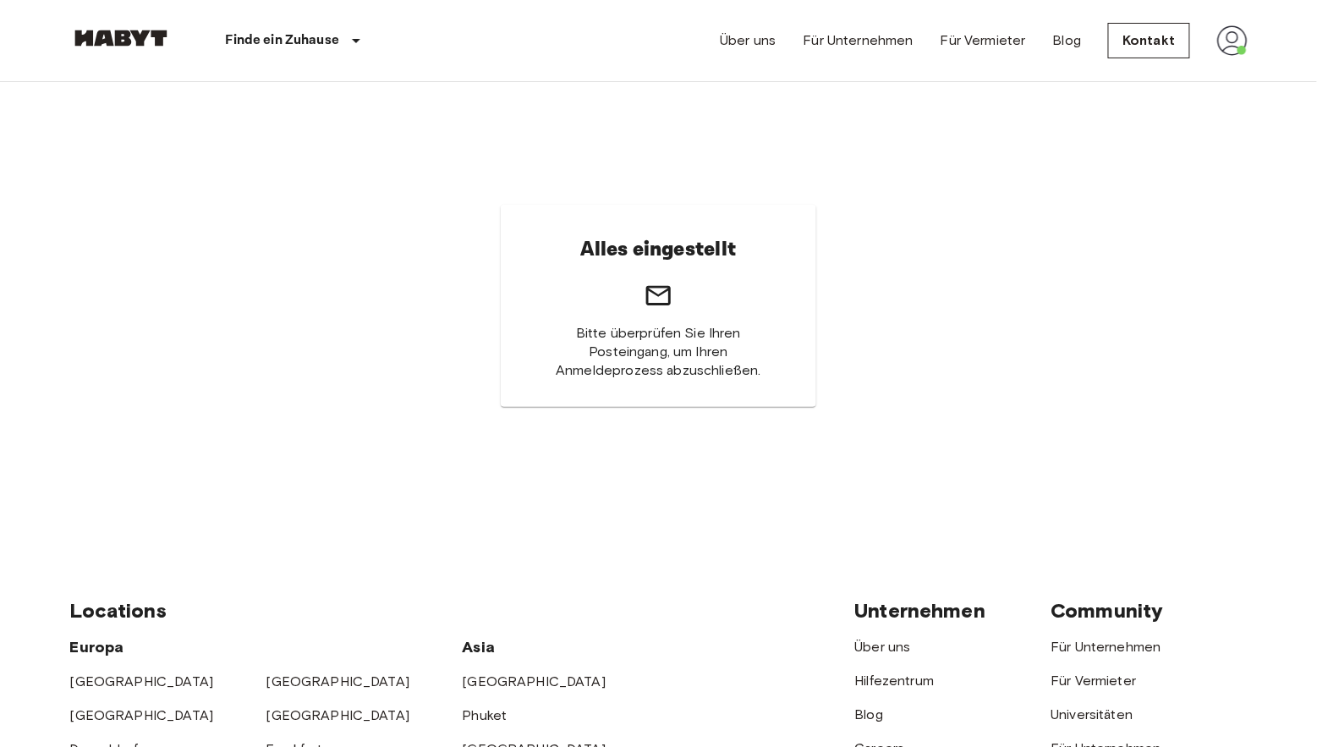
click at [1247, 38] on img at bounding box center [1232, 40] width 30 height 30
click at [1171, 67] on li "Profile" at bounding box center [1218, 71] width 169 height 30
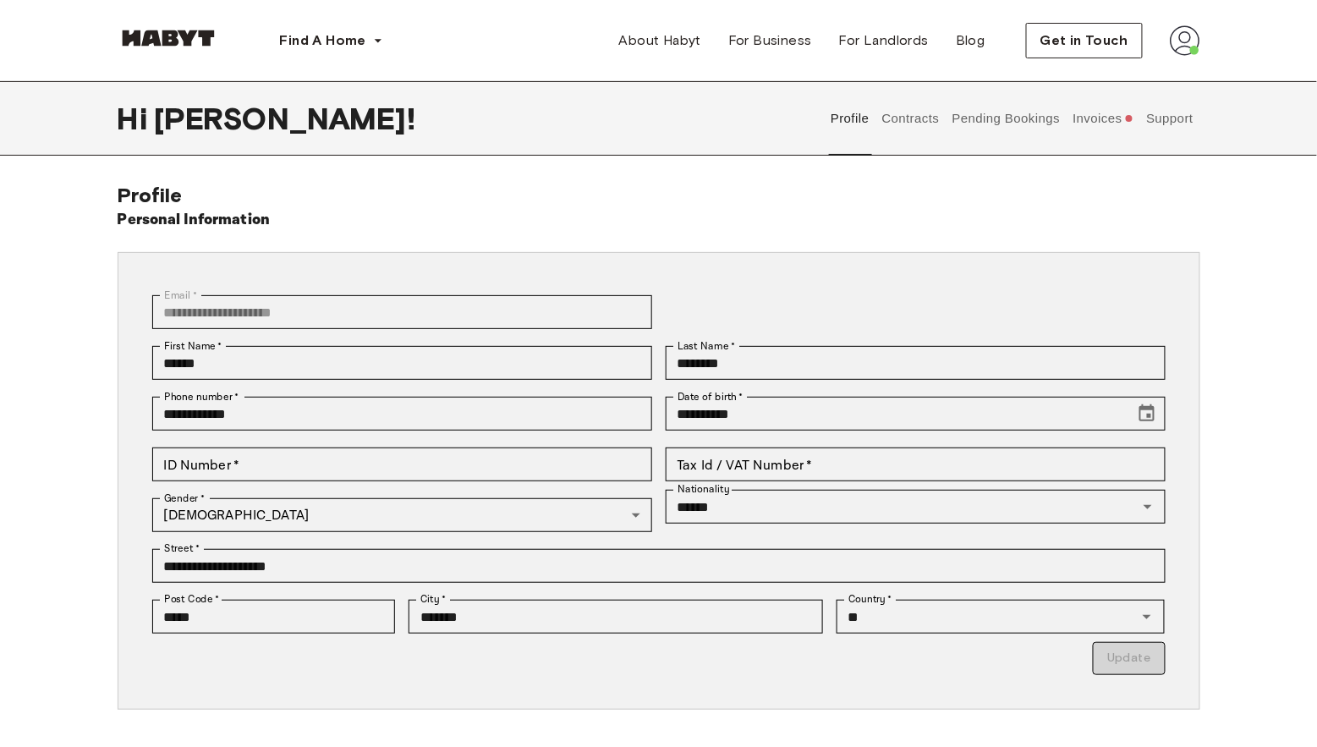
click at [929, 118] on button "Contracts" at bounding box center [911, 118] width 62 height 74
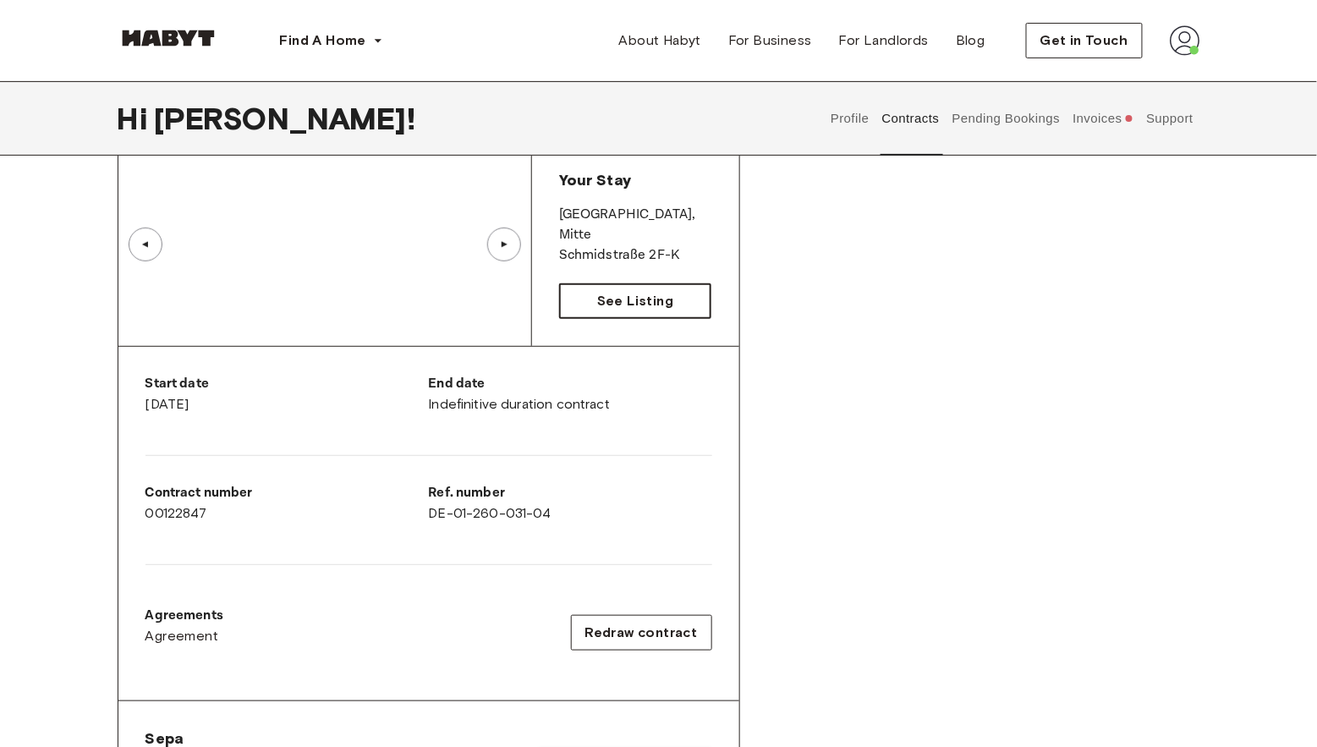
scroll to position [129, 0]
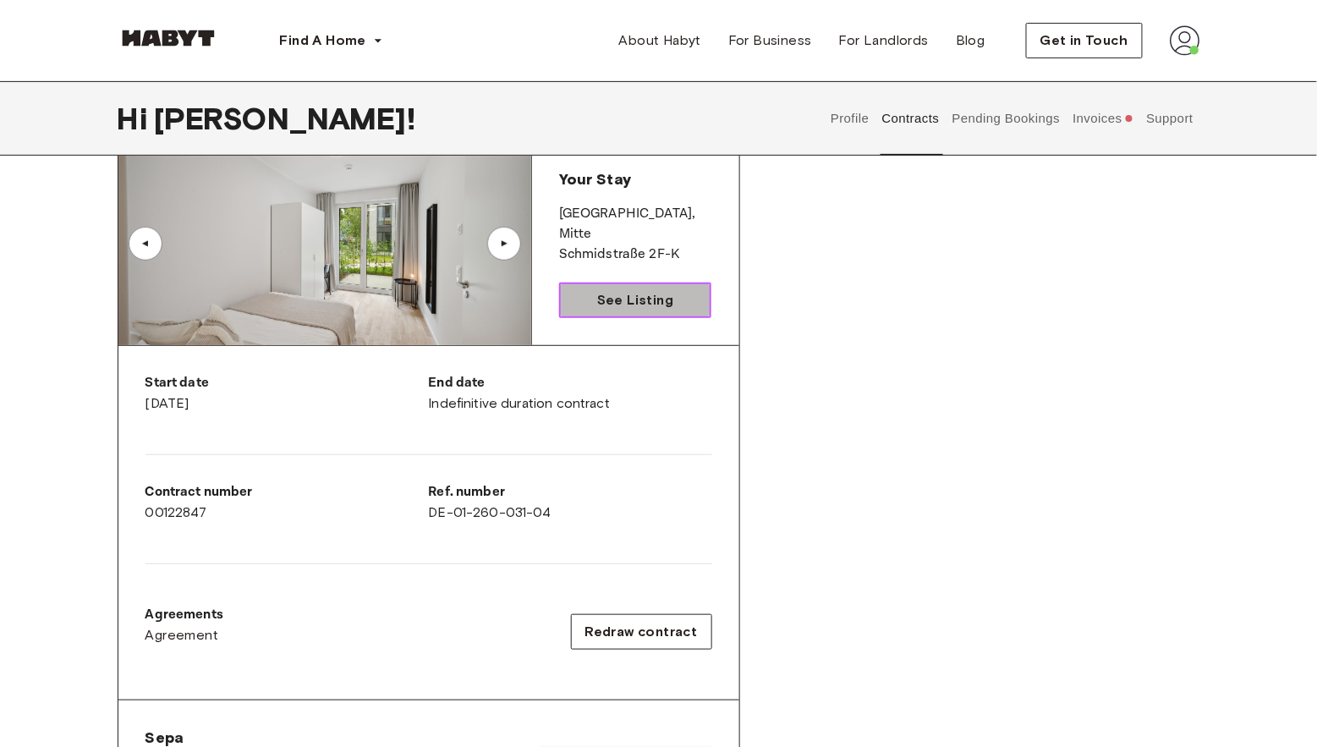
click at [644, 301] on span "See Listing" at bounding box center [635, 300] width 76 height 20
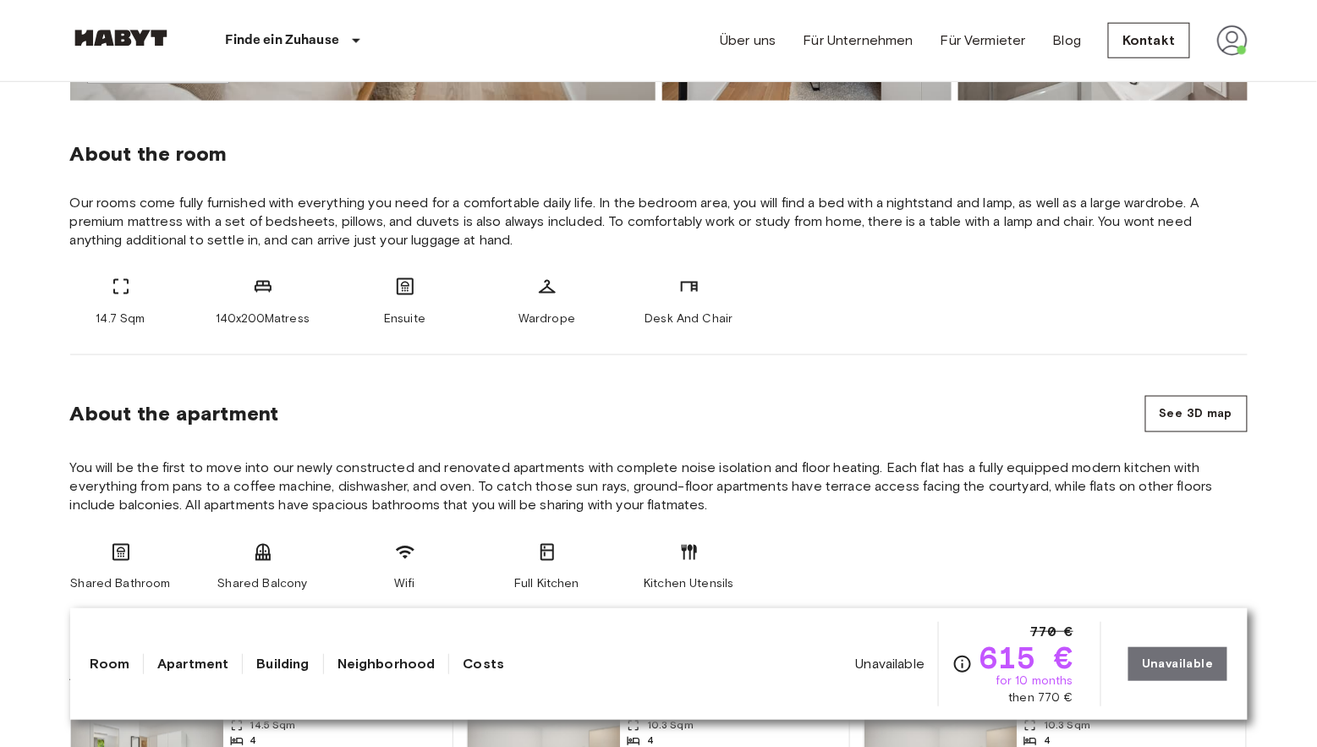
scroll to position [595, 0]
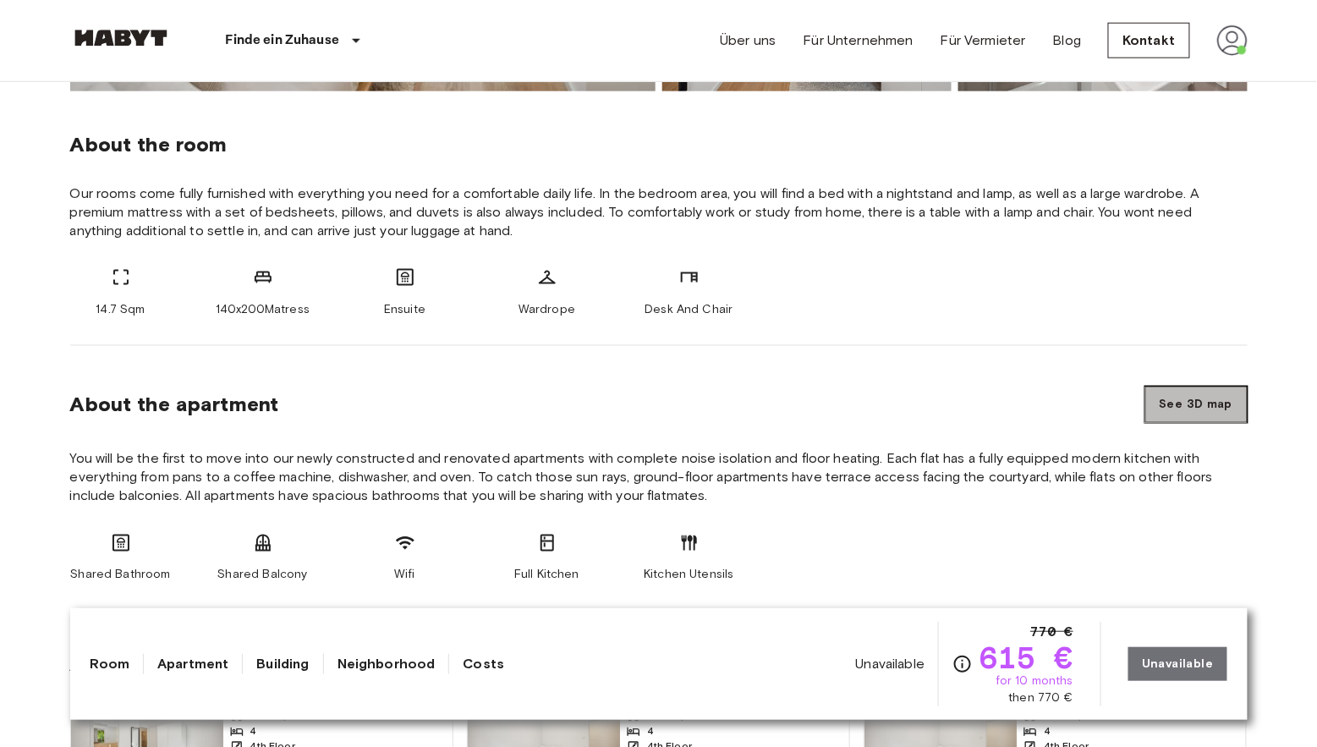
click at [1210, 396] on button "See 3D map" at bounding box center [1196, 404] width 102 height 36
